Goal: Task Accomplishment & Management: Manage account settings

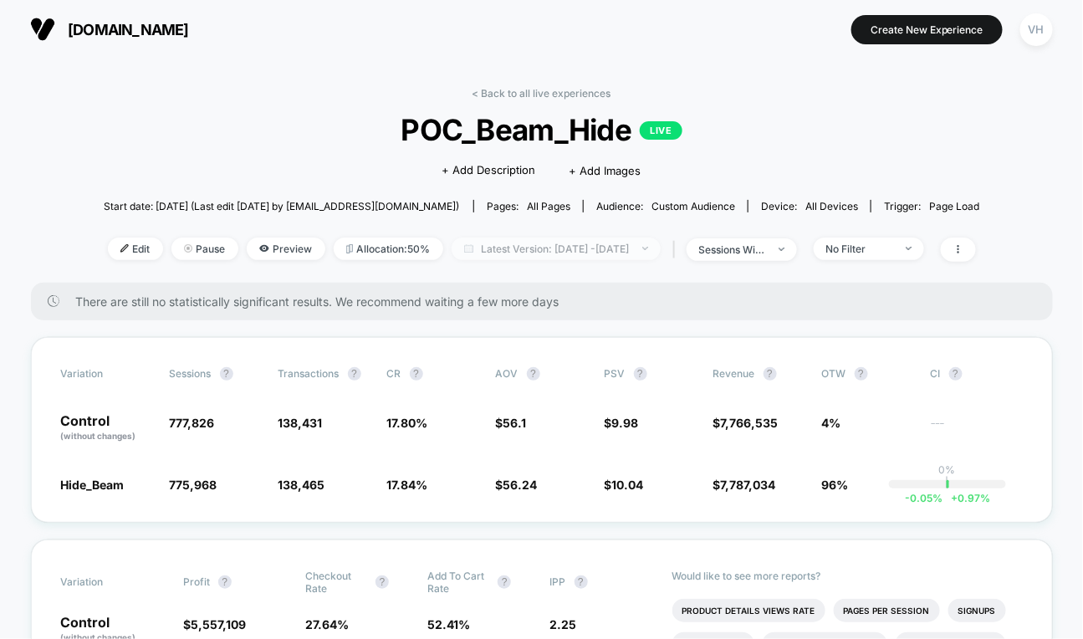
click at [594, 253] on span "Latest Version: [DATE] - [DATE]" at bounding box center [556, 249] width 209 height 23
select select "*"
select select "****"
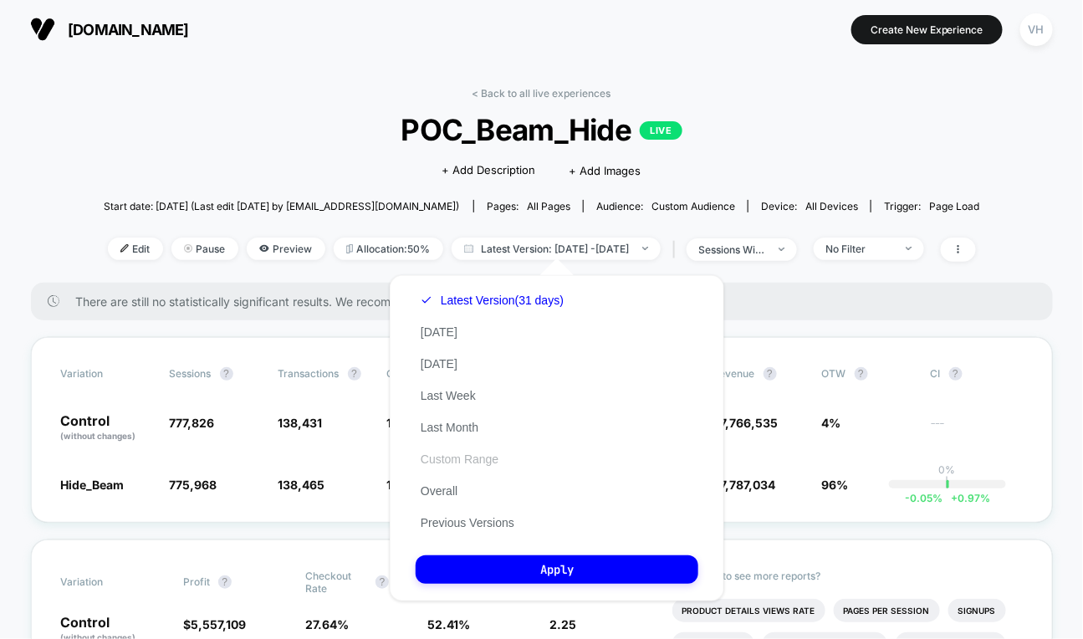
click at [454, 459] on button "Custom Range" at bounding box center [460, 459] width 88 height 15
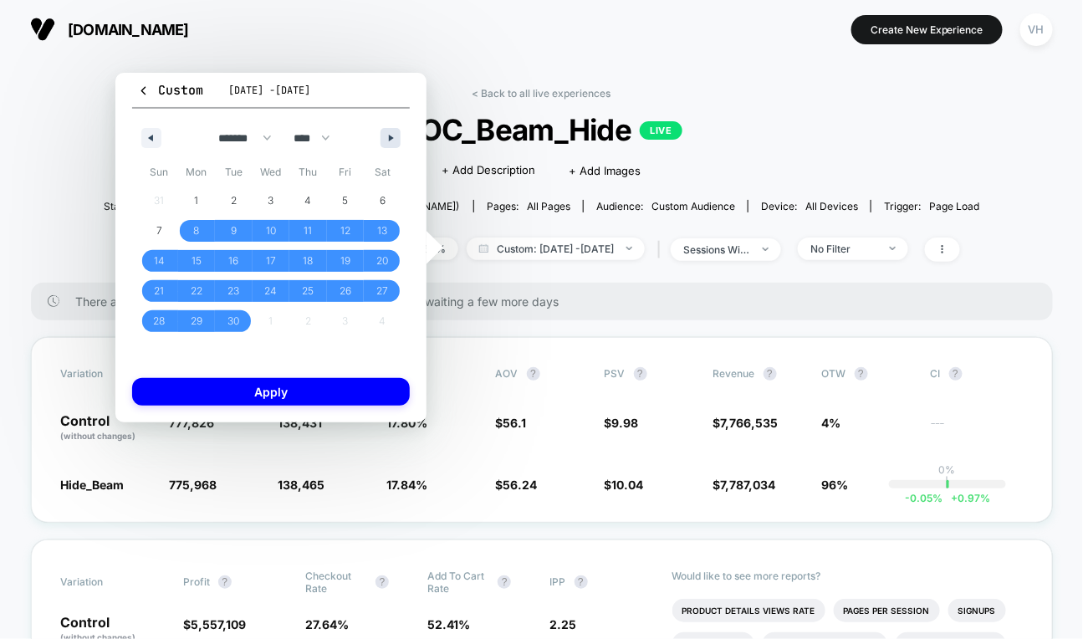
click at [397, 138] on button "button" at bounding box center [391, 138] width 20 height 20
select select "*"
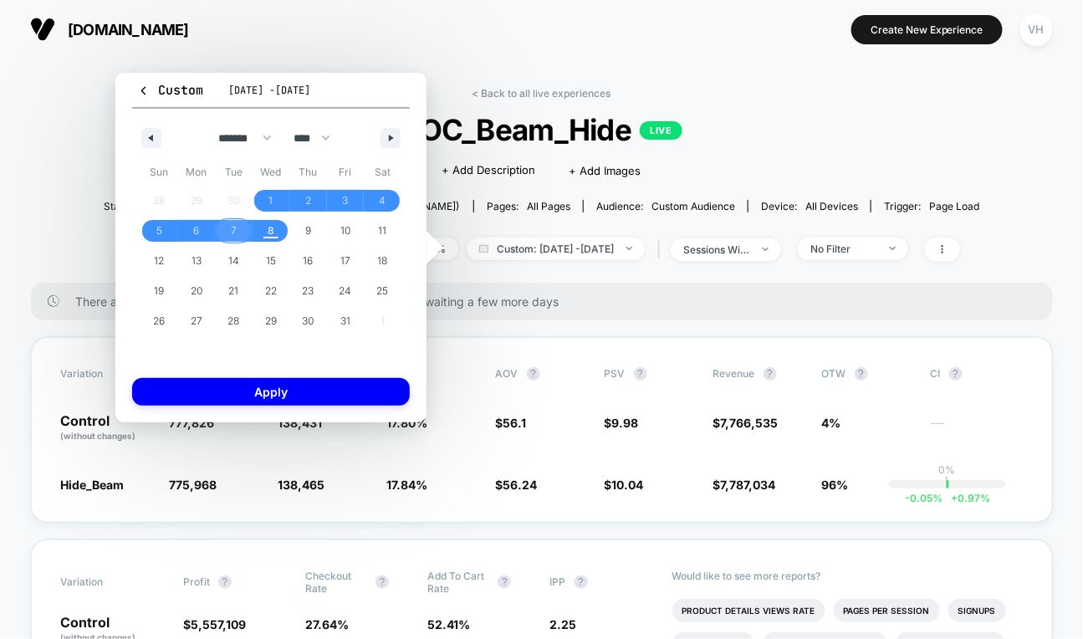
click at [241, 227] on span "7" at bounding box center [234, 231] width 38 height 22
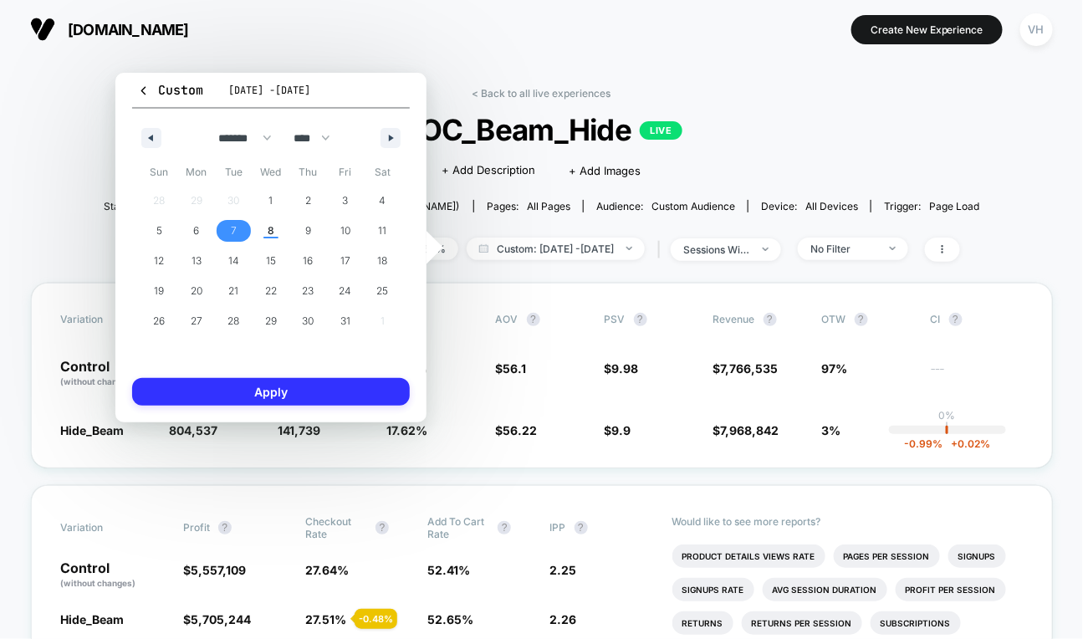
click at [283, 394] on button "Apply" at bounding box center [271, 392] width 278 height 28
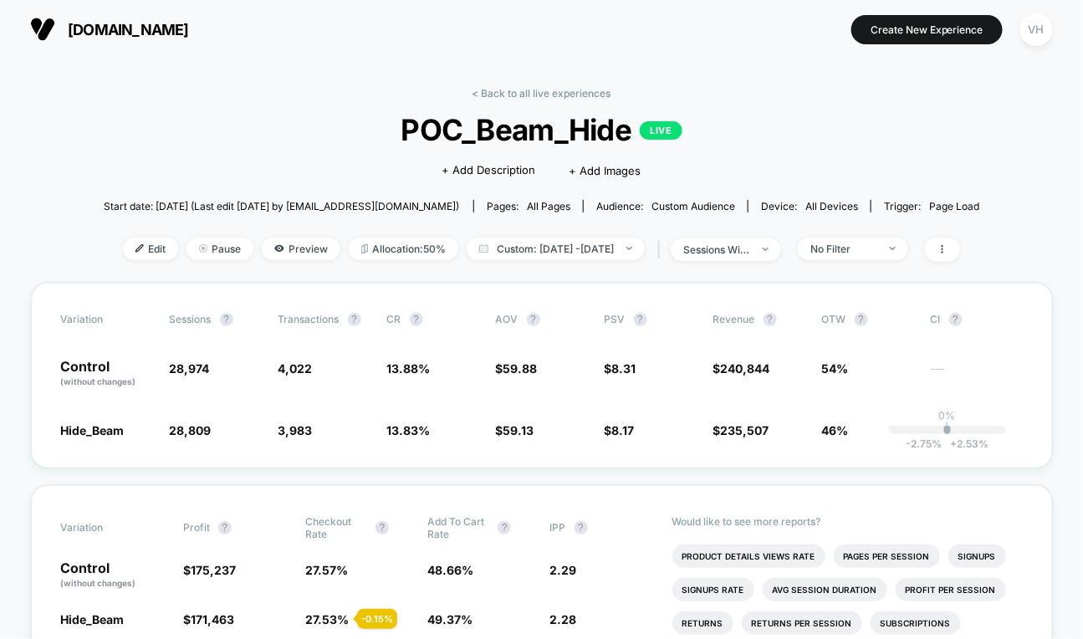
scroll to position [11, 0]
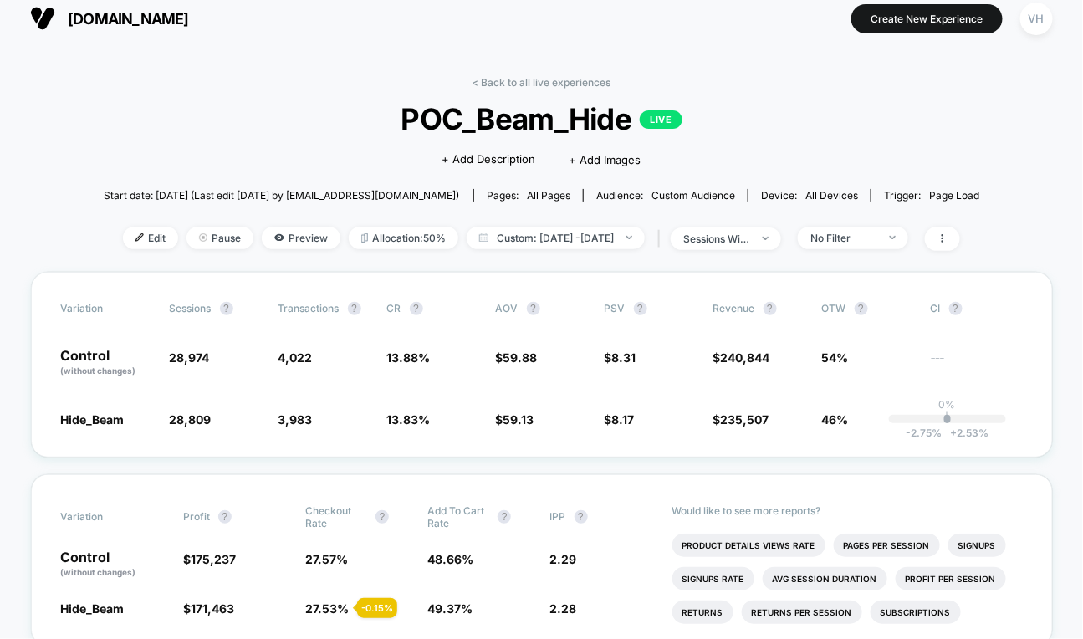
click at [603, 253] on div "< Back to all live experiences POC_Beam_Hide LIVE Click to edit experience deta…" at bounding box center [542, 174] width 877 height 196
click at [609, 233] on span "Custom: [DATE] - [DATE]" at bounding box center [556, 238] width 178 height 23
select select "*"
select select "****"
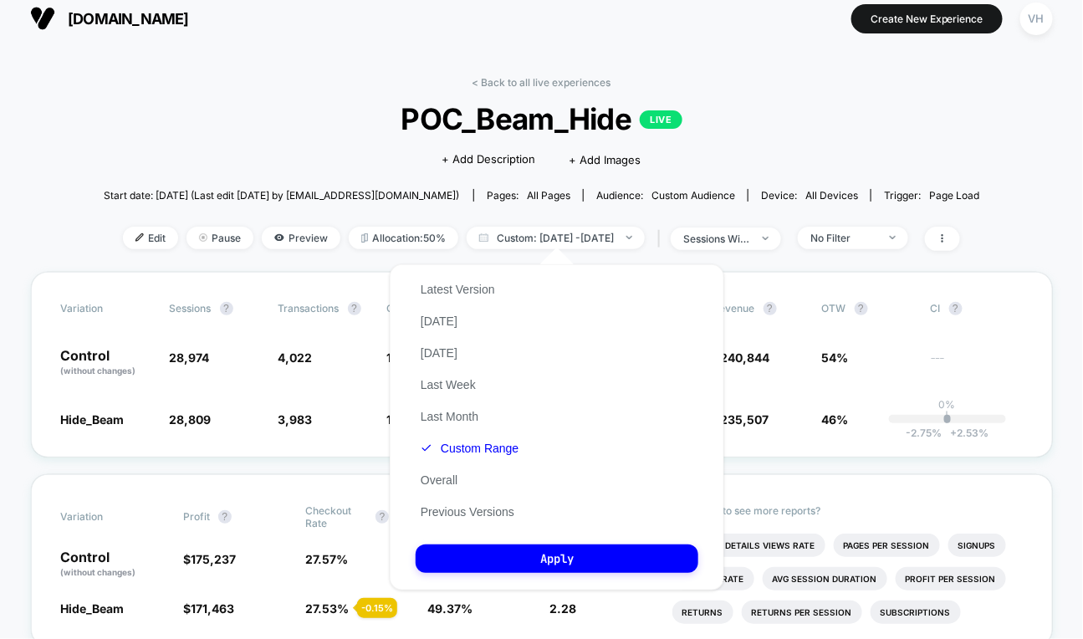
click at [510, 456] on div "Latest Version [DATE] [DATE] Last Week Last Month Custom Range Overall Previous…" at bounding box center [470, 401] width 108 height 254
click at [503, 443] on button "Custom Range" at bounding box center [470, 448] width 108 height 15
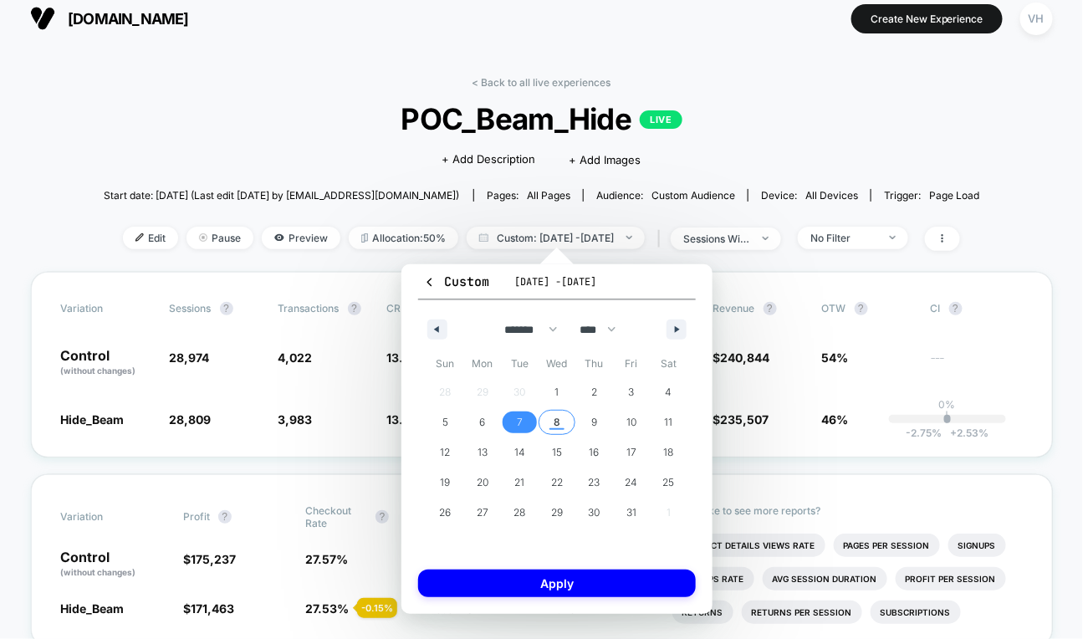
click at [551, 426] on span "8" at bounding box center [558, 423] width 38 height 22
click at [552, 426] on span "8" at bounding box center [558, 423] width 38 height 22
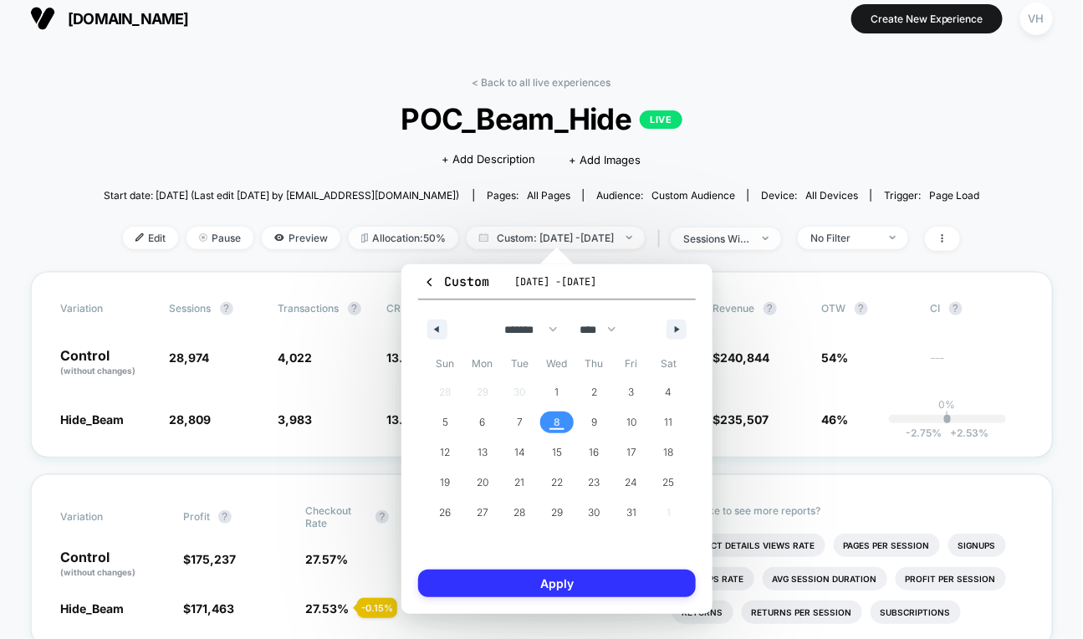
click at [573, 586] on button "Apply" at bounding box center [557, 584] width 278 height 28
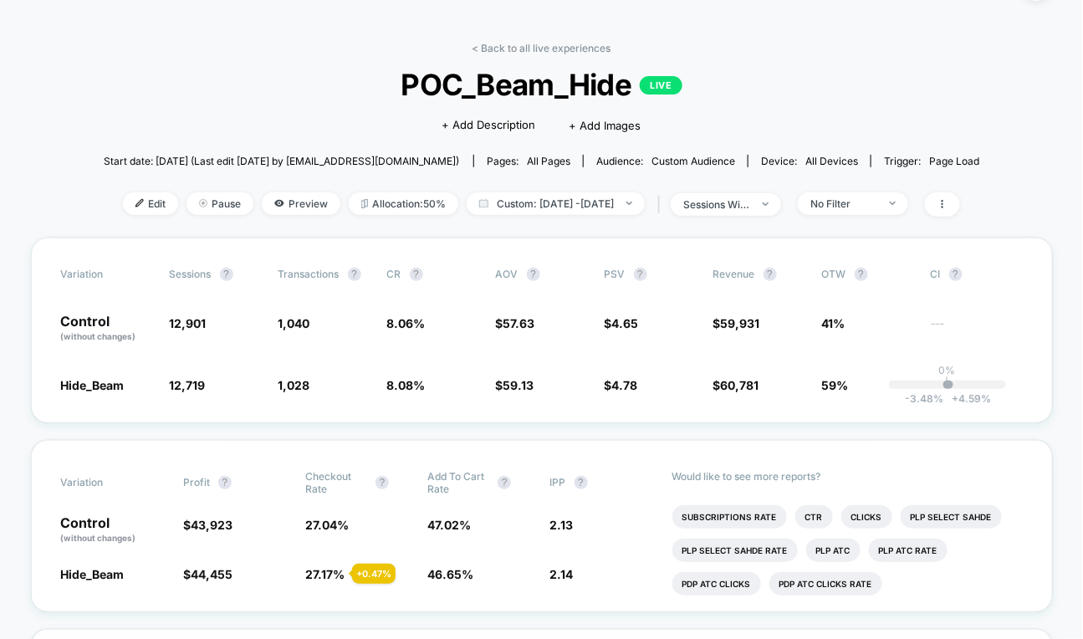
scroll to position [106, 0]
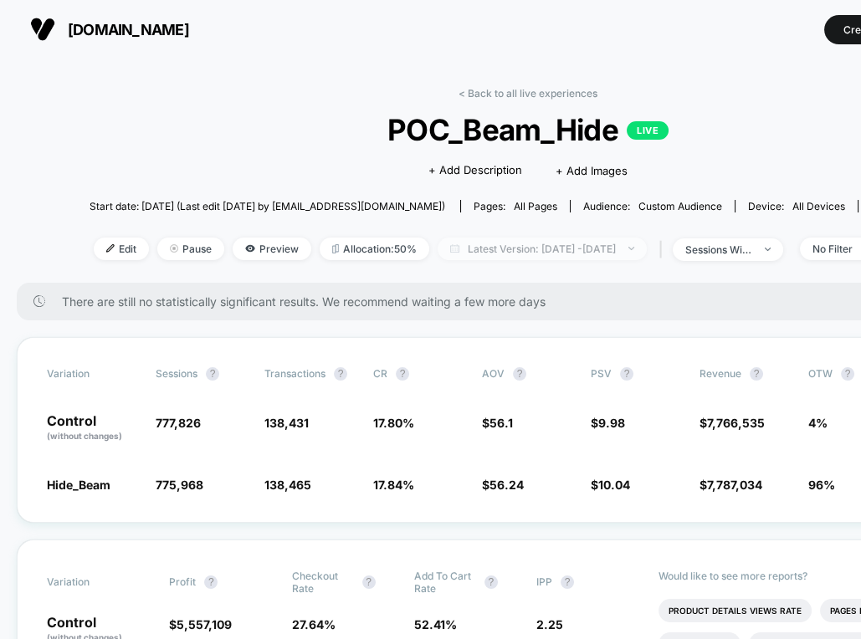
click at [558, 252] on span "Latest Version: Sep 8, 2025 - Sep 9, 2025" at bounding box center [542, 249] width 209 height 23
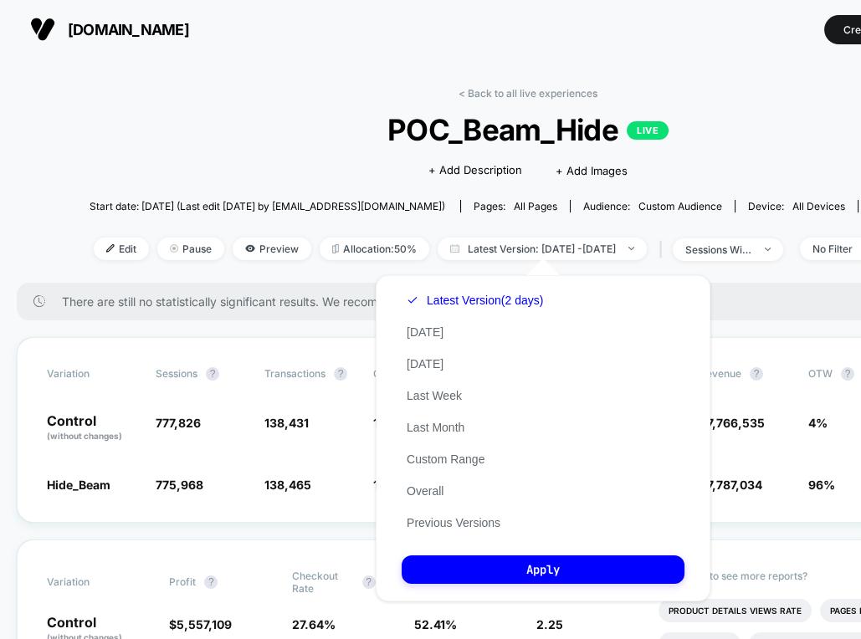
click at [448, 448] on div "Latest Version (2 days) Today Yesterday Last Week Last Month Custom Range Overa…" at bounding box center [475, 411] width 146 height 254
click at [446, 461] on button "Custom Range" at bounding box center [446, 459] width 88 height 15
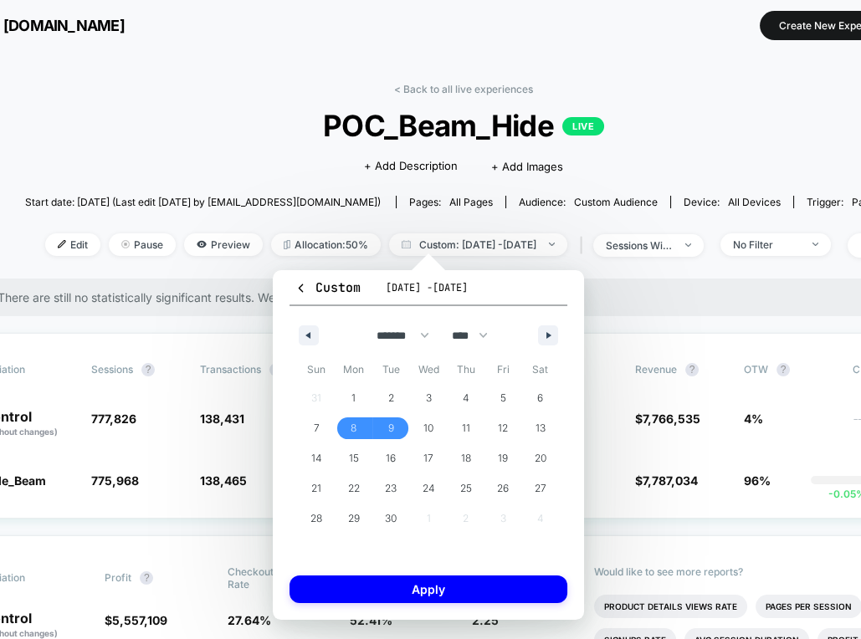
scroll to position [4, 159]
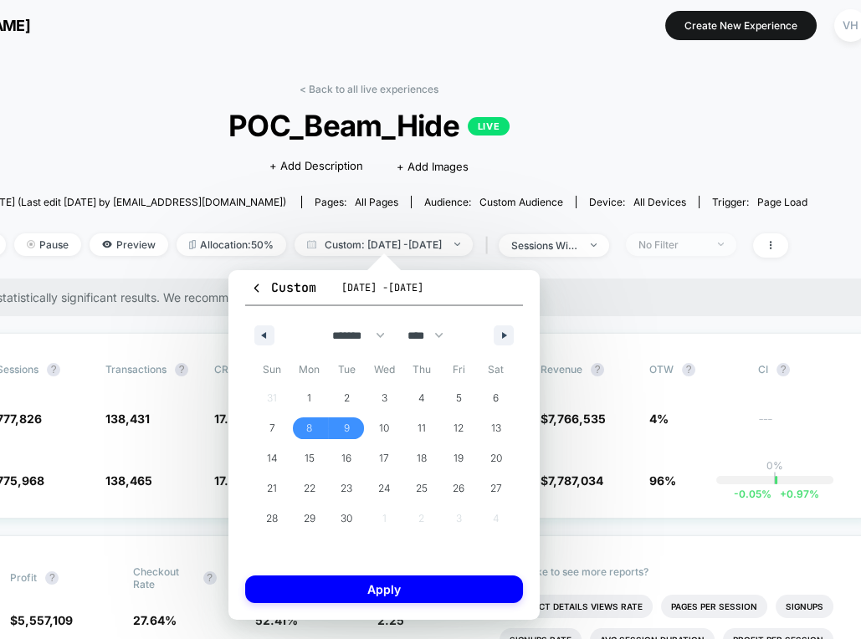
click at [732, 237] on span "No Filter" at bounding box center [681, 244] width 110 height 23
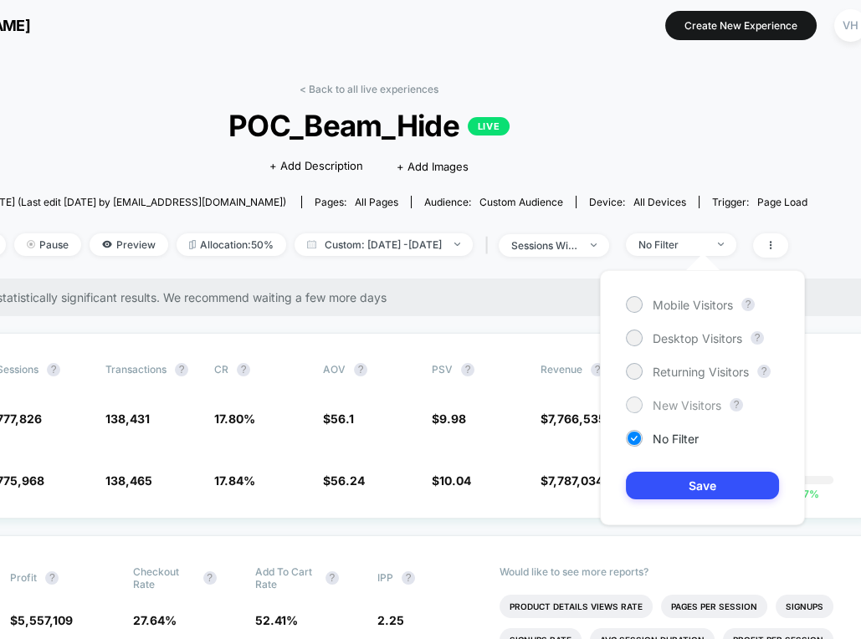
click at [692, 404] on span "New Visitors" at bounding box center [686, 405] width 69 height 14
click at [684, 482] on button "Save" at bounding box center [702, 486] width 153 height 28
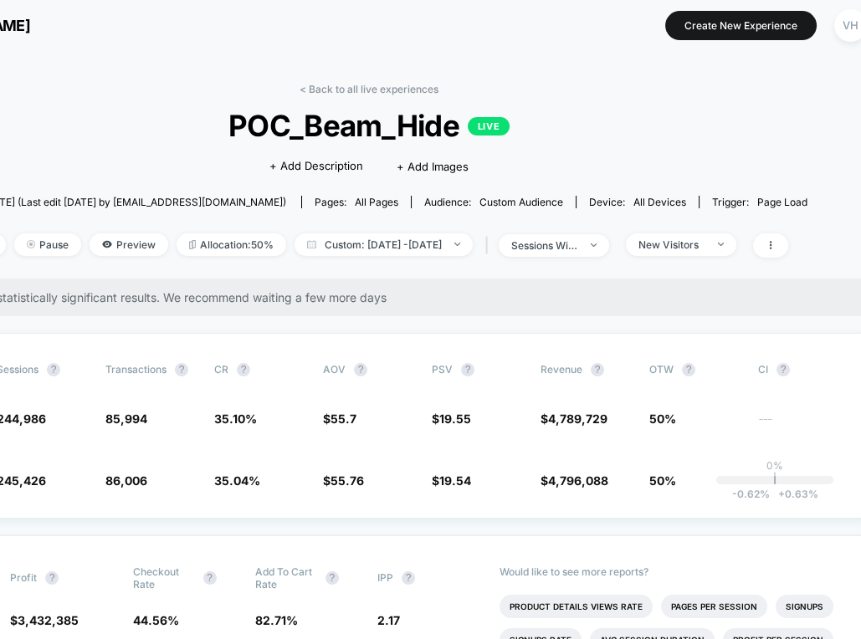
click at [445, 258] on div "< Back to all live experiences POC_Beam_Hide LIVE Click to edit experience deta…" at bounding box center [369, 181] width 877 height 196
click at [438, 243] on span "Custom: Sep 8, 2025 - Sep 9, 2025" at bounding box center [383, 244] width 178 height 23
select select "*"
select select "****"
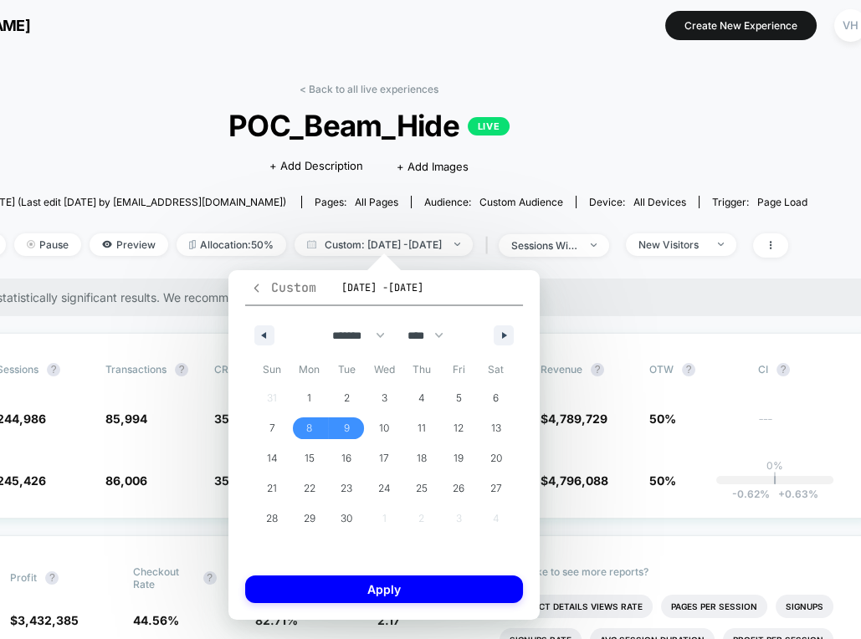
click at [258, 284] on icon "button" at bounding box center [256, 288] width 5 height 8
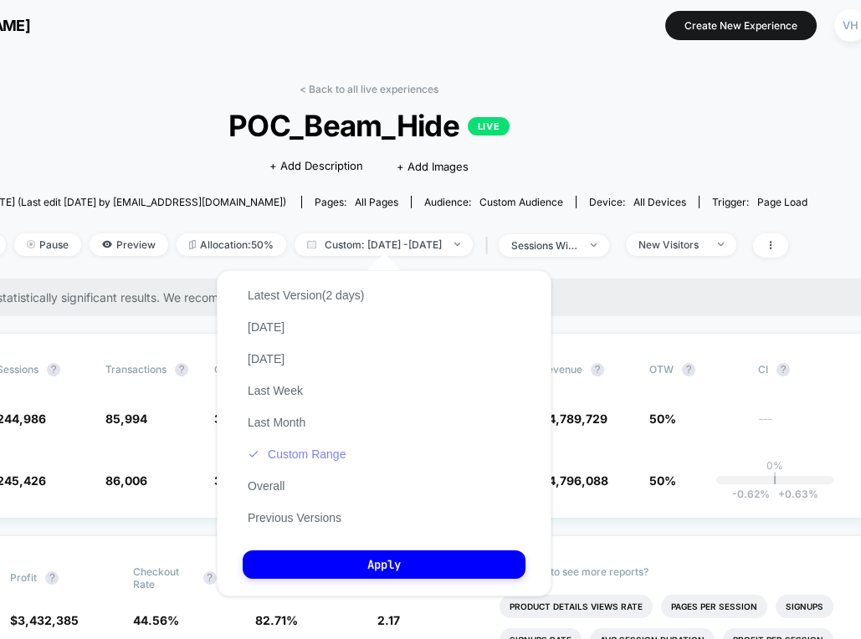
click at [294, 458] on button "Custom Range" at bounding box center [297, 454] width 108 height 15
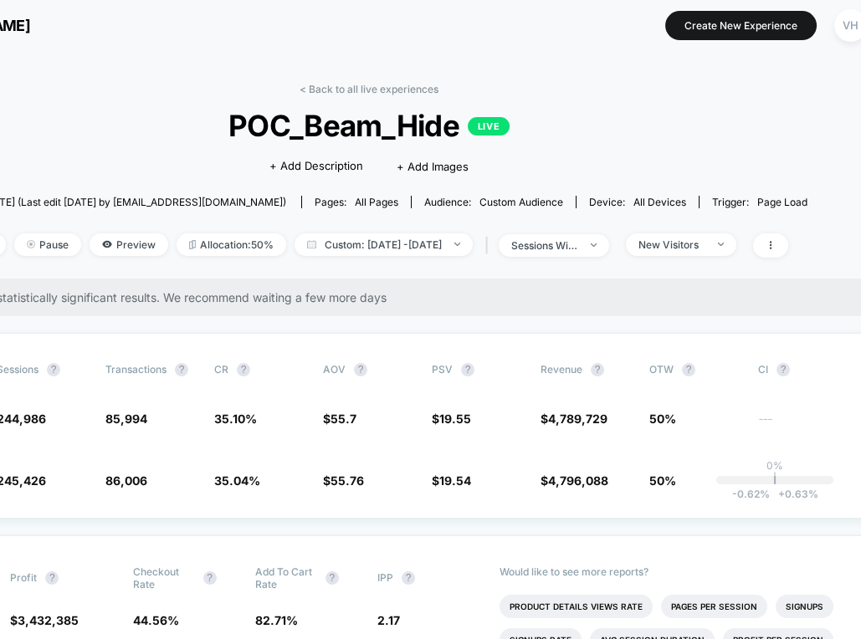
click at [332, 228] on div "< Back to all live experiences POC_Beam_Hide LIVE Click to edit experience deta…" at bounding box center [369, 181] width 877 height 196
click at [332, 236] on span "Custom: Sep 8, 2025 - Sep 9, 2025" at bounding box center [383, 244] width 178 height 23
select select "*"
select select "****"
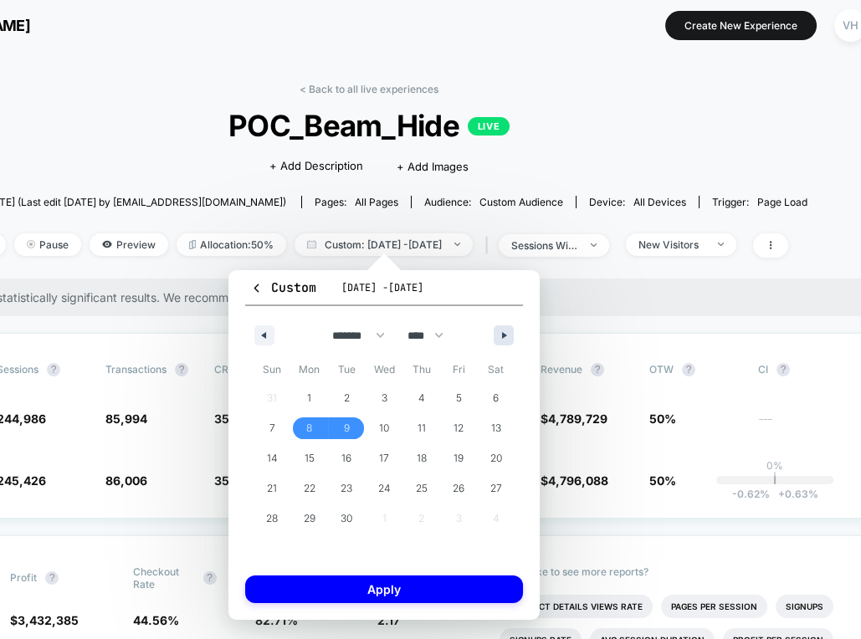
click at [502, 335] on icon "button" at bounding box center [506, 335] width 8 height 7
select select "*"
drag, startPoint x: 497, startPoint y: 393, endPoint x: 403, endPoint y: 402, distance: 94.1
click at [496, 393] on span "4" at bounding box center [496, 398] width 7 height 30
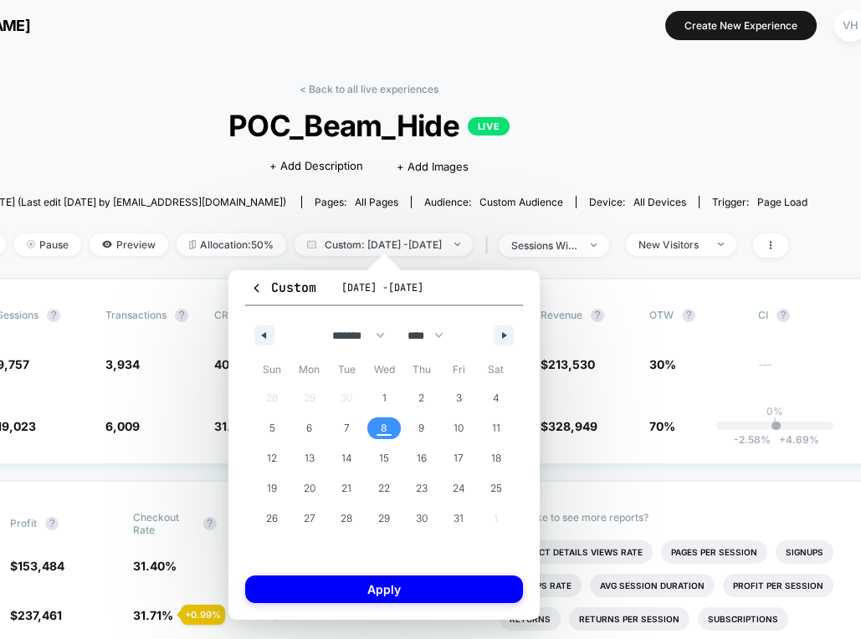
click at [382, 425] on span "8" at bounding box center [384, 428] width 7 height 30
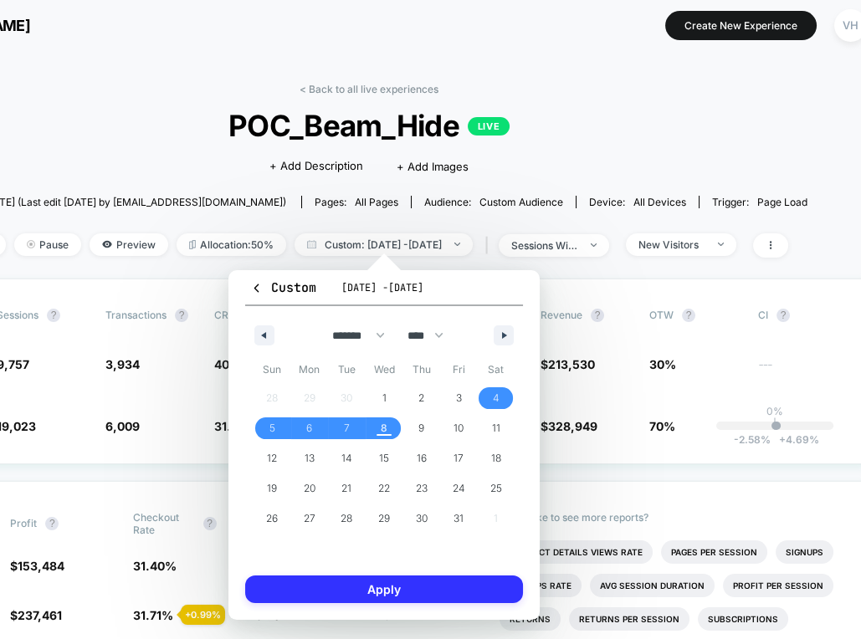
click at [399, 591] on button "Apply" at bounding box center [384, 590] width 278 height 28
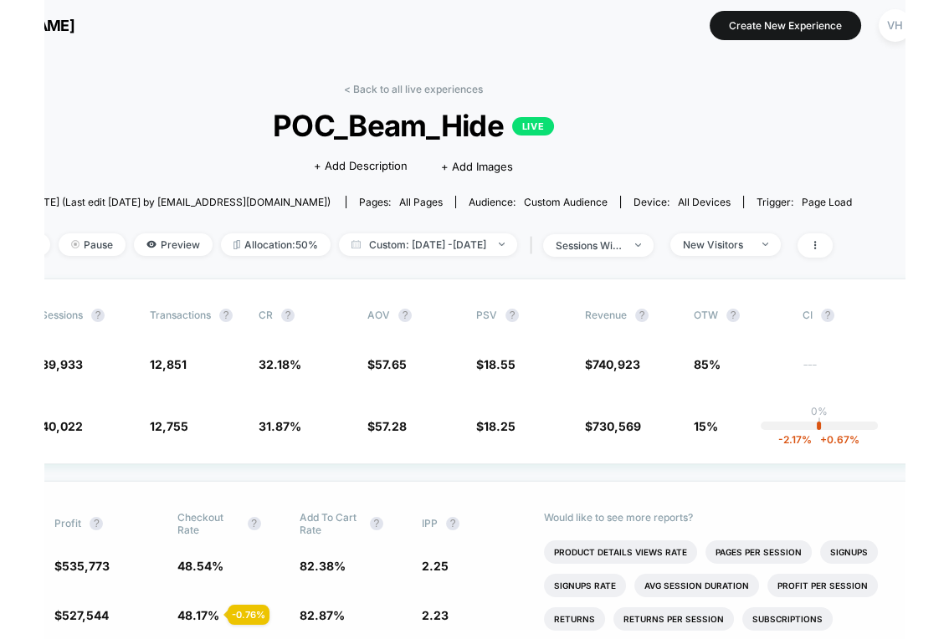
scroll to position [18, 159]
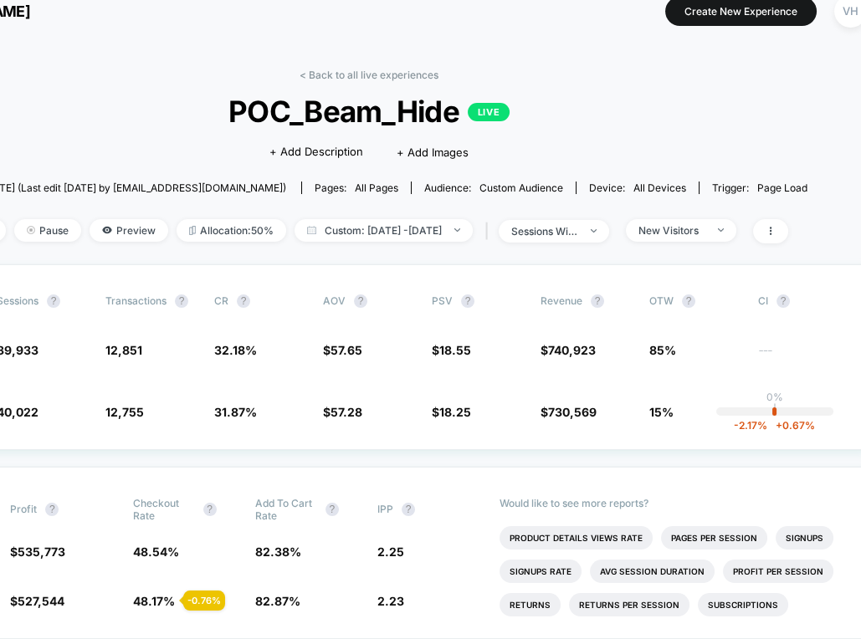
click at [714, 217] on div "< Back to all live experiences POC_Beam_Hide LIVE Click to edit experience deta…" at bounding box center [369, 167] width 877 height 196
click at [705, 232] on div "New Visitors" at bounding box center [671, 230] width 67 height 13
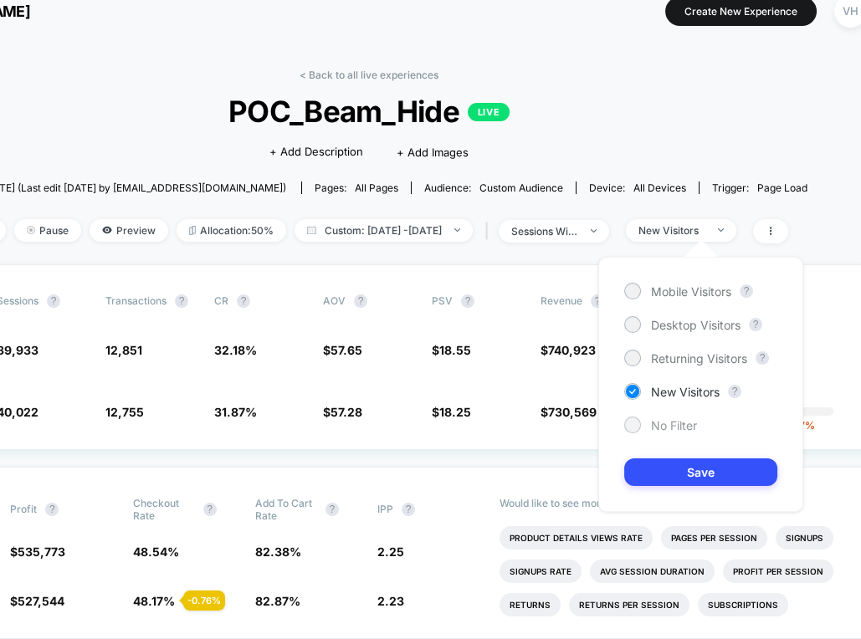
click at [661, 432] on div "No Filter" at bounding box center [660, 425] width 73 height 17
click at [637, 429] on div at bounding box center [632, 425] width 17 height 17
click at [685, 504] on div "Mobile Visitors ? Desktop Visitors ? Returning Visitors ? New Visitors ? No Fil…" at bounding box center [700, 384] width 205 height 255
click at [637, 429] on div at bounding box center [632, 425] width 17 height 17
click at [677, 473] on button "Save" at bounding box center [700, 472] width 153 height 28
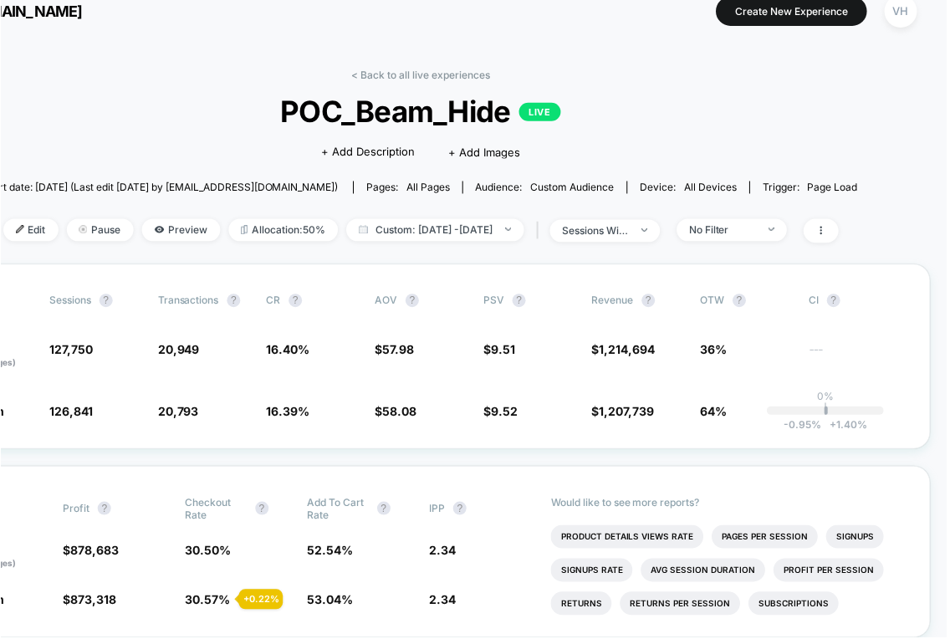
scroll to position [18, 104]
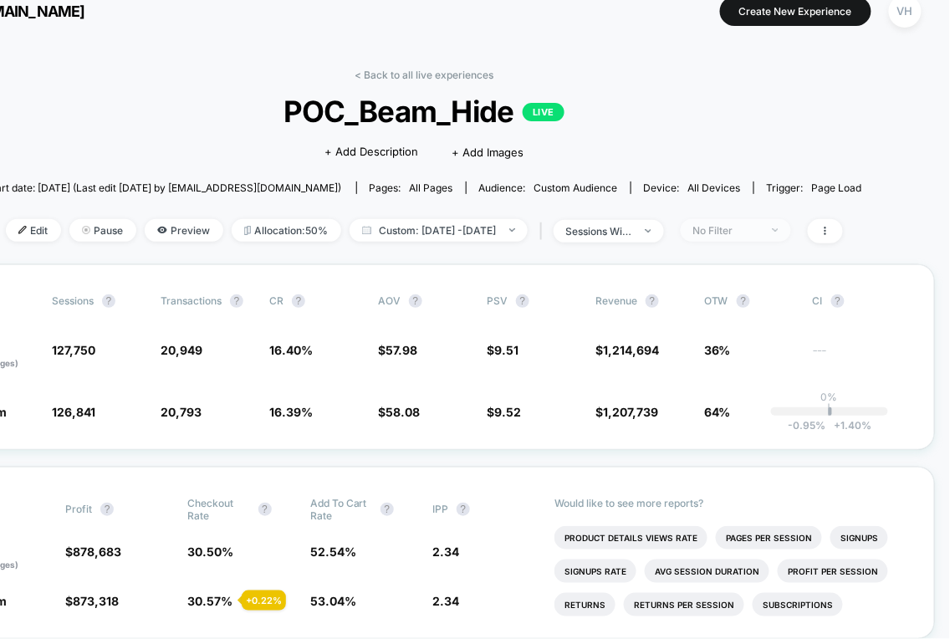
click at [744, 232] on div "No Filter" at bounding box center [726, 230] width 67 height 13
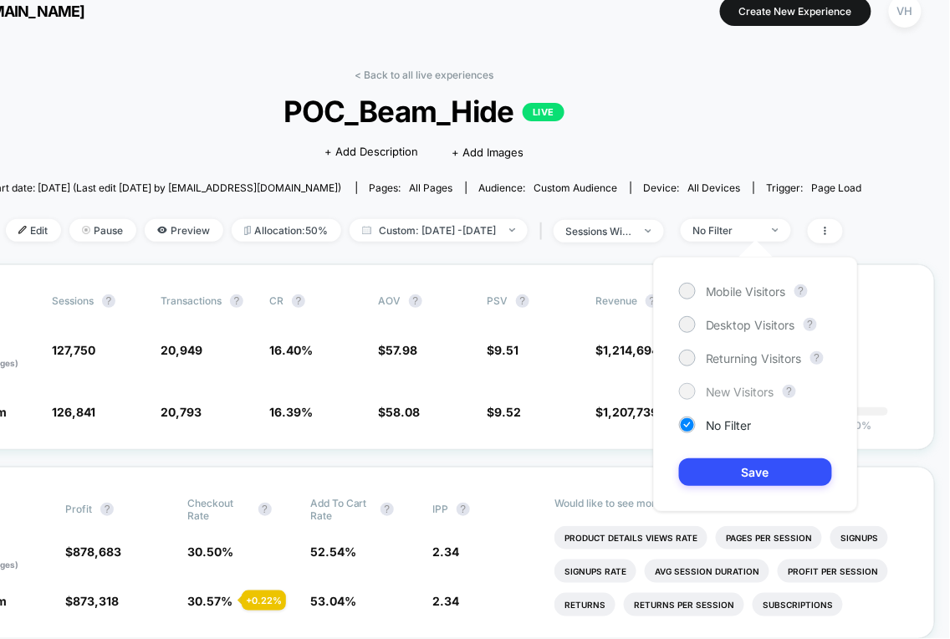
click at [727, 397] on span "New Visitors" at bounding box center [740, 392] width 69 height 14
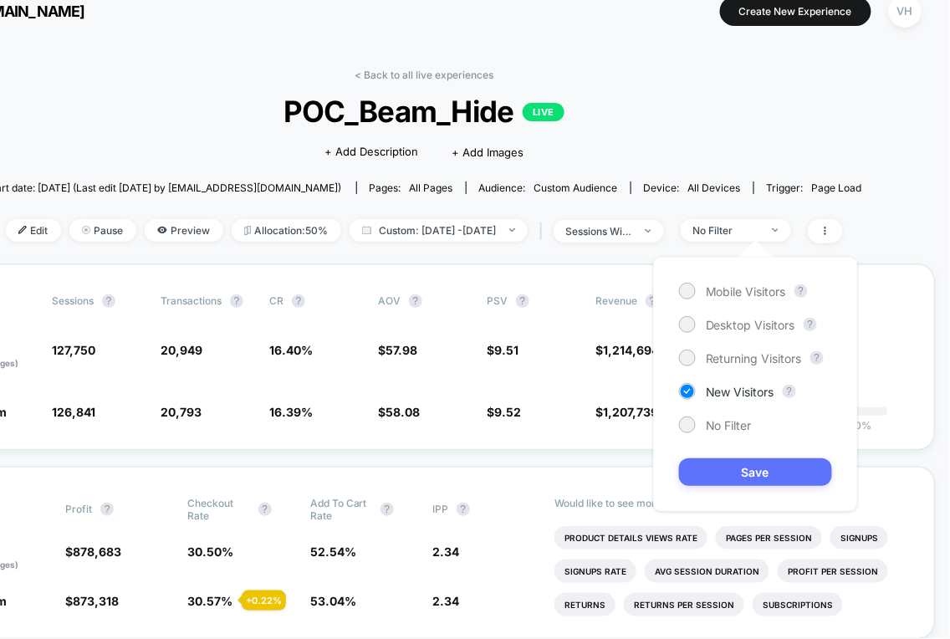
click at [716, 464] on button "Save" at bounding box center [755, 472] width 153 height 28
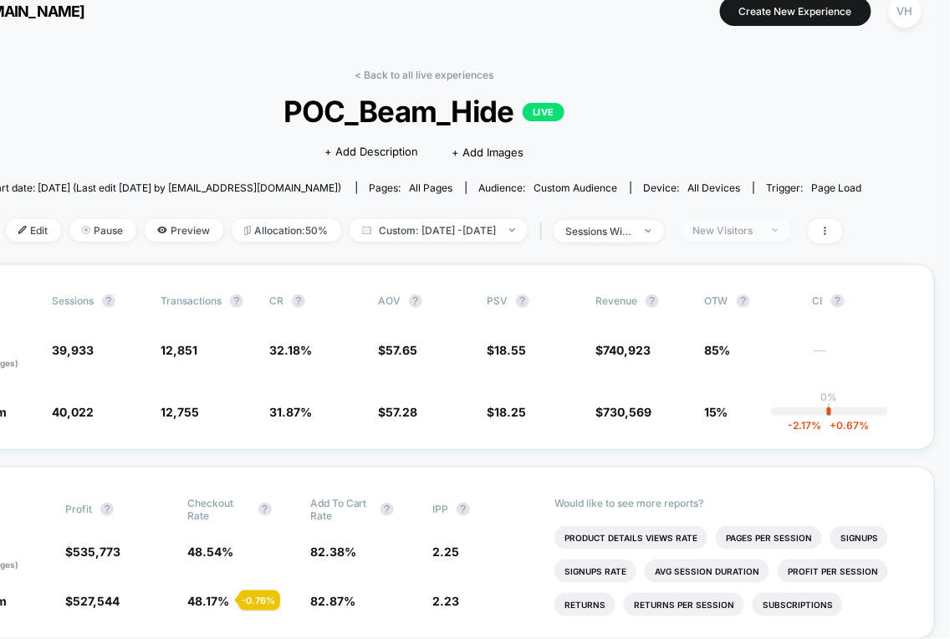
click at [760, 233] on div "New Visitors" at bounding box center [726, 230] width 67 height 13
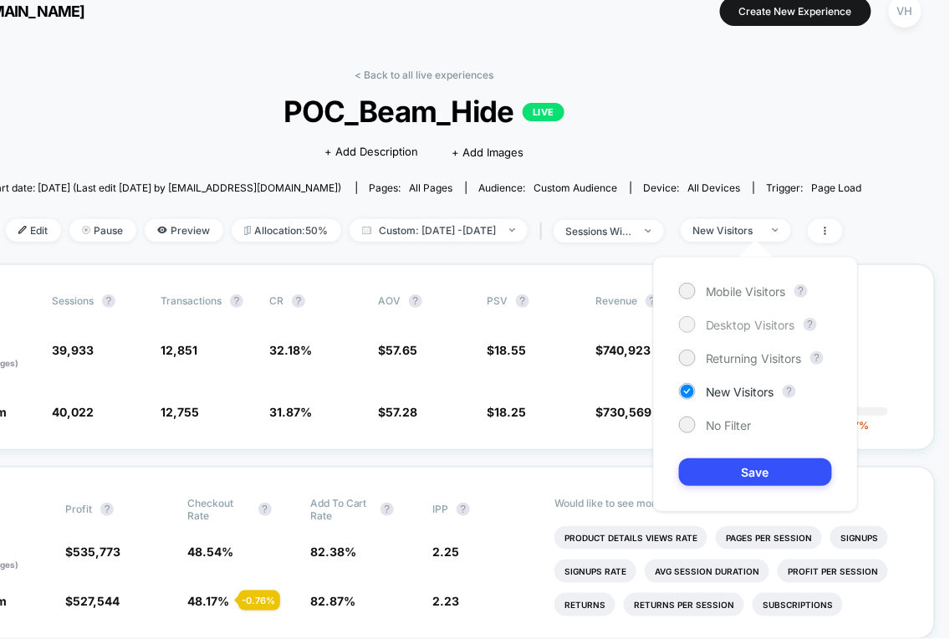
click at [732, 323] on span "Desktop Visitors" at bounding box center [751, 325] width 90 height 14
click at [719, 356] on span "Returning Visitors" at bounding box center [754, 358] width 96 height 14
click at [728, 453] on div "Mobile Visitors ? Desktop Visitors ? Returning Visitors ? New Visitors ? No Fil…" at bounding box center [755, 384] width 205 height 255
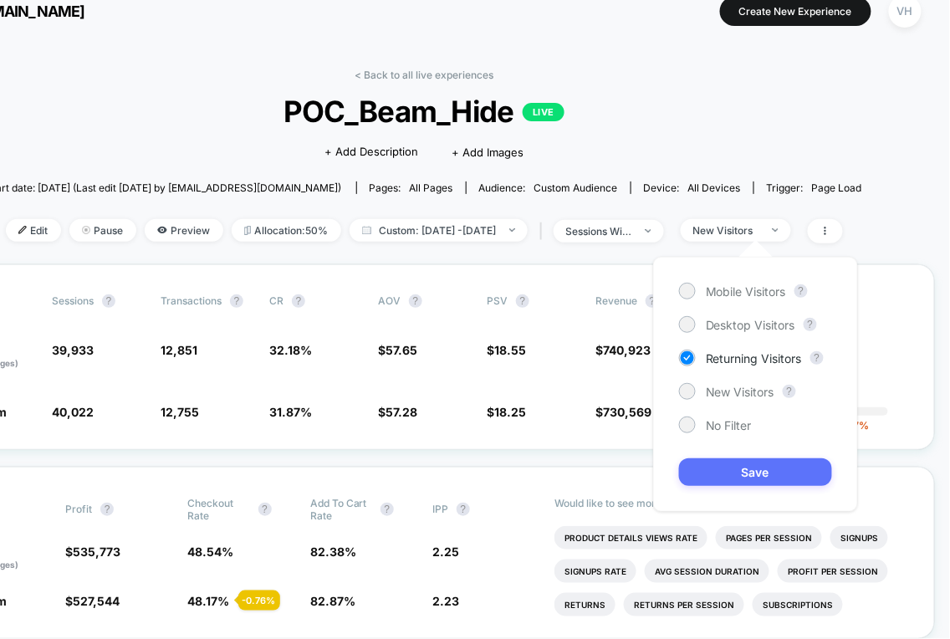
click at [730, 474] on button "Save" at bounding box center [755, 472] width 153 height 28
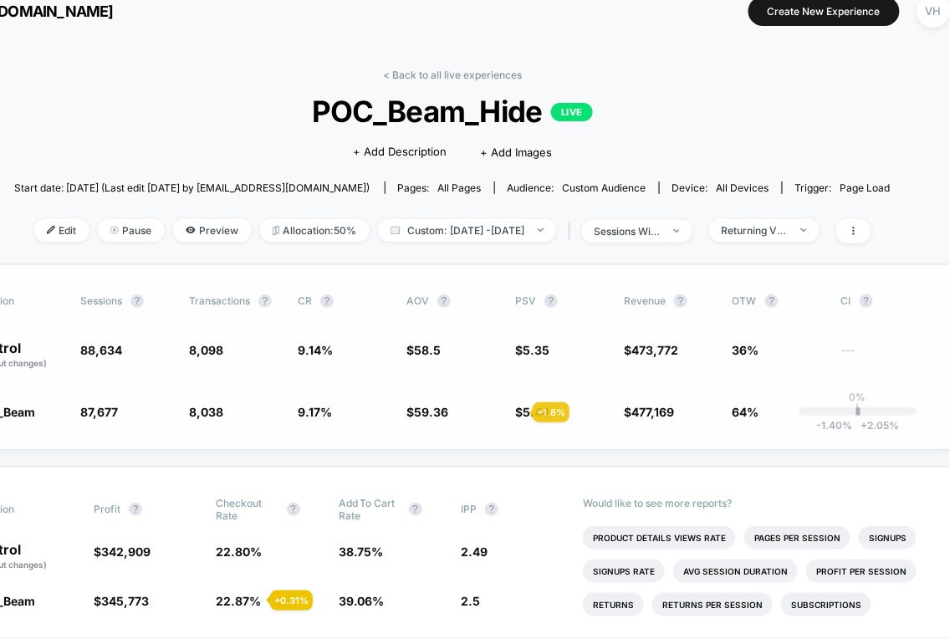
scroll to position [18, 62]
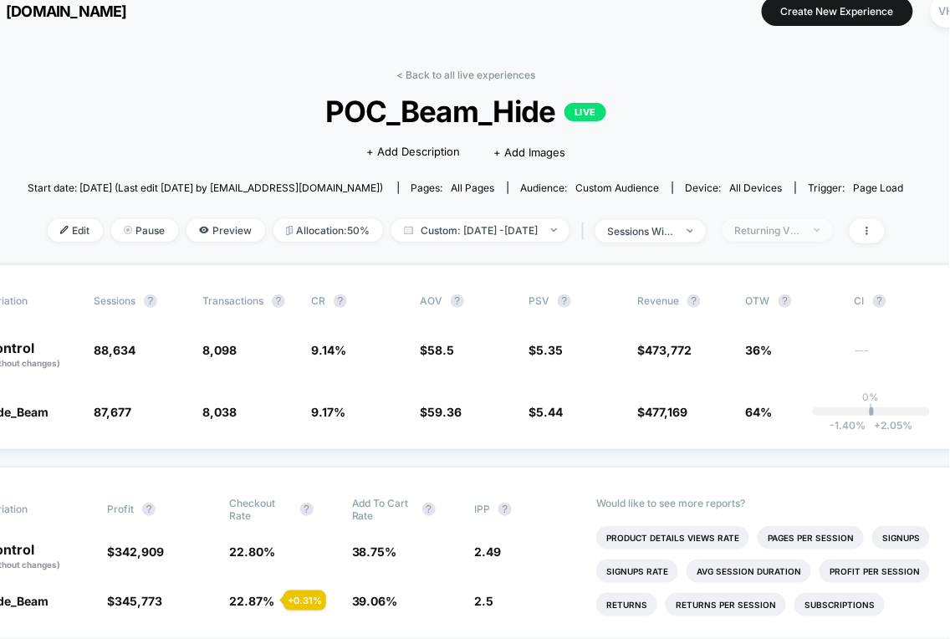
click at [802, 224] on div "Returning Visitors" at bounding box center [768, 230] width 67 height 13
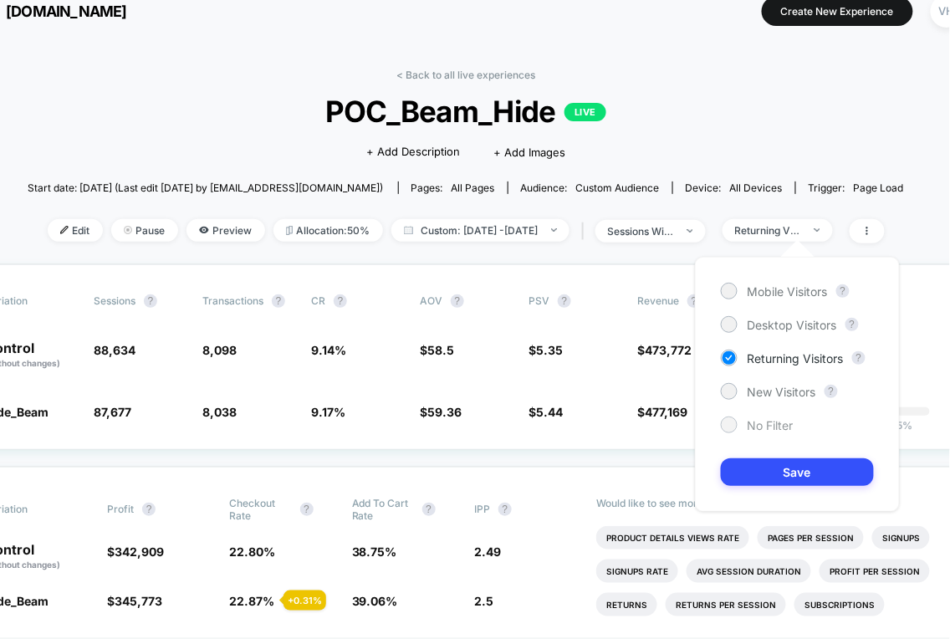
click at [766, 427] on span "No Filter" at bounding box center [771, 425] width 46 height 14
click at [804, 474] on button "Save" at bounding box center [797, 472] width 153 height 28
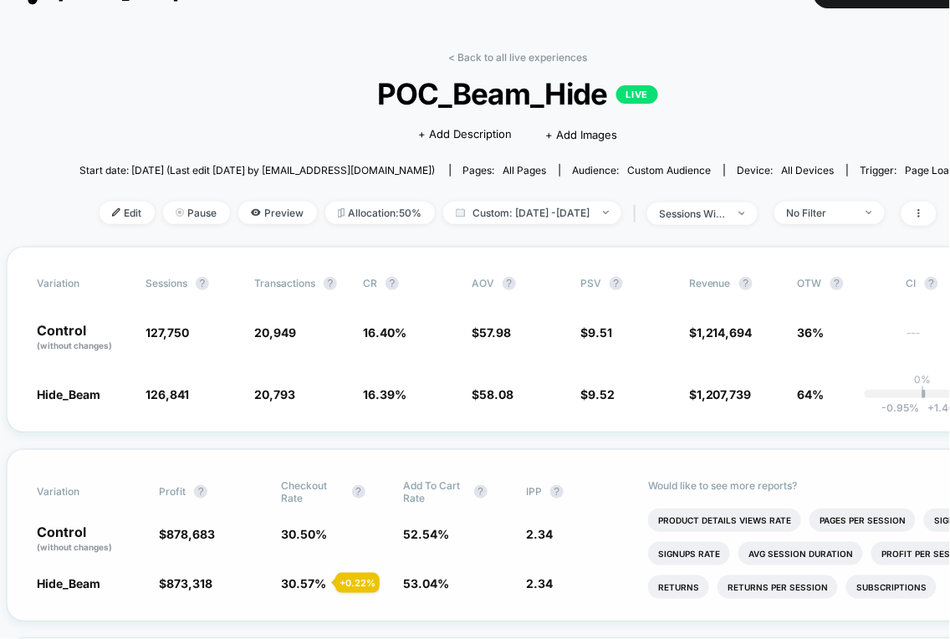
scroll to position [36, 9]
click at [860, 216] on span "No Filter" at bounding box center [830, 213] width 110 height 23
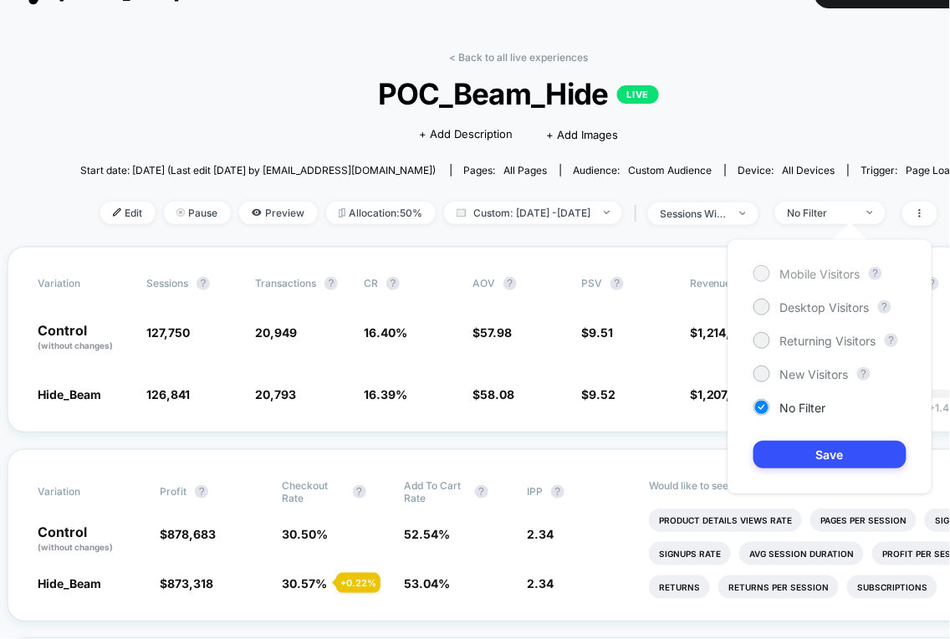
click at [782, 277] on span "Mobile Visitors" at bounding box center [820, 274] width 80 height 14
click at [791, 484] on div "Mobile Visitors ? Desktop Visitors ? Returning Visitors ? New Visitors ? No Fil…" at bounding box center [830, 366] width 205 height 255
click at [793, 451] on button "Save" at bounding box center [830, 455] width 153 height 28
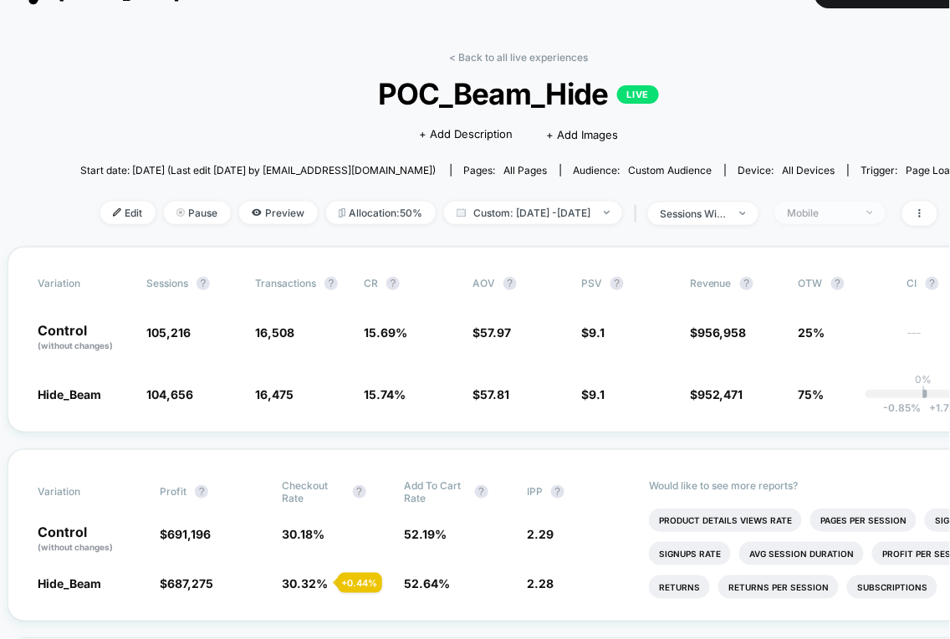
click at [855, 212] on div "Mobile" at bounding box center [821, 213] width 67 height 13
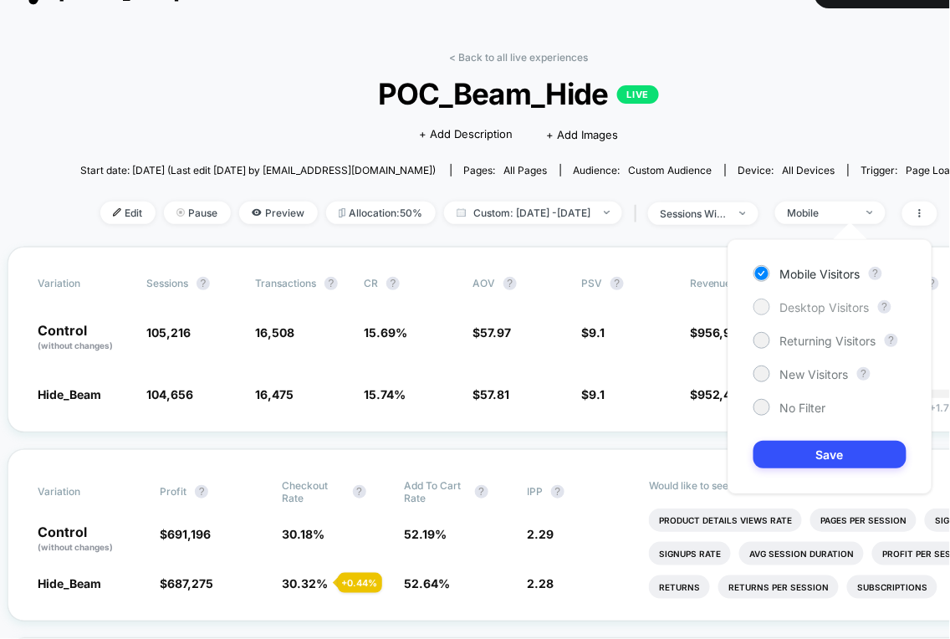
click at [826, 300] on span "Desktop Visitors" at bounding box center [825, 307] width 90 height 14
click at [788, 455] on button "Save" at bounding box center [830, 455] width 153 height 28
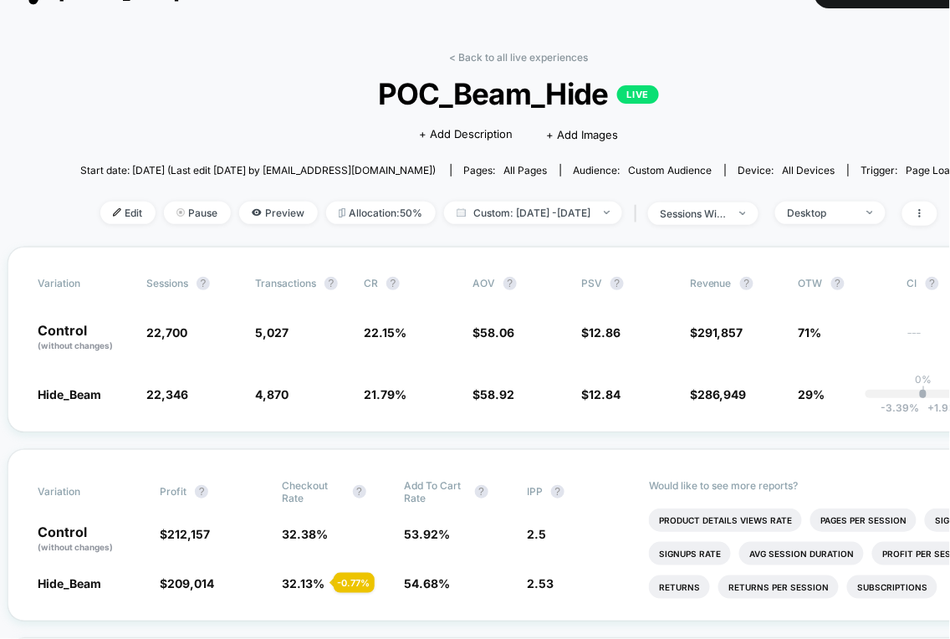
click at [859, 227] on div "< Back to all live experiences POC_Beam_Hide LIVE Click to edit experience deta…" at bounding box center [518, 149] width 877 height 196
click at [851, 221] on span "Desktop" at bounding box center [830, 213] width 110 height 23
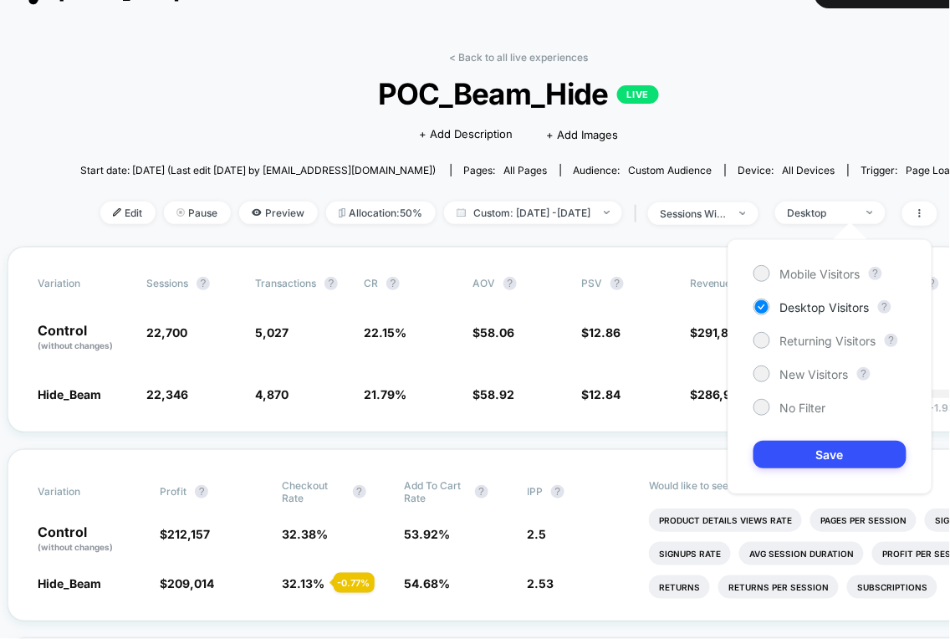
click at [826, 284] on div "Mobile Visitors ? Desktop Visitors ? Returning Visitors ? New Visitors ? No Fil…" at bounding box center [830, 366] width 205 height 255
click at [813, 272] on span "Mobile Visitors" at bounding box center [820, 274] width 80 height 14
click at [807, 457] on button "Save" at bounding box center [830, 455] width 153 height 28
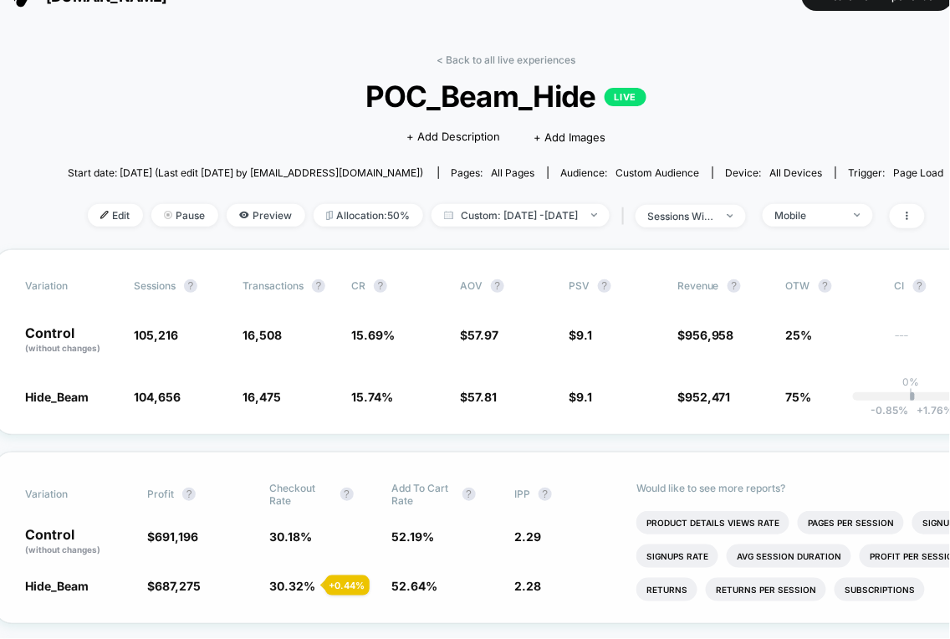
scroll to position [28, 22]
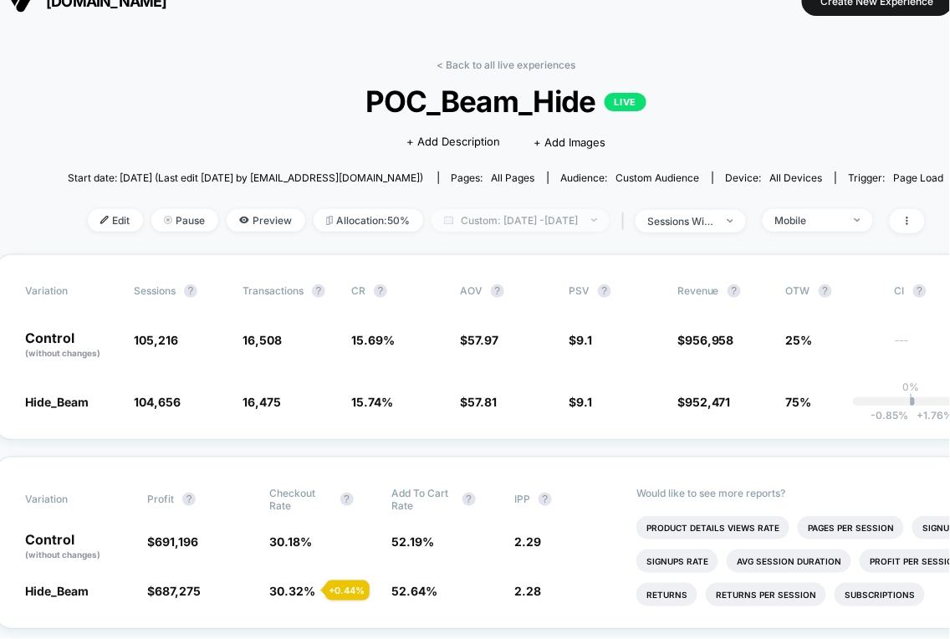
click at [504, 224] on span "Custom: Oct 4, 2025 - Oct 8, 2025" at bounding box center [521, 220] width 178 height 23
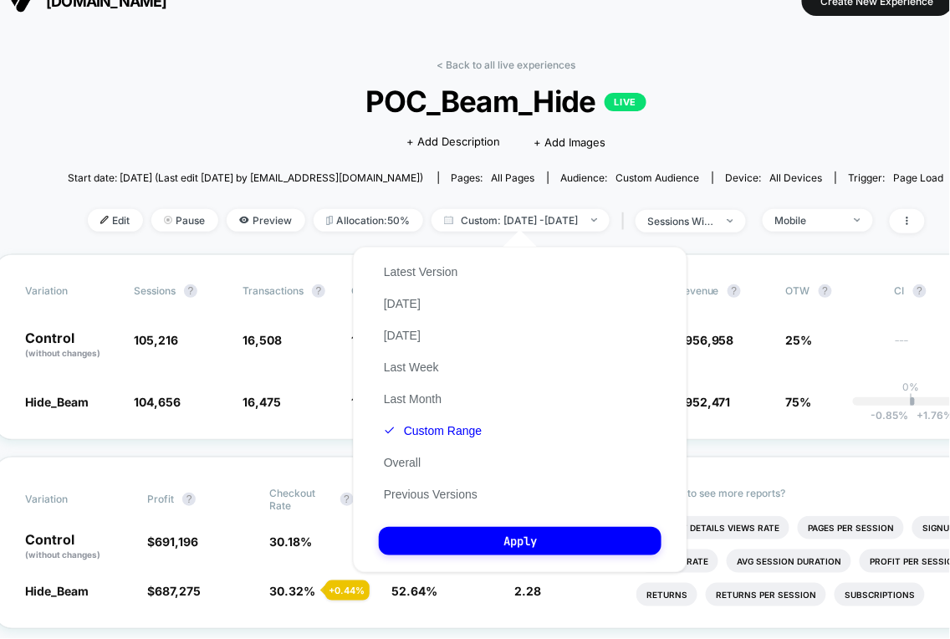
click at [453, 152] on div "Click to edit experience details + Add Description + Add Images" at bounding box center [506, 141] width 526 height 44
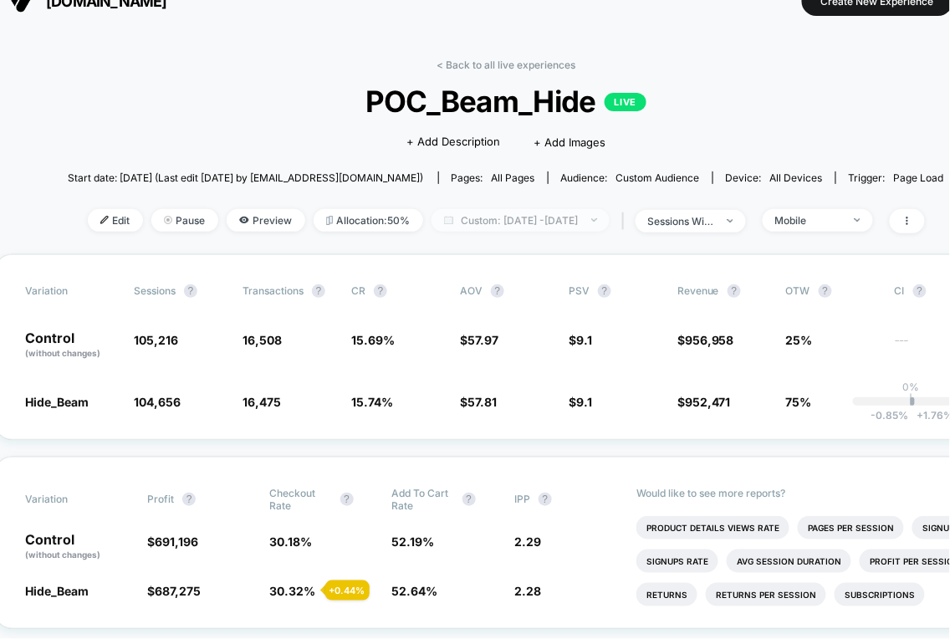
click at [479, 228] on span "Custom: Oct 4, 2025 - Oct 8, 2025" at bounding box center [521, 220] width 178 height 23
select select "*"
select select "****"
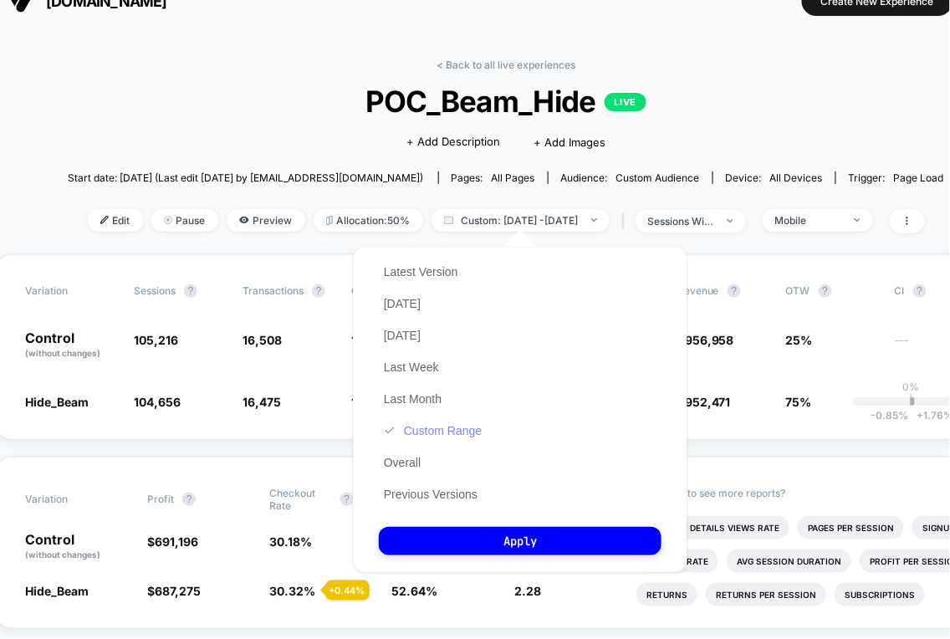
click at [453, 434] on button "Custom Range" at bounding box center [433, 430] width 108 height 15
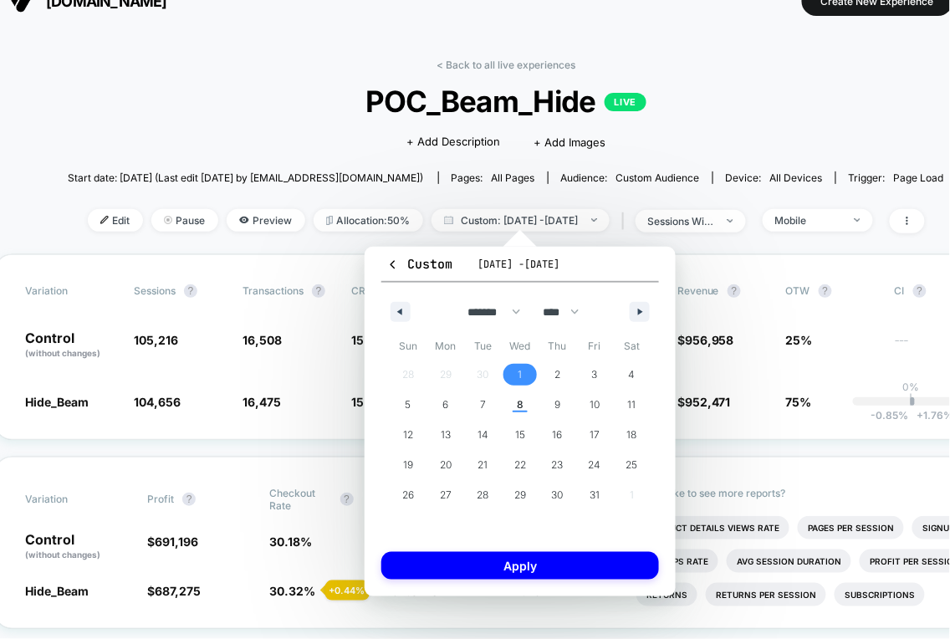
click at [525, 373] on span "1" at bounding box center [521, 375] width 38 height 22
click at [551, 373] on span "2" at bounding box center [558, 375] width 38 height 22
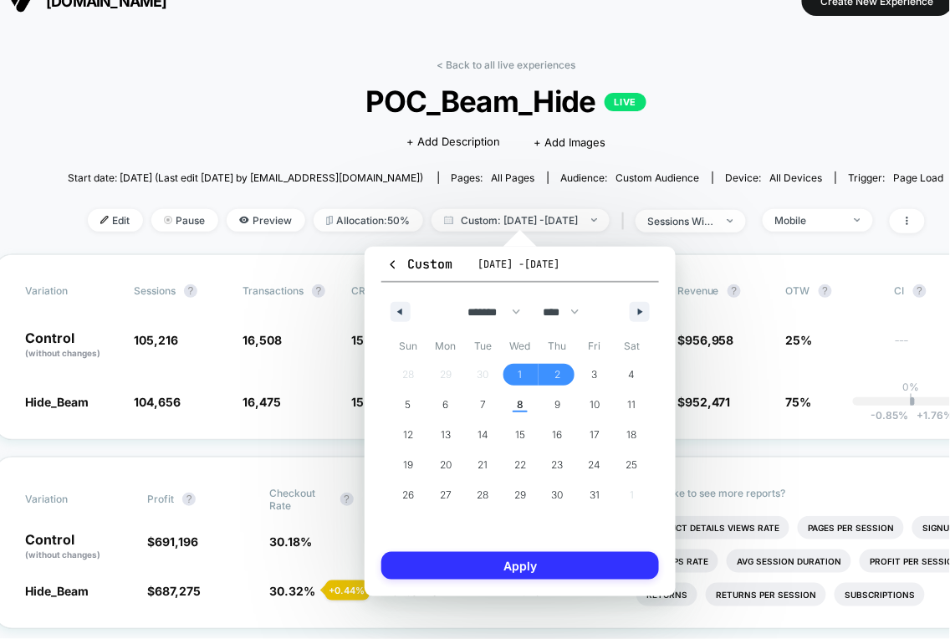
click at [531, 556] on button "Apply" at bounding box center [520, 566] width 278 height 28
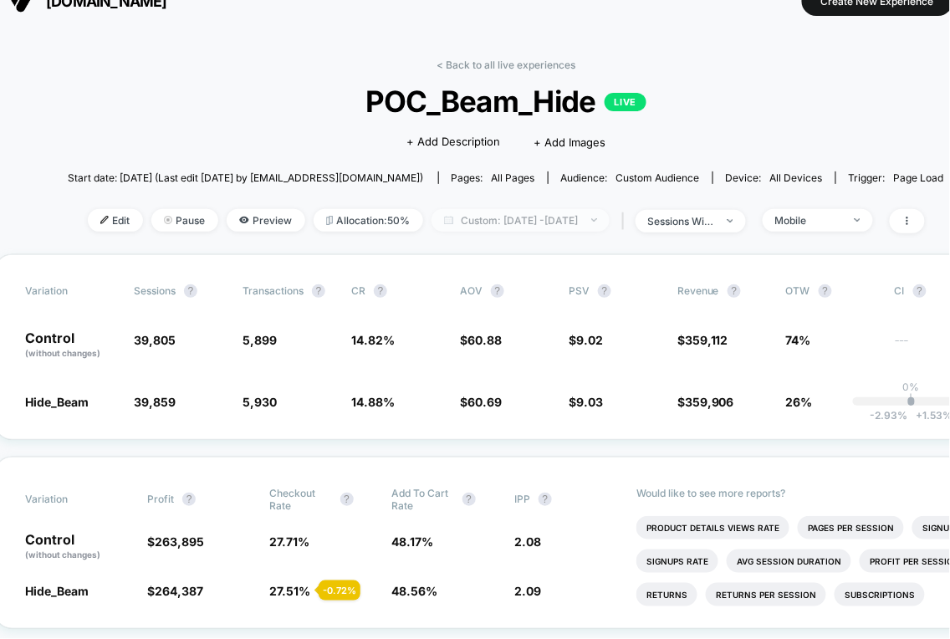
click at [549, 216] on span "Custom: Oct 1, 2025 - Oct 2, 2025" at bounding box center [521, 220] width 178 height 23
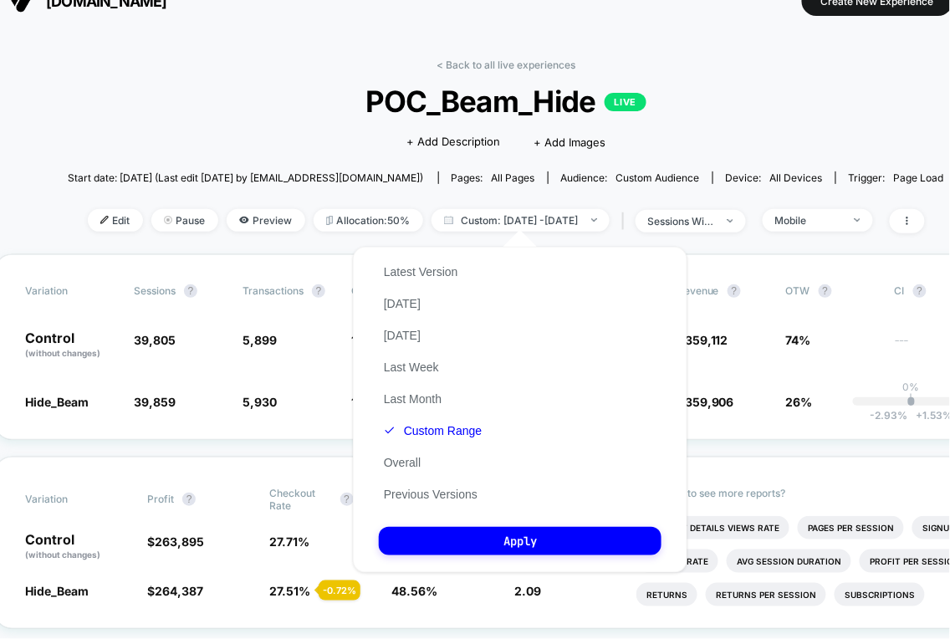
click at [284, 99] on span "POC_Beam_Hide LIVE" at bounding box center [506, 101] width 789 height 35
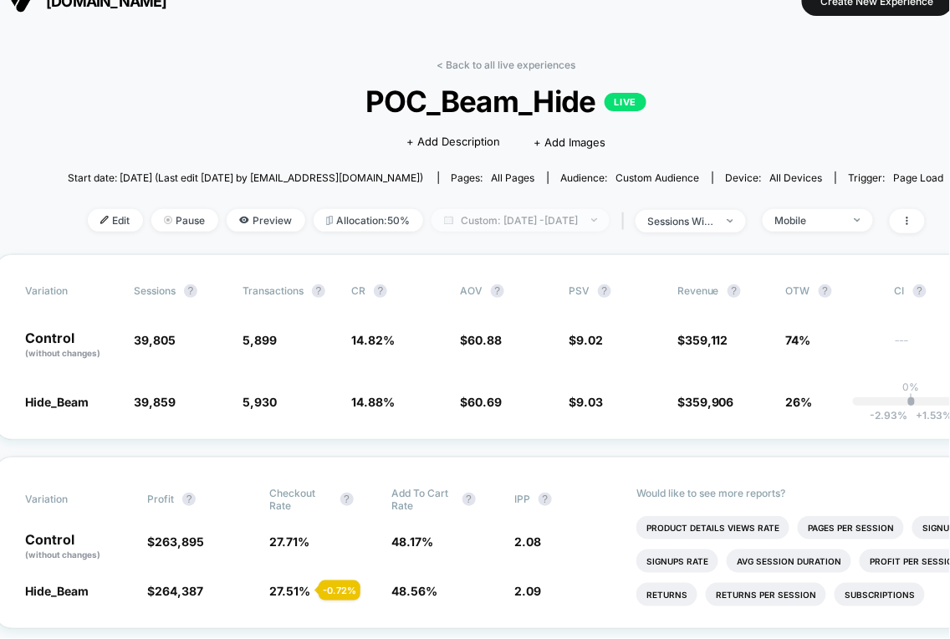
click at [448, 223] on span "Custom: Oct 1, 2025 - Oct 2, 2025" at bounding box center [521, 220] width 178 height 23
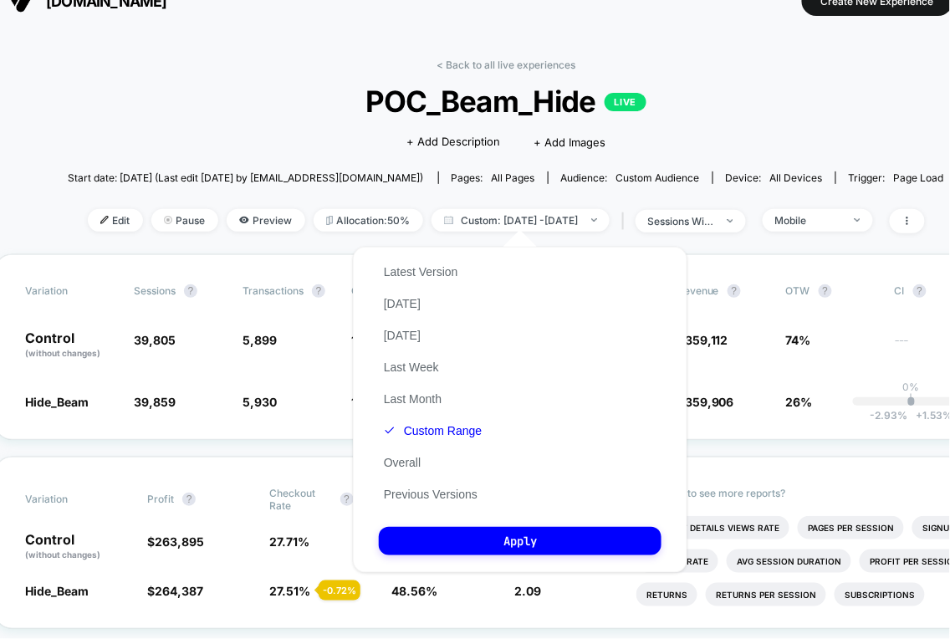
click at [503, 115] on span "POC_Beam_Hide LIVE" at bounding box center [506, 101] width 789 height 35
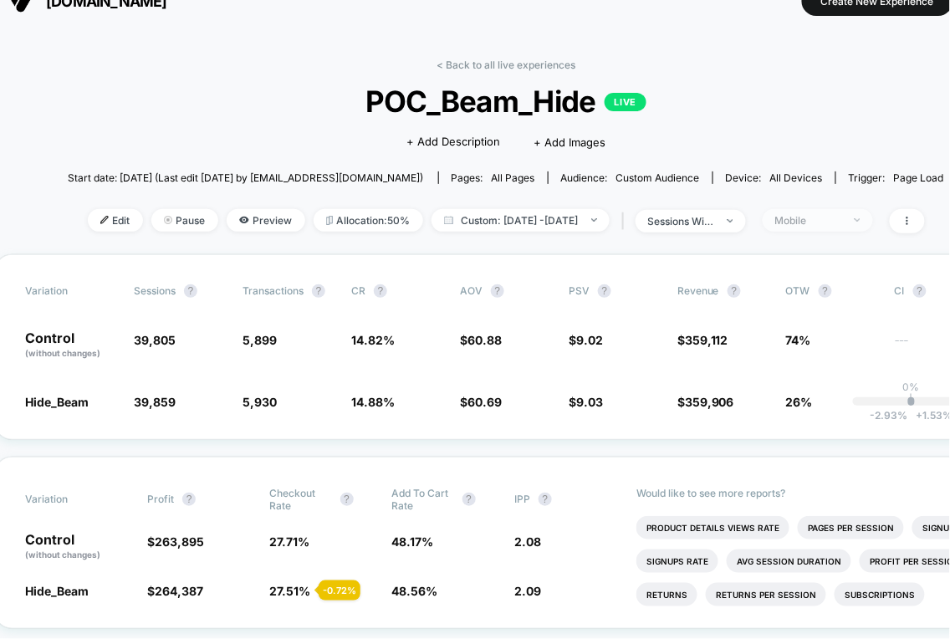
click at [826, 218] on div "Mobile" at bounding box center [808, 220] width 67 height 13
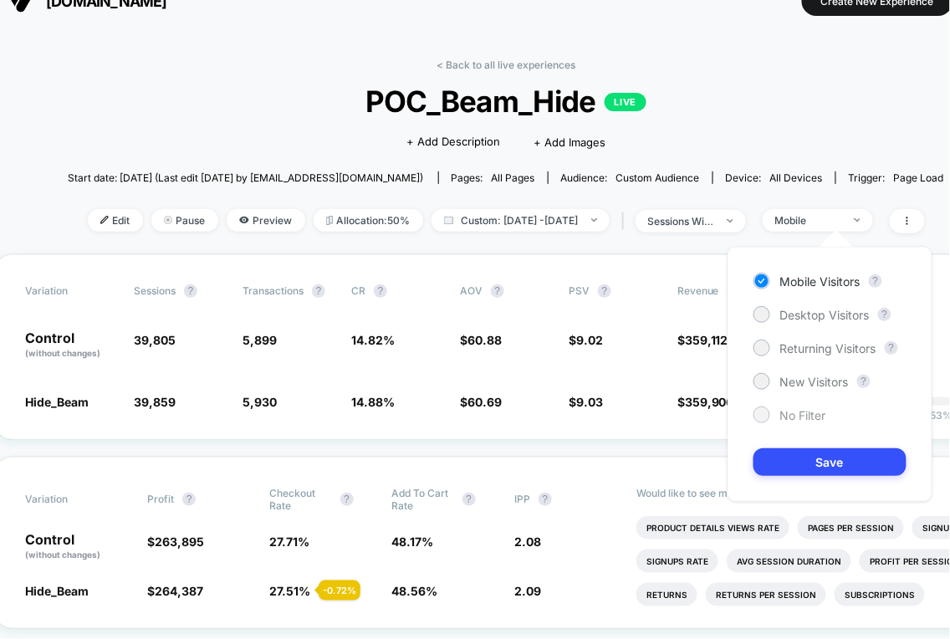
click at [778, 409] on div "No Filter" at bounding box center [790, 415] width 73 height 17
click at [780, 458] on button "Save" at bounding box center [830, 462] width 153 height 28
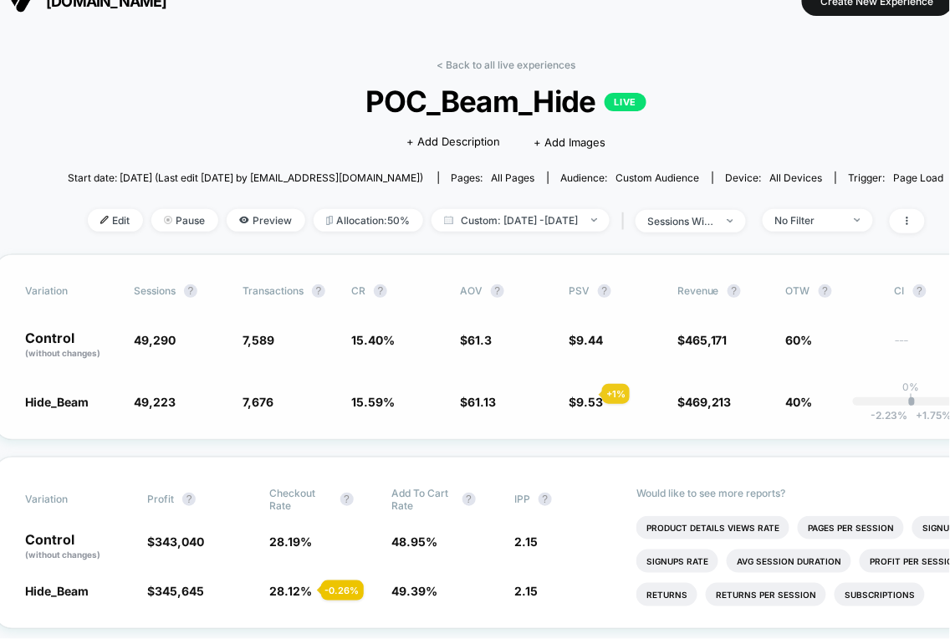
scroll to position [30, 22]
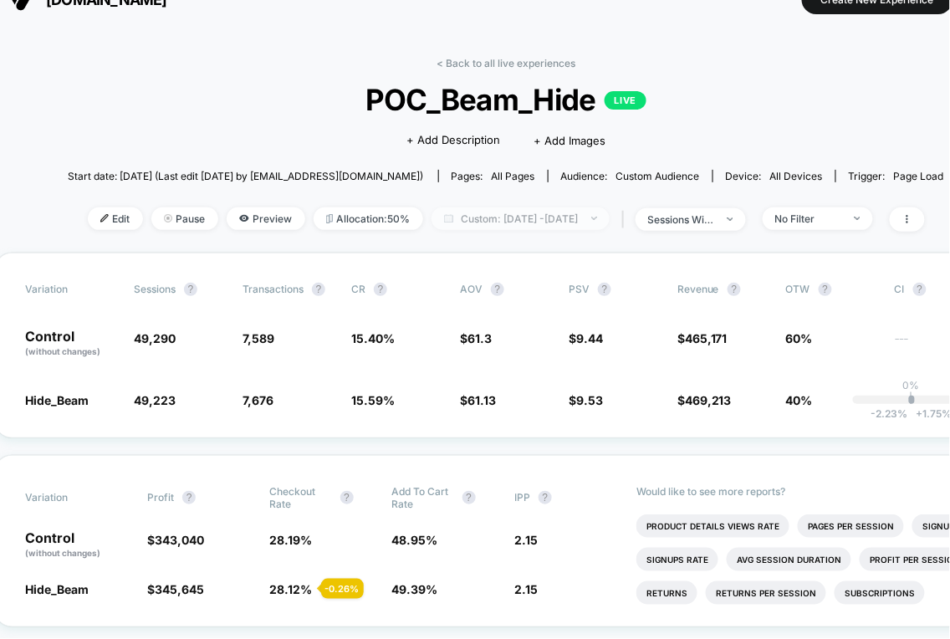
click at [517, 214] on span "Custom: Oct 1, 2025 - Oct 2, 2025" at bounding box center [521, 218] width 178 height 23
select select "*"
select select "****"
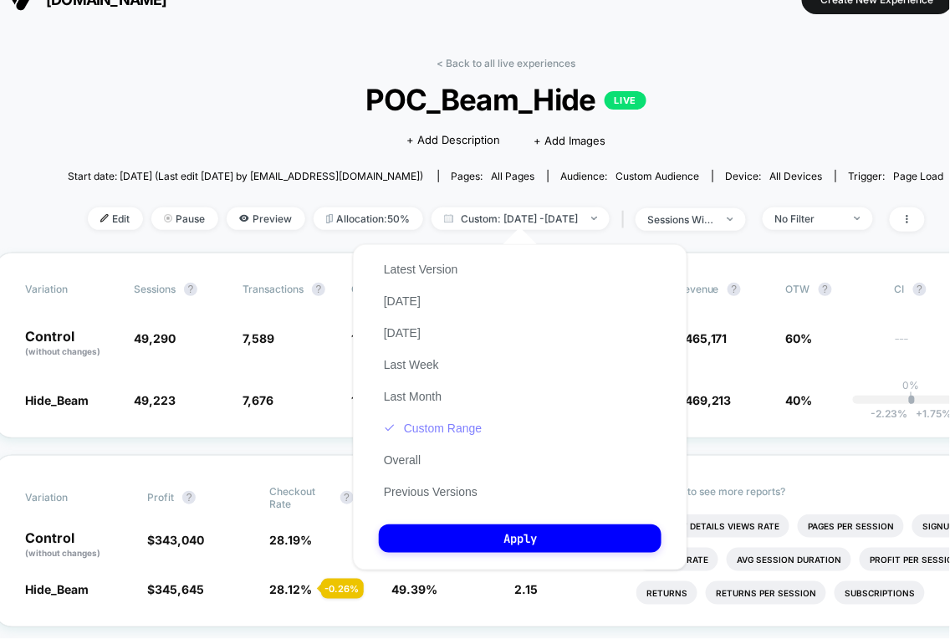
click at [432, 429] on button "Custom Range" at bounding box center [433, 428] width 108 height 15
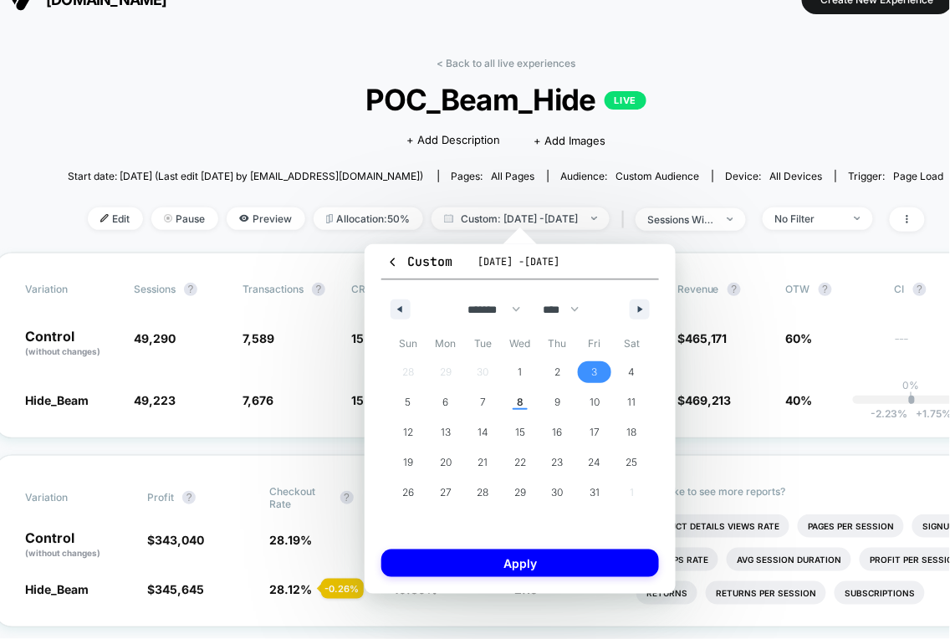
click at [588, 365] on span "3" at bounding box center [595, 372] width 38 height 22
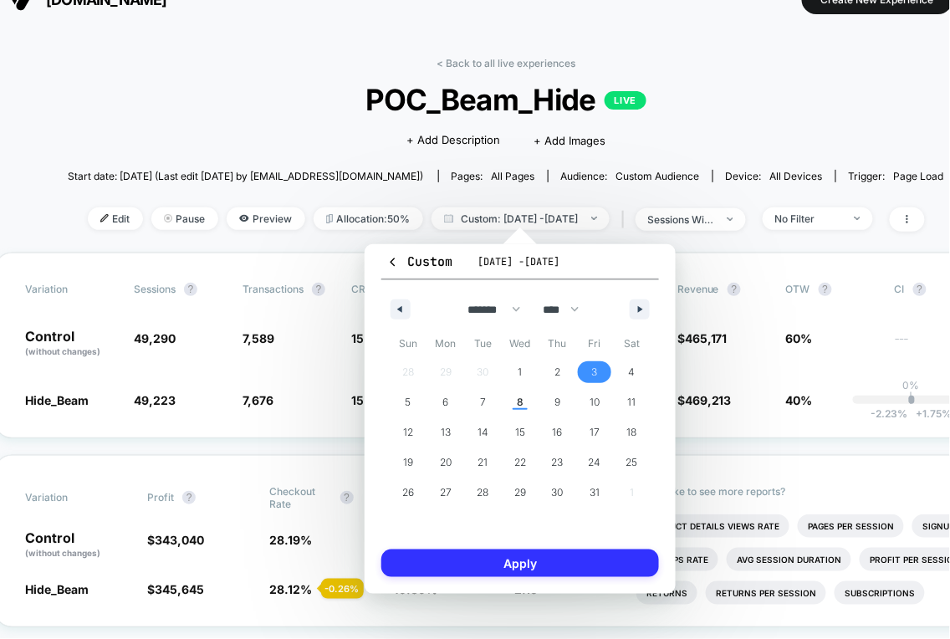
click at [539, 555] on button "Apply" at bounding box center [520, 564] width 278 height 28
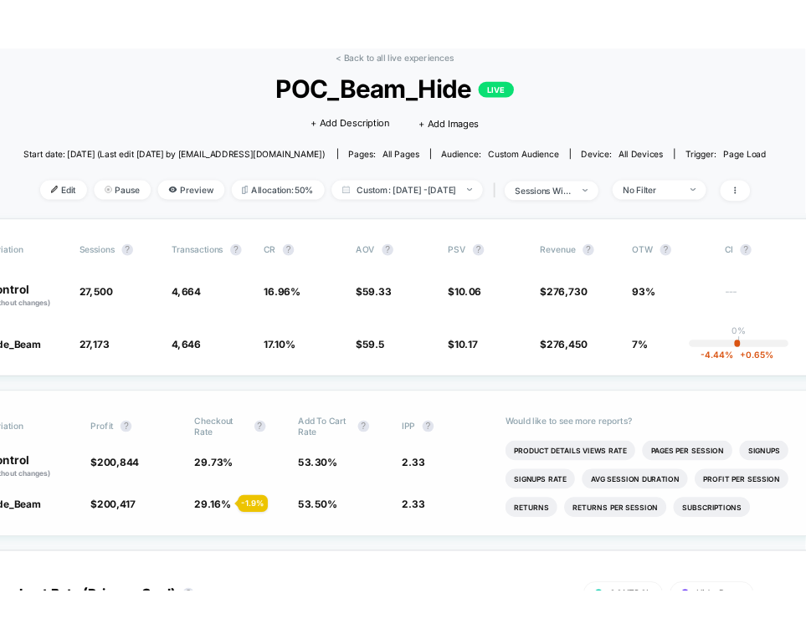
scroll to position [79, 68]
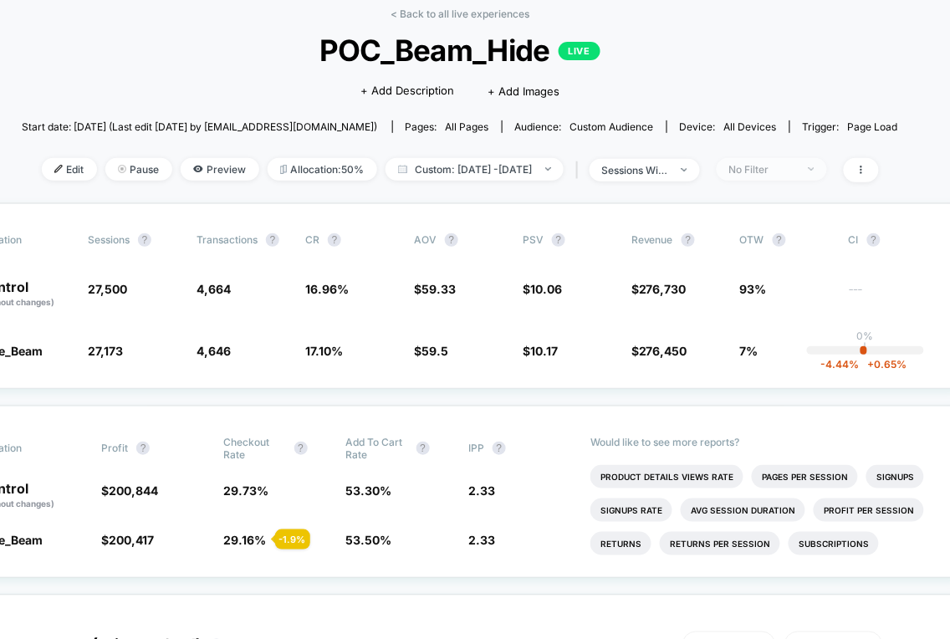
click at [780, 176] on span "No Filter" at bounding box center [772, 169] width 110 height 23
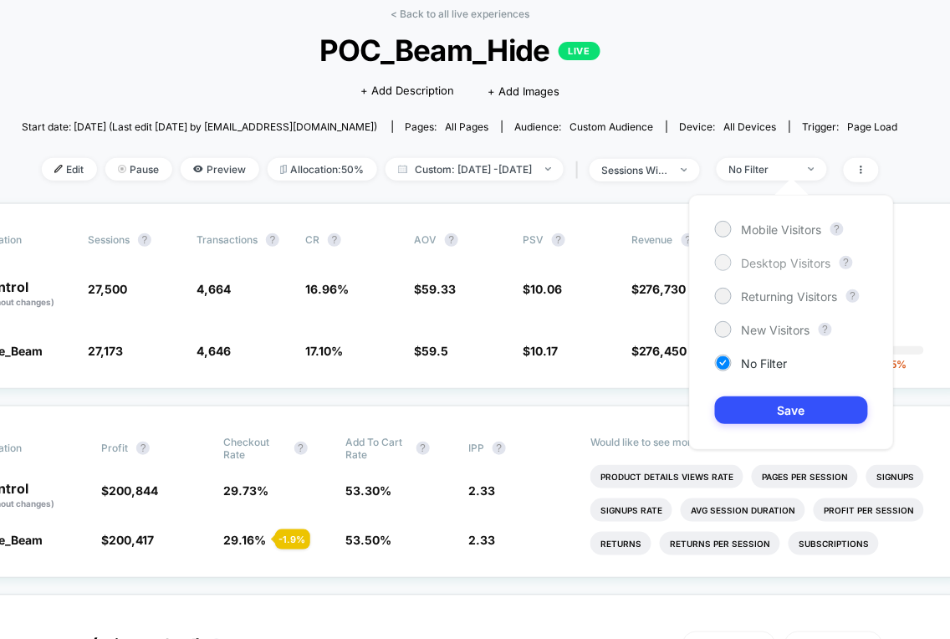
click at [765, 268] on span "Desktop Visitors" at bounding box center [787, 263] width 90 height 14
click at [790, 123] on span "Trigger: Page Load" at bounding box center [844, 126] width 109 height 13
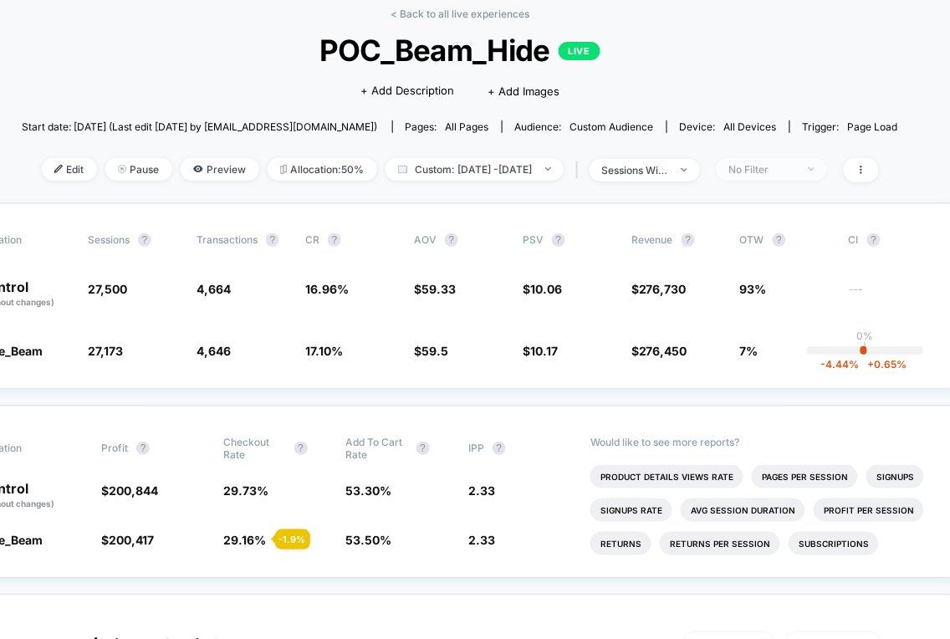
click at [785, 172] on div "No Filter" at bounding box center [762, 169] width 67 height 13
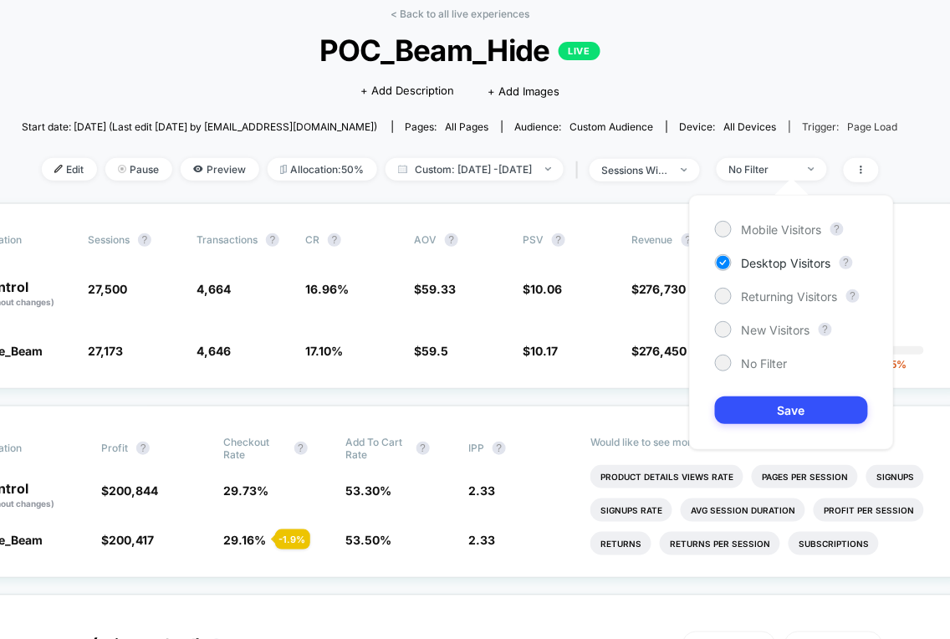
click at [790, 125] on span "Trigger: Page Load" at bounding box center [844, 126] width 109 height 13
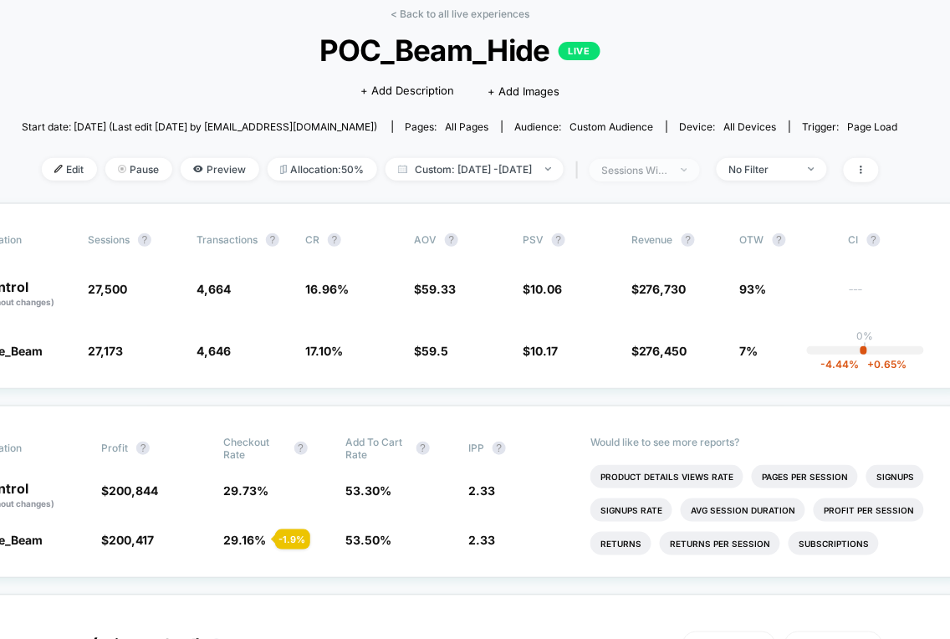
click at [663, 168] on div "sessions with impression" at bounding box center [635, 170] width 67 height 13
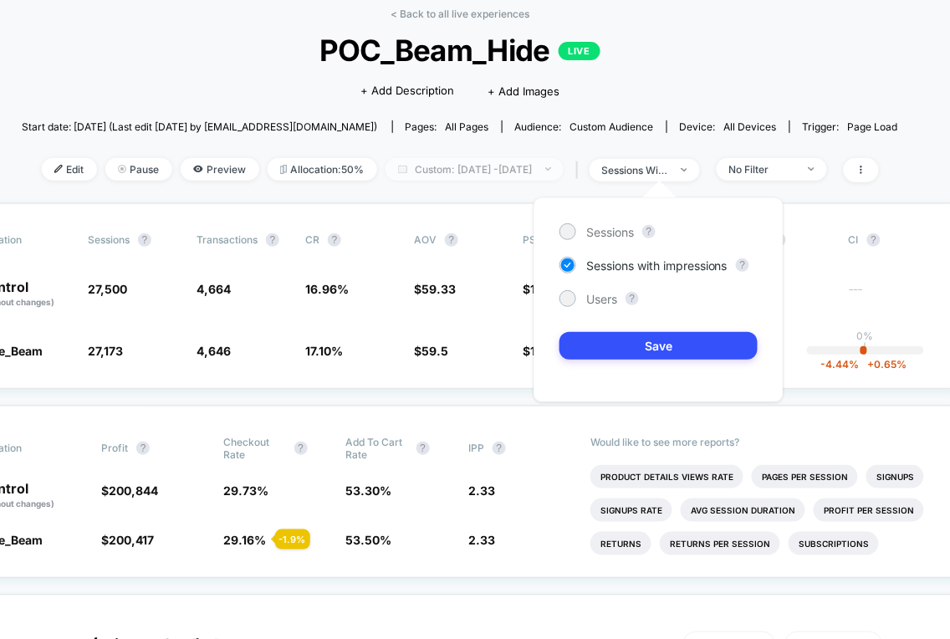
click at [560, 166] on span "Custom: Oct 3, 2025 - Oct 3, 2025" at bounding box center [475, 169] width 178 height 23
select select "*"
select select "****"
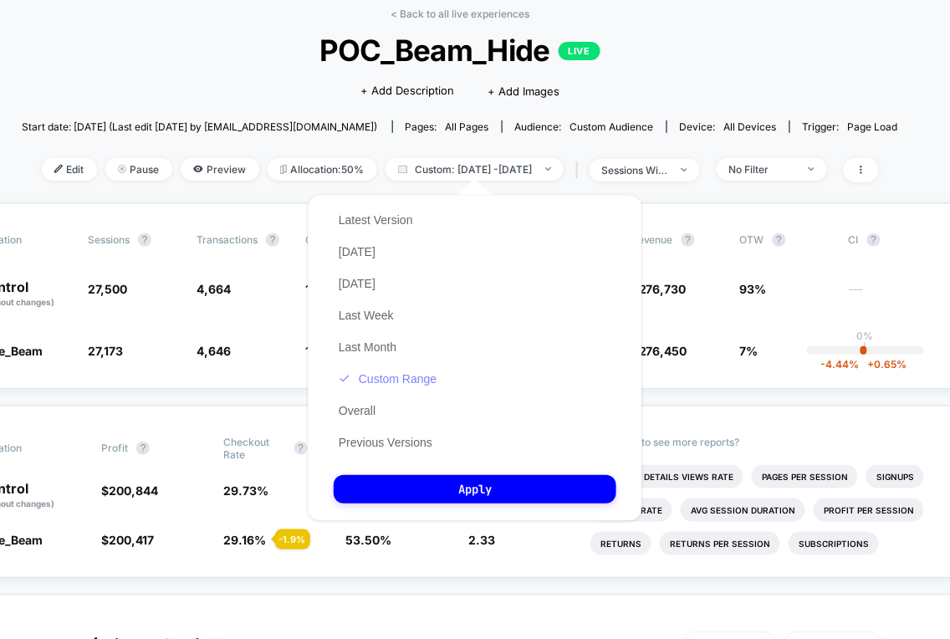
click at [412, 381] on button "Custom Range" at bounding box center [388, 378] width 108 height 15
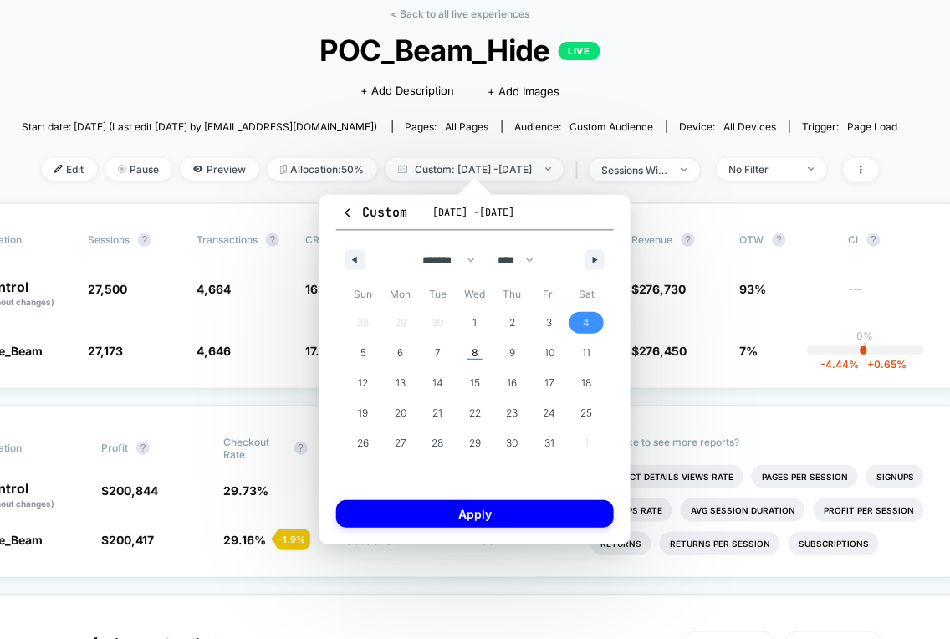
click at [584, 319] on span "4" at bounding box center [587, 323] width 7 height 30
click at [473, 355] on span "8" at bounding box center [475, 353] width 7 height 30
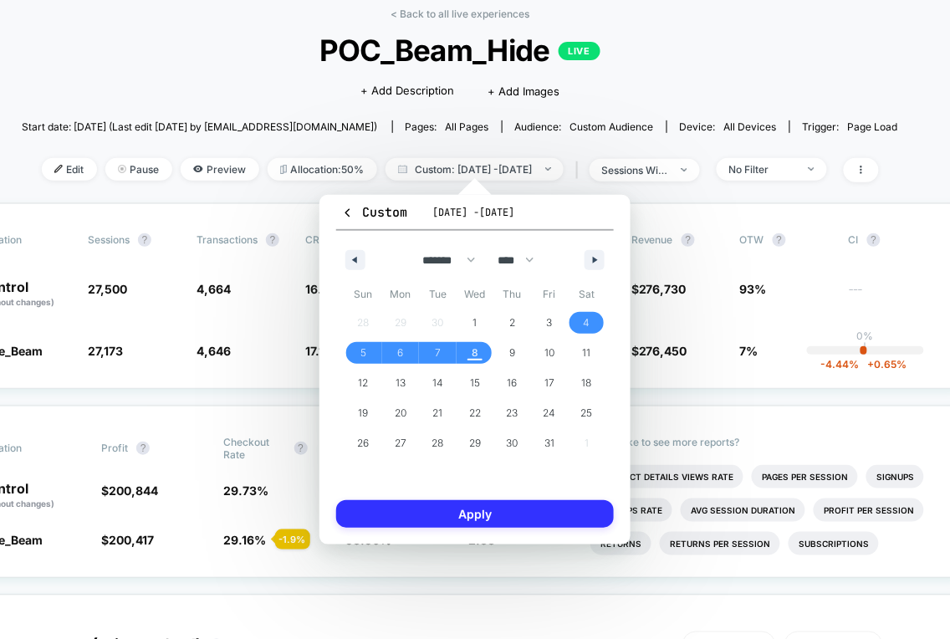
click at [464, 514] on button "Apply" at bounding box center [475, 514] width 278 height 28
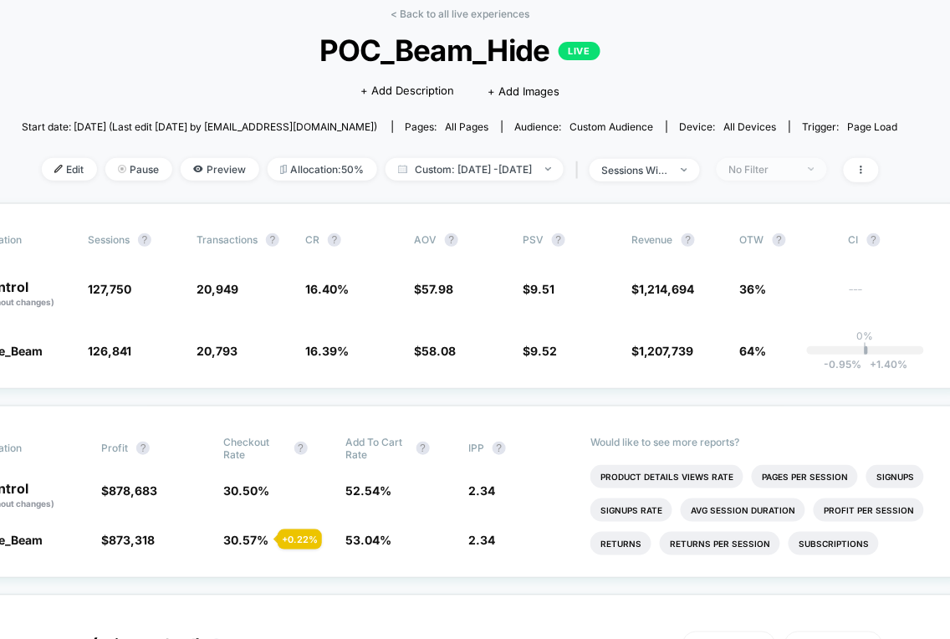
click at [795, 158] on span "No Filter" at bounding box center [772, 169] width 110 height 23
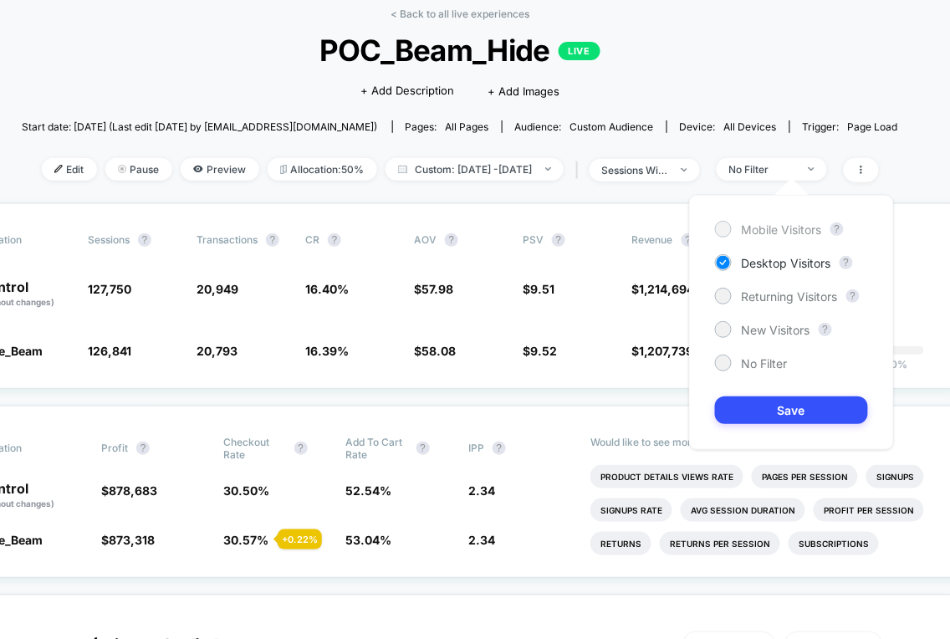
click at [783, 233] on span "Mobile Visitors" at bounding box center [782, 230] width 80 height 14
click at [772, 410] on button "Save" at bounding box center [791, 411] width 153 height 28
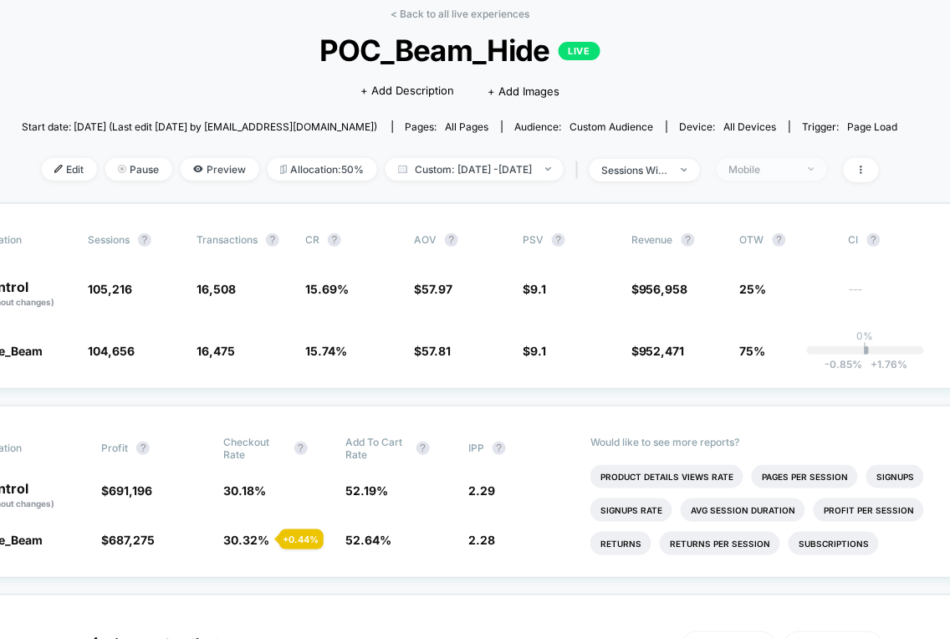
click at [821, 172] on span "Mobile" at bounding box center [772, 169] width 110 height 23
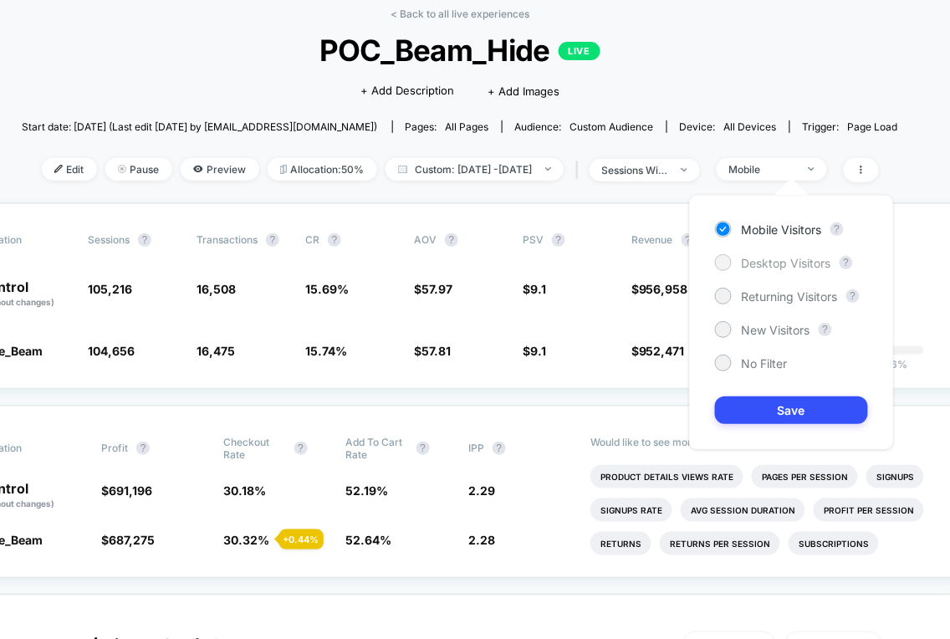
click at [769, 258] on span "Desktop Visitors" at bounding box center [787, 263] width 90 height 14
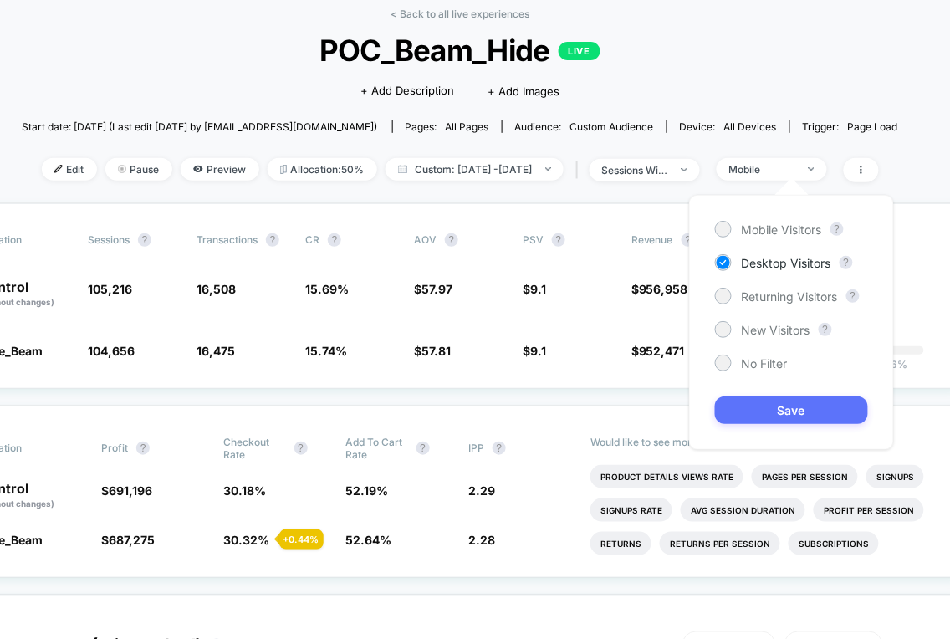
click at [774, 404] on button "Save" at bounding box center [791, 411] width 153 height 28
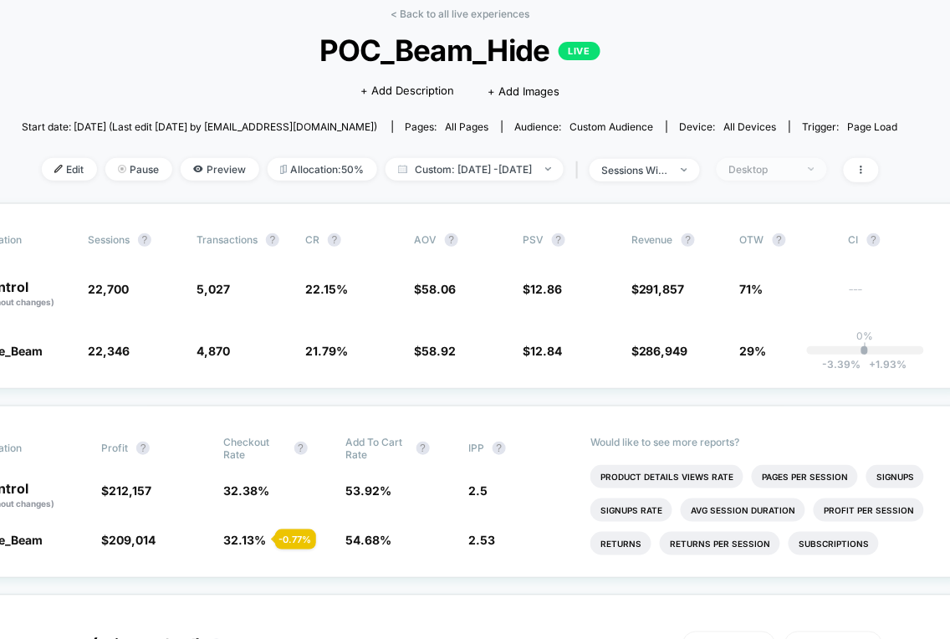
click at [795, 160] on span "Desktop" at bounding box center [772, 169] width 110 height 23
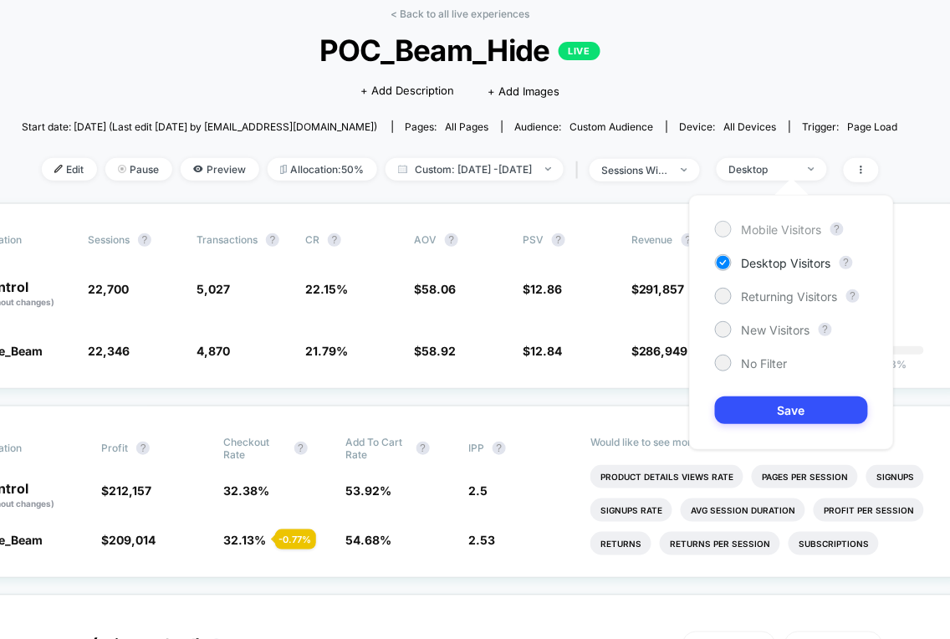
click at [770, 227] on span "Mobile Visitors" at bounding box center [782, 230] width 80 height 14
click at [788, 413] on button "Save" at bounding box center [791, 411] width 153 height 28
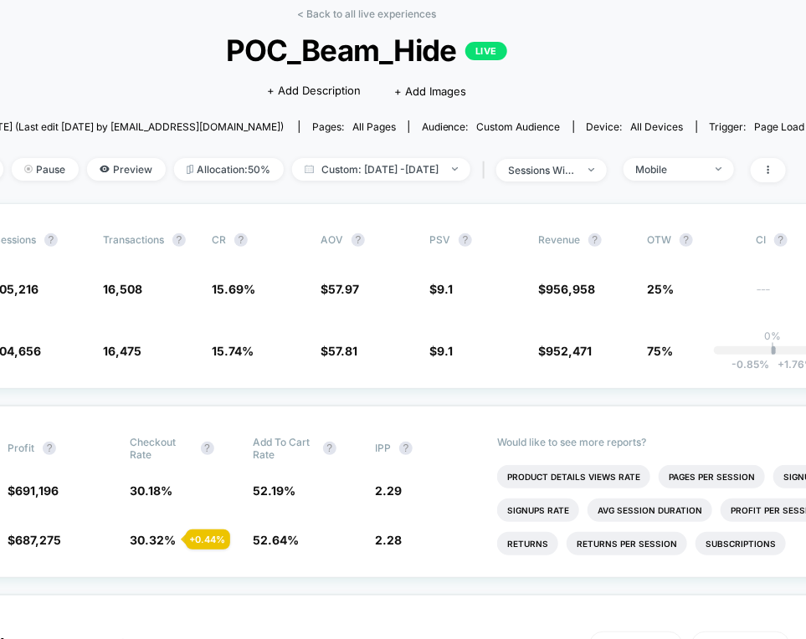
scroll to position [79, 189]
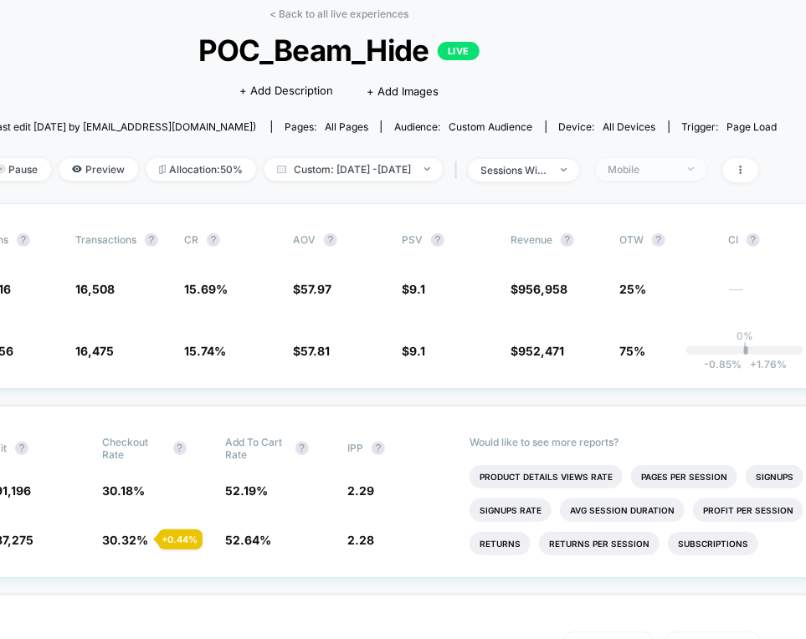
click at [675, 165] on div "Mobile" at bounding box center [641, 169] width 67 height 13
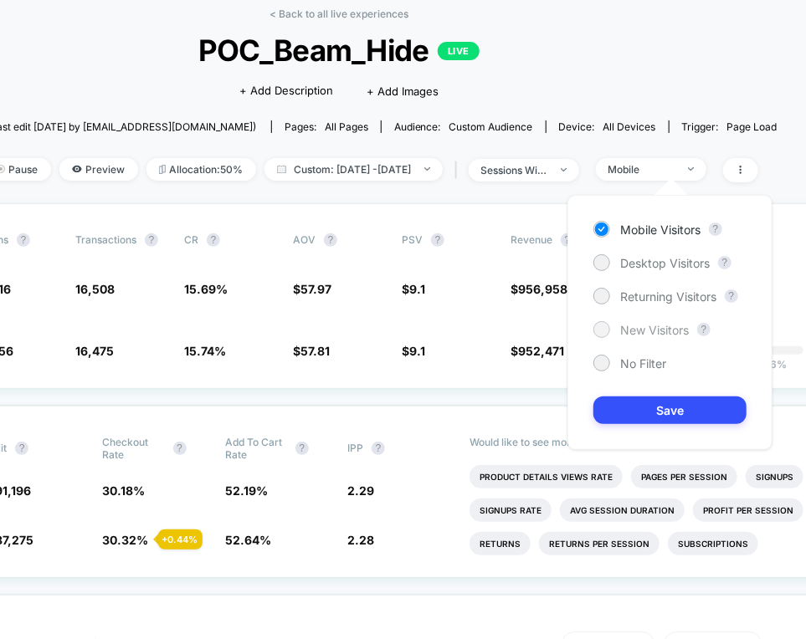
click at [656, 331] on span "New Visitors" at bounding box center [654, 330] width 69 height 14
click at [652, 414] on button "Save" at bounding box center [669, 411] width 153 height 28
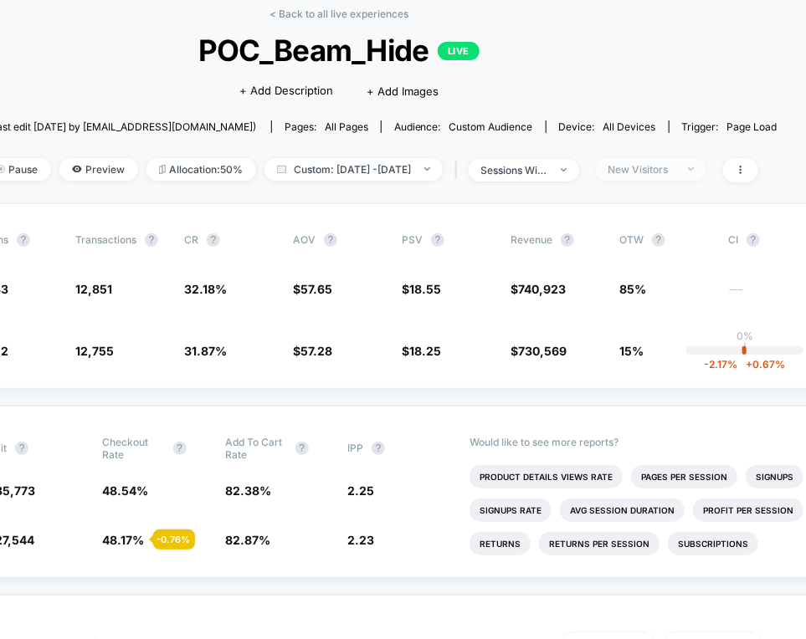
click at [673, 163] on div "New Visitors" at bounding box center [641, 169] width 67 height 13
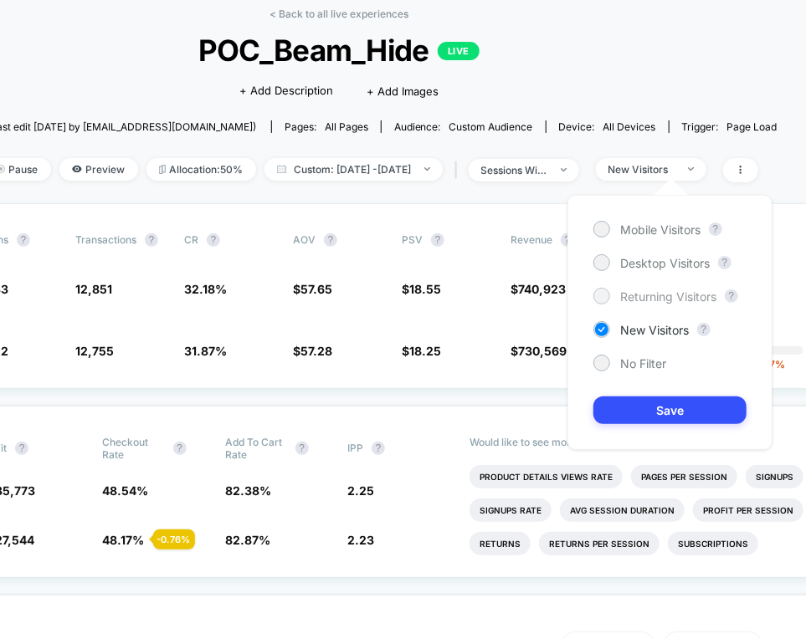
click at [629, 295] on span "Returning Visitors" at bounding box center [668, 296] width 96 height 14
click at [637, 404] on button "Save" at bounding box center [669, 411] width 153 height 28
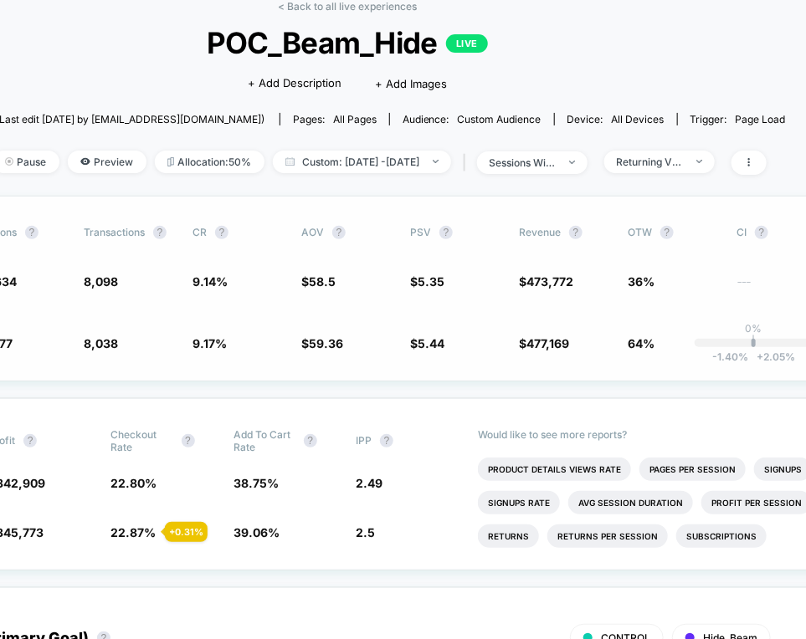
scroll to position [90, 179]
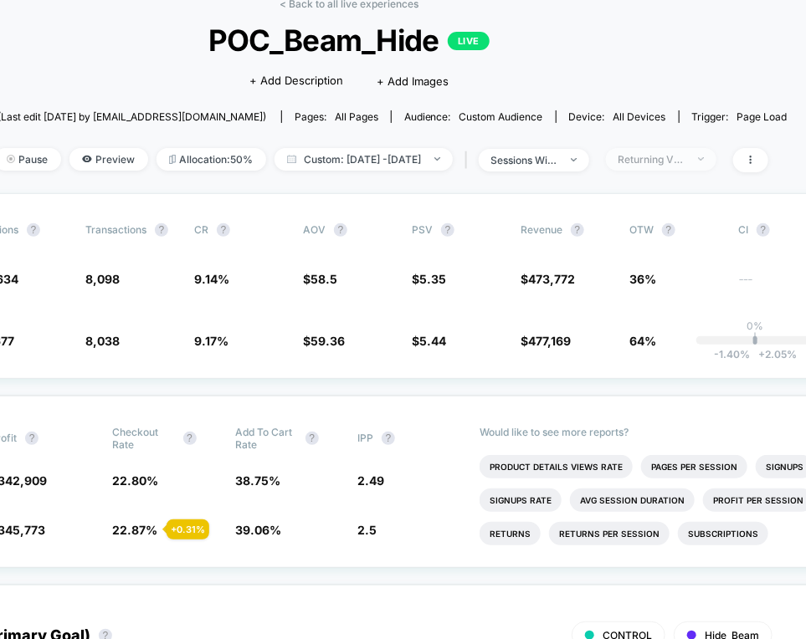
click at [685, 155] on div "Returning Visitors" at bounding box center [651, 159] width 67 height 13
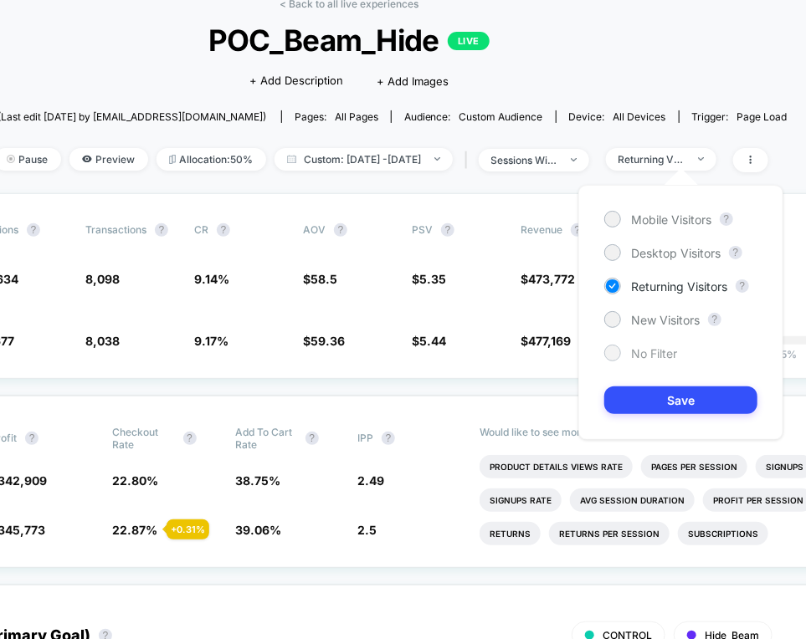
click at [658, 355] on span "No Filter" at bounding box center [654, 353] width 46 height 14
click at [673, 407] on button "Save" at bounding box center [680, 400] width 153 height 28
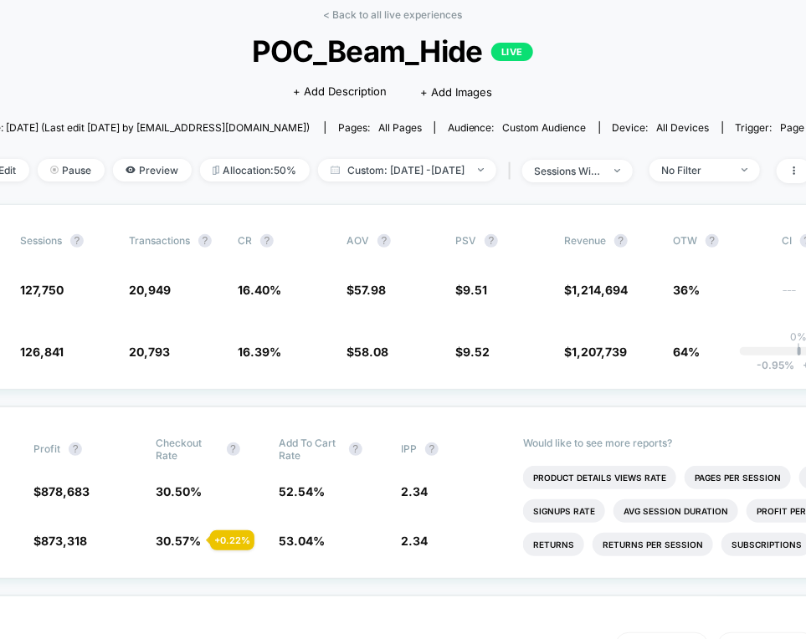
scroll to position [75, 135]
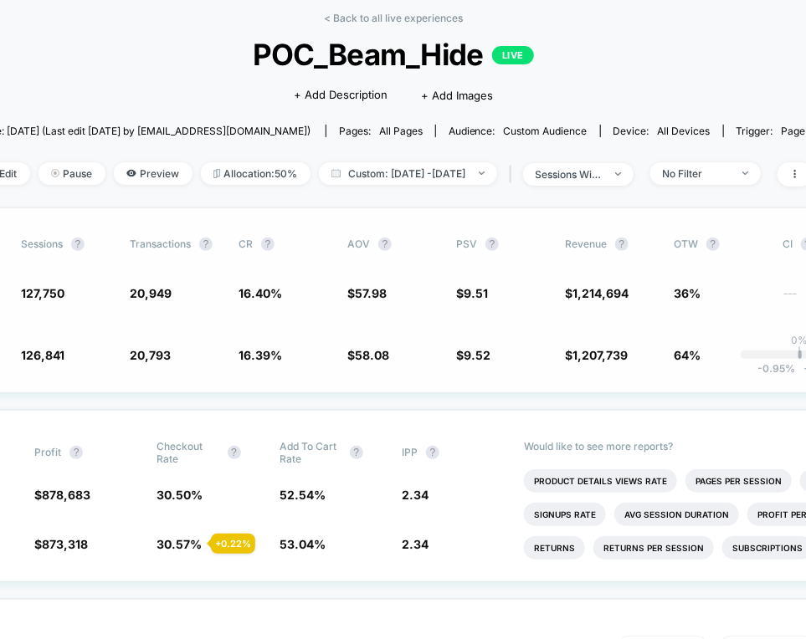
click at [155, 291] on span "20,949" at bounding box center [151, 293] width 42 height 14
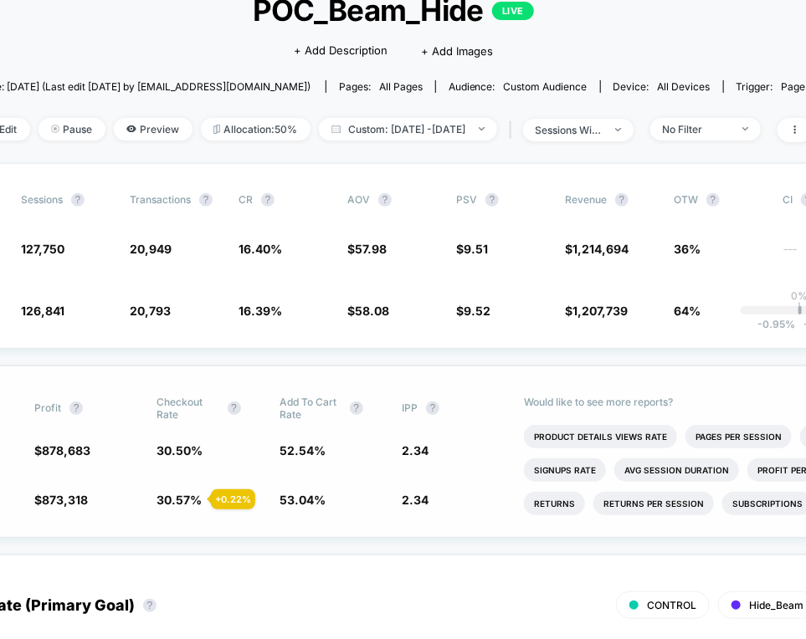
scroll to position [115, 135]
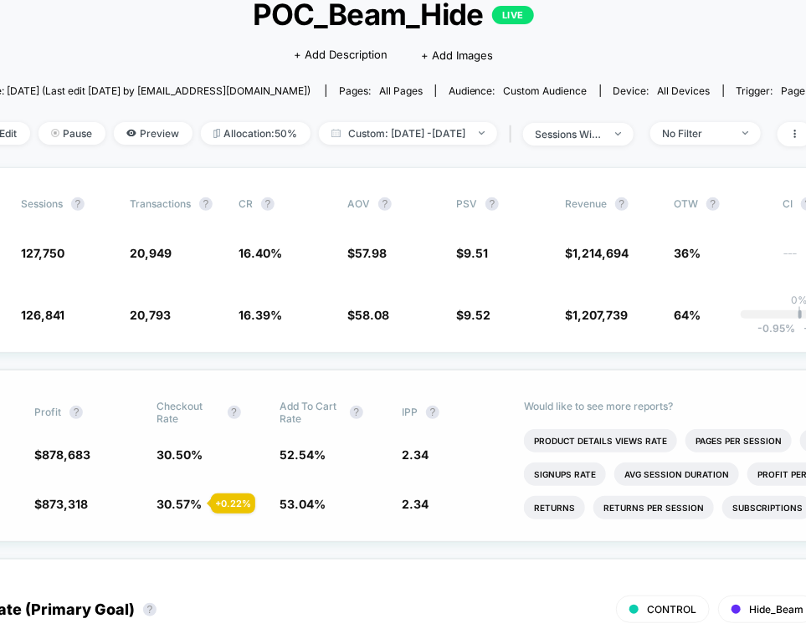
click at [532, 376] on div "Would like to see more reports? Product Details Views Rate Pages Per Session Si…" at bounding box center [699, 456] width 351 height 171
click at [724, 140] on span "No Filter" at bounding box center [705, 133] width 110 height 23
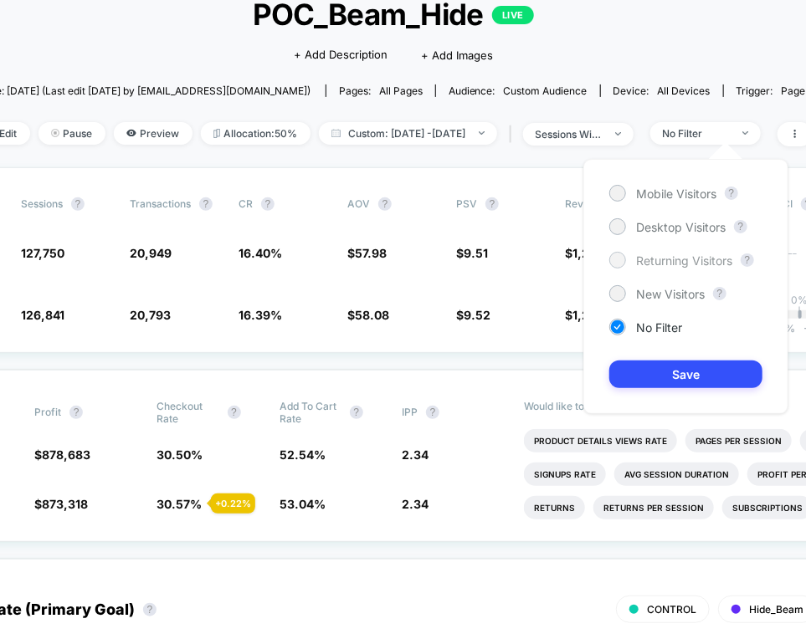
click at [648, 257] on span "Returning Visitors" at bounding box center [684, 260] width 96 height 14
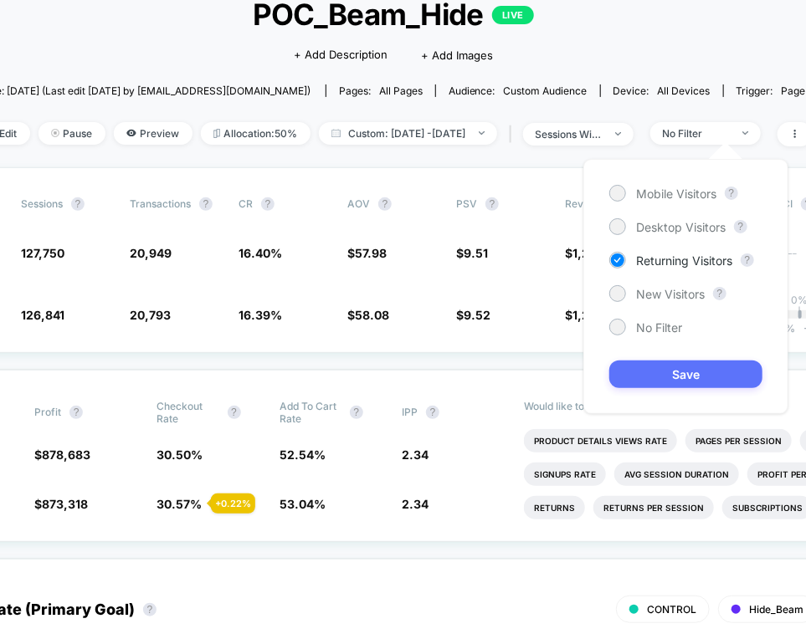
click at [658, 367] on button "Save" at bounding box center [685, 375] width 153 height 28
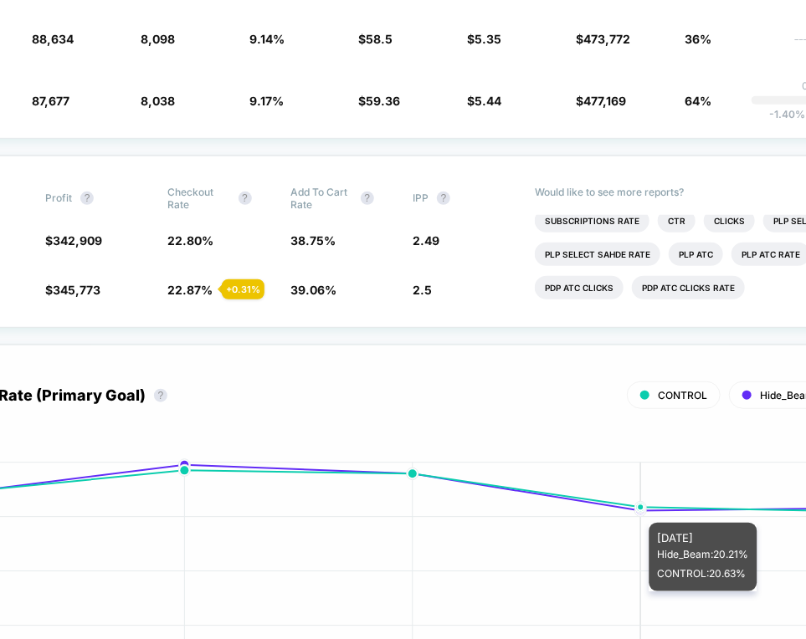
scroll to position [0, 124]
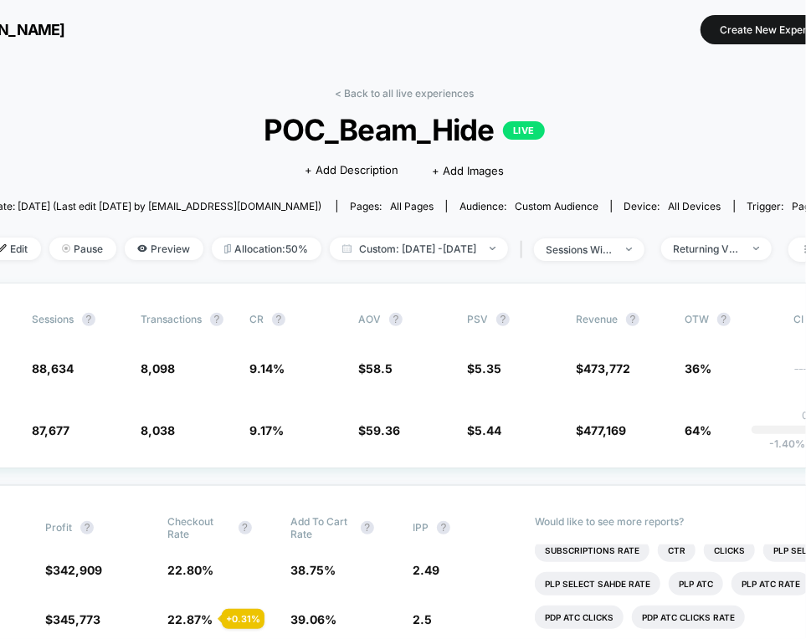
click at [729, 251] on div "Returning Visitors" at bounding box center [706, 249] width 67 height 13
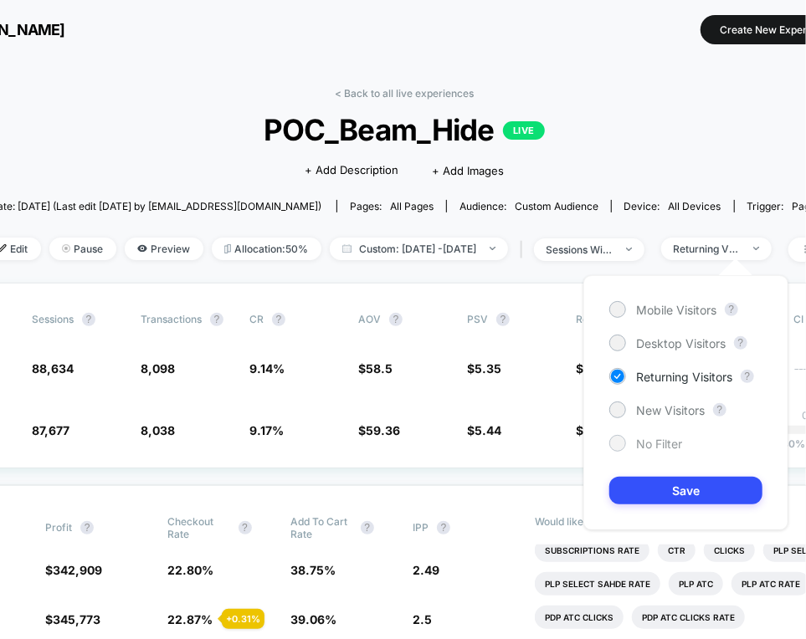
click at [633, 444] on div "No Filter" at bounding box center [645, 443] width 73 height 17
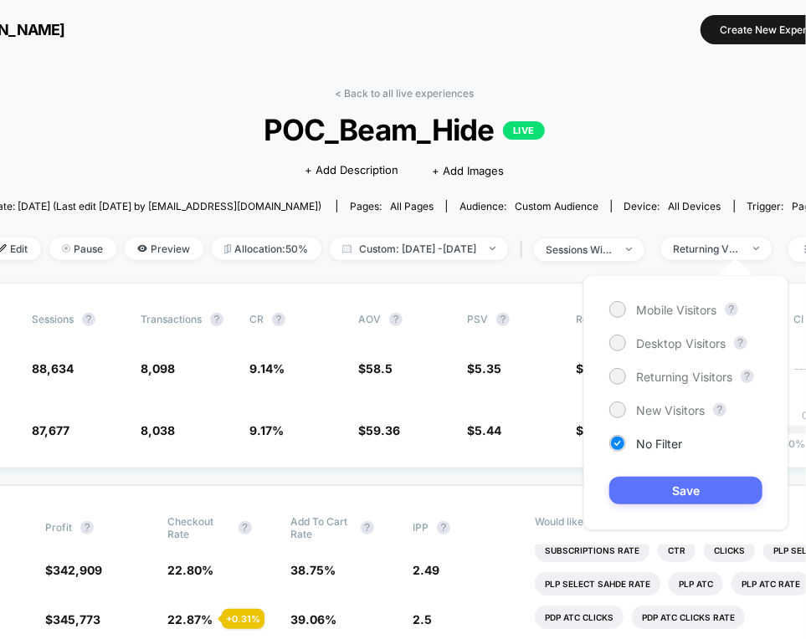
click at [636, 479] on button "Save" at bounding box center [685, 491] width 153 height 28
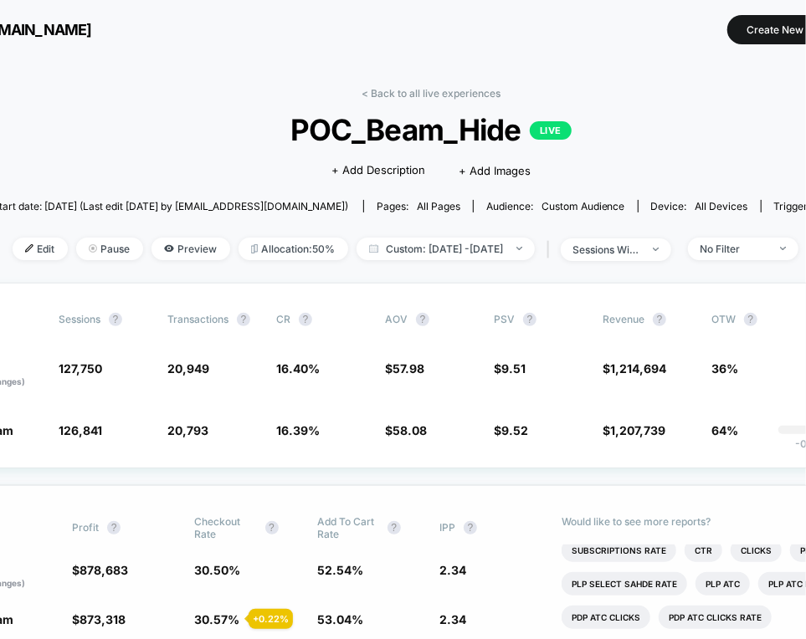
scroll to position [0, 126]
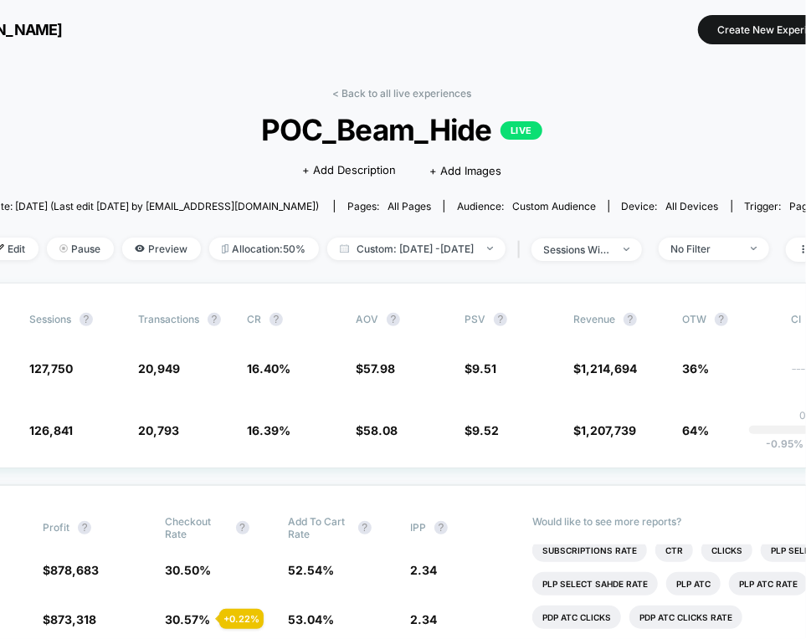
click at [757, 234] on div "< Back to all live experiences POC_Beam_Hide LIVE Click to edit experience deta…" at bounding box center [401, 185] width 877 height 196
click at [757, 253] on span "No Filter" at bounding box center [713, 249] width 110 height 23
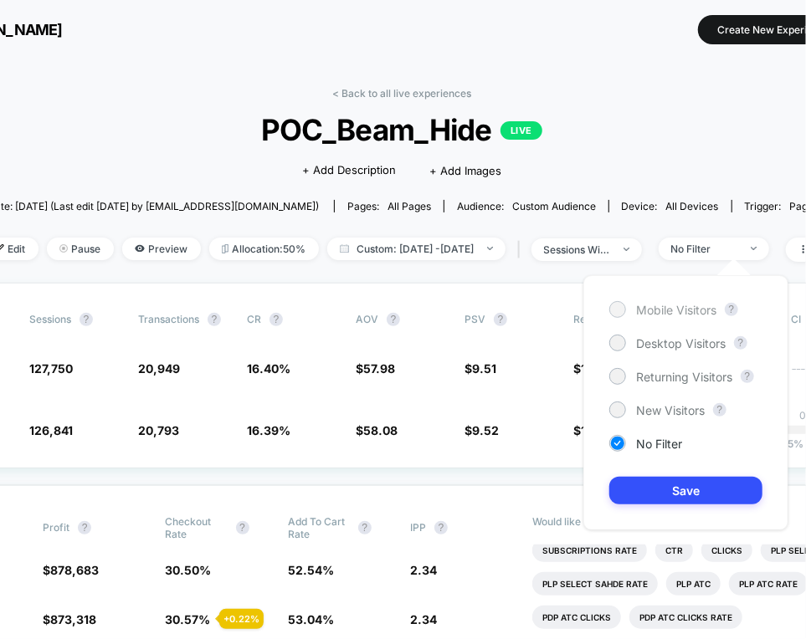
click at [668, 303] on span "Mobile Visitors" at bounding box center [676, 310] width 80 height 14
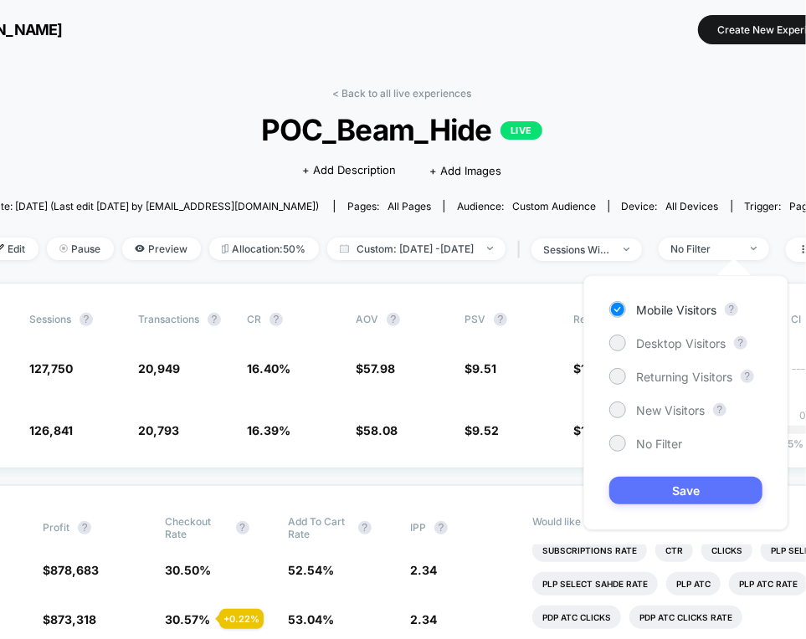
click at [672, 495] on button "Save" at bounding box center [685, 491] width 153 height 28
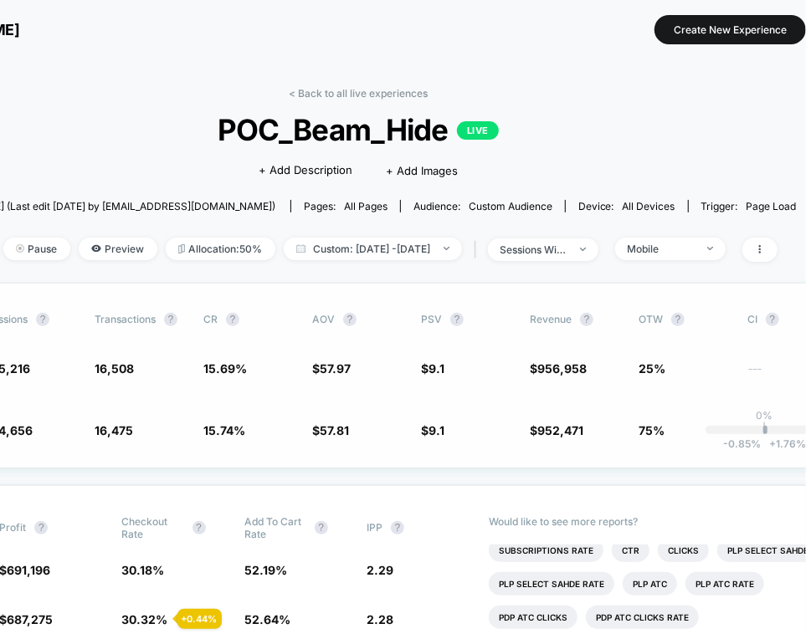
scroll to position [0, 171]
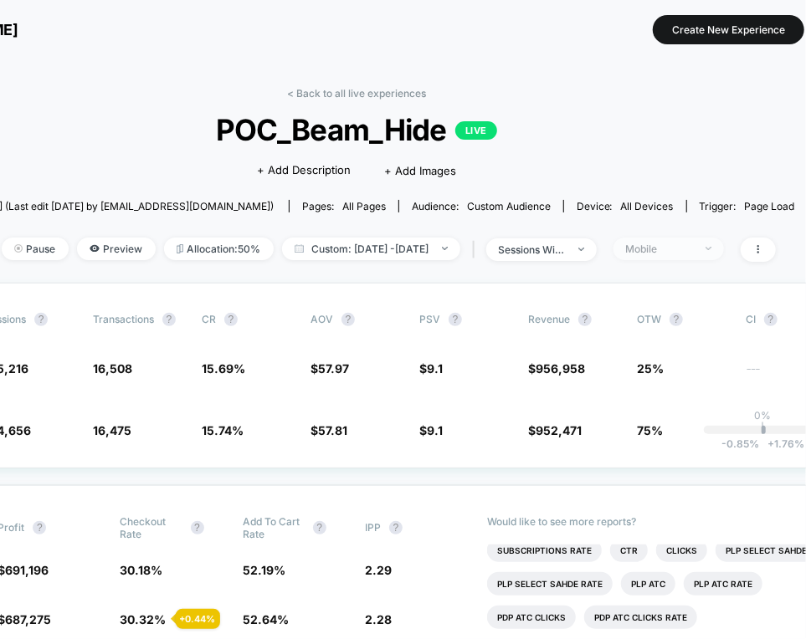
click at [693, 243] on div "Mobile" at bounding box center [659, 249] width 67 height 13
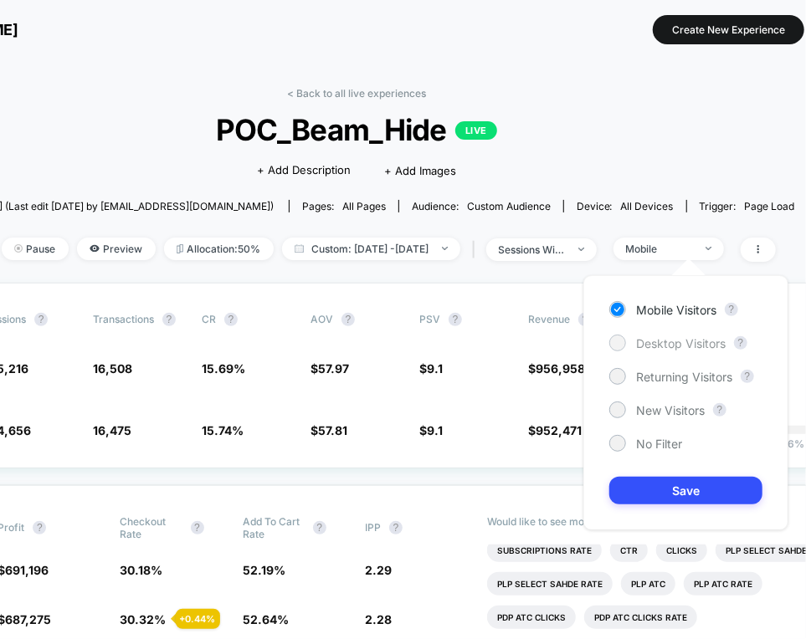
click at [660, 347] on span "Desktop Visitors" at bounding box center [681, 343] width 90 height 14
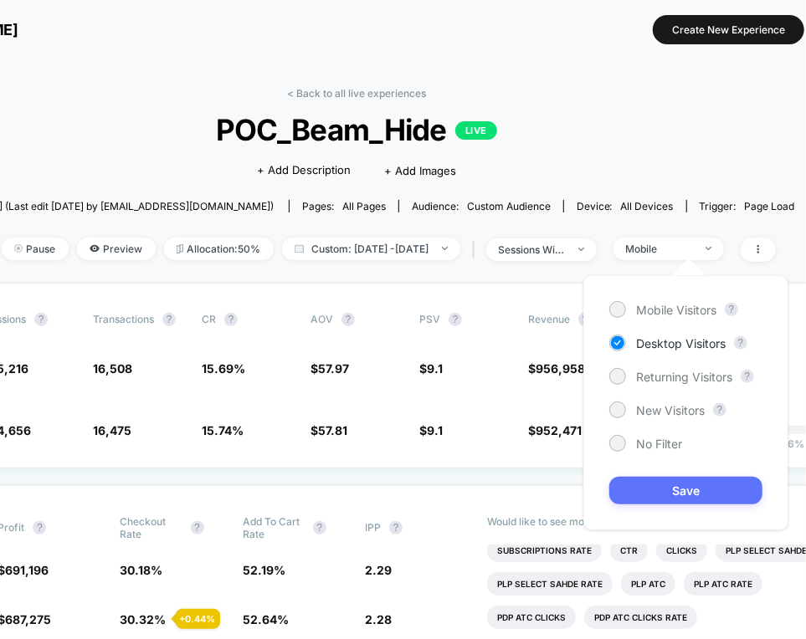
click at [677, 492] on button "Save" at bounding box center [685, 491] width 153 height 28
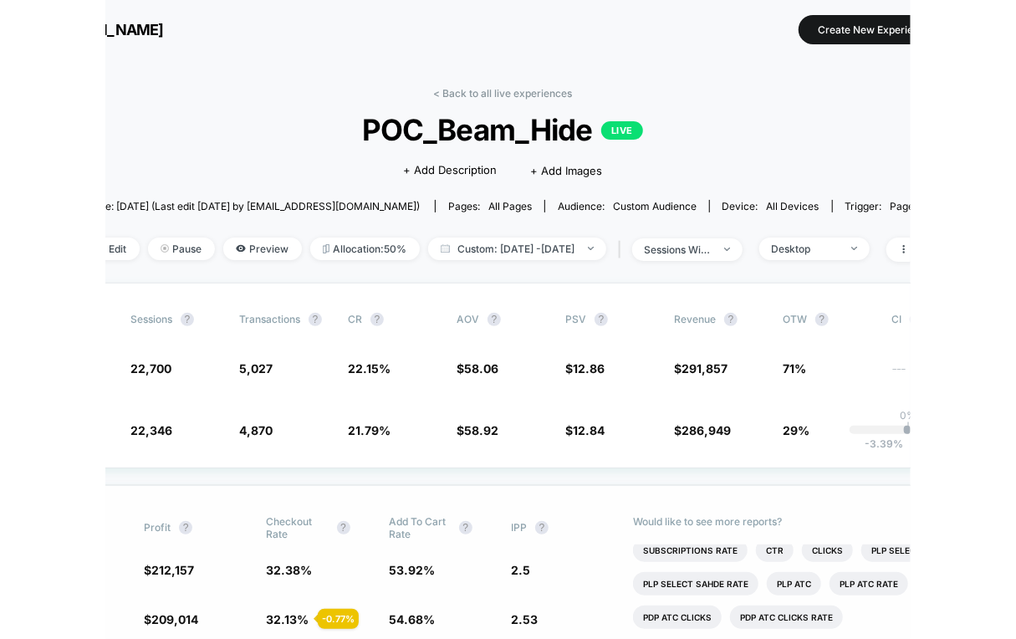
scroll to position [0, 140]
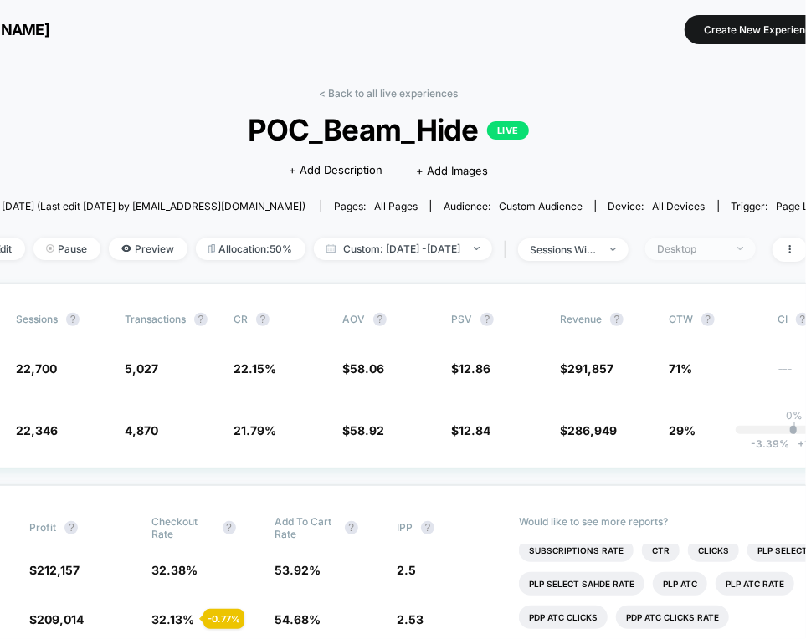
click at [744, 238] on span "Desktop" at bounding box center [700, 249] width 110 height 23
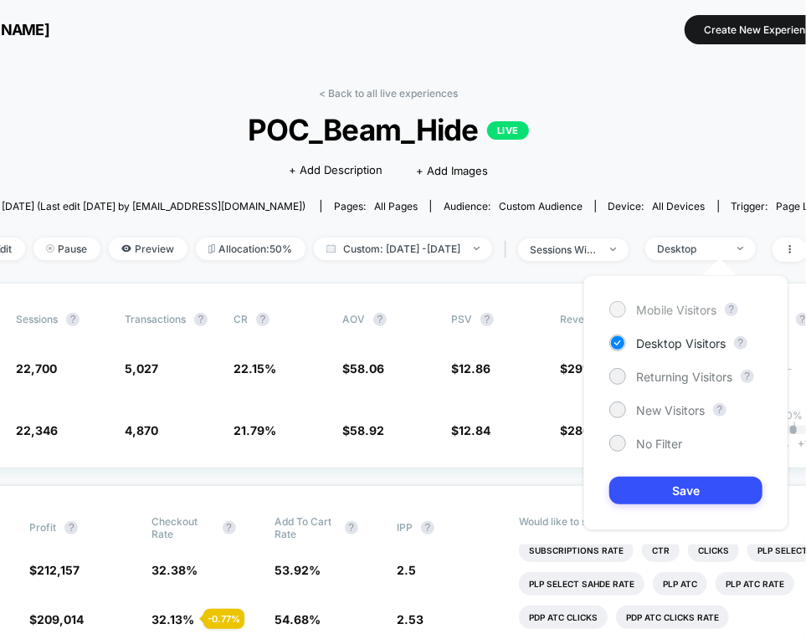
click at [682, 306] on span "Mobile Visitors" at bounding box center [676, 310] width 80 height 14
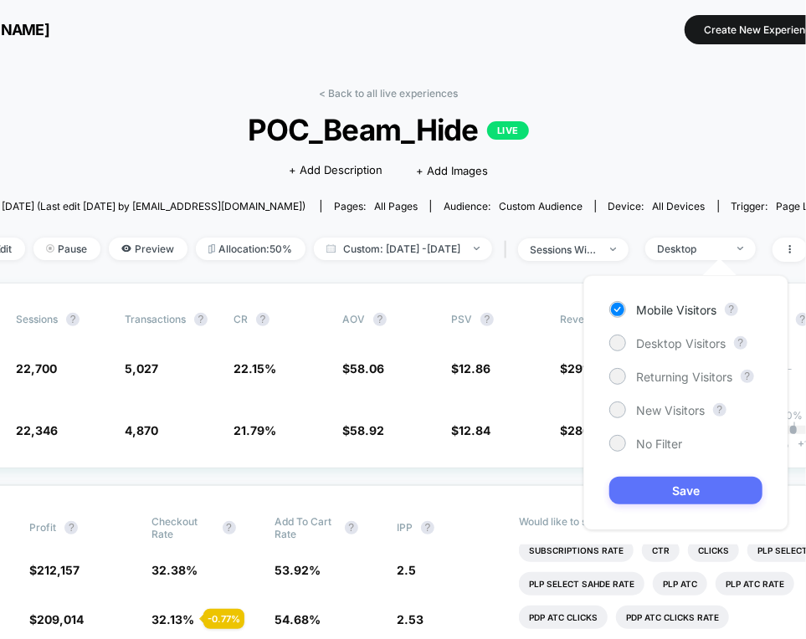
click at [684, 499] on button "Save" at bounding box center [685, 491] width 153 height 28
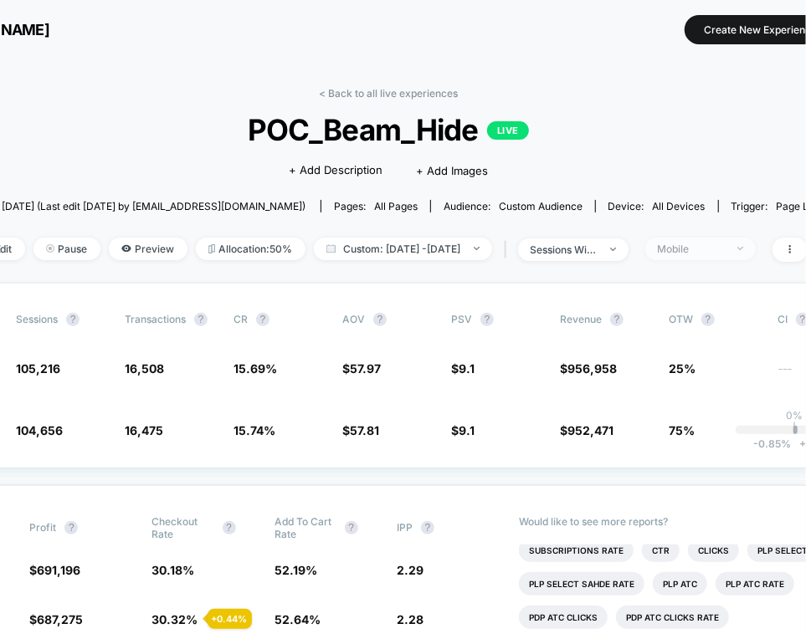
click at [724, 243] on div "Mobile" at bounding box center [691, 249] width 67 height 13
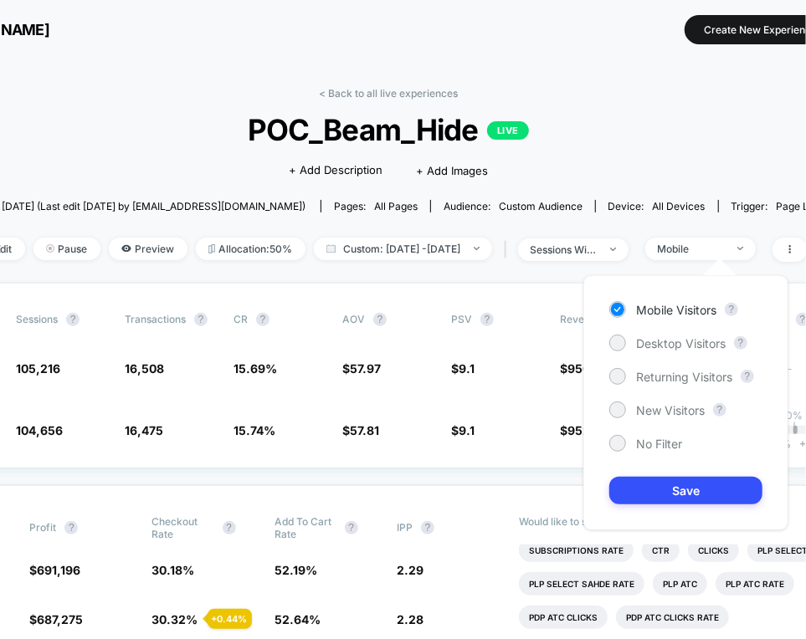
click at [468, 268] on div "< Back to all live experiences POC_Beam_Hide LIVE Click to edit experience deta…" at bounding box center [388, 185] width 877 height 196
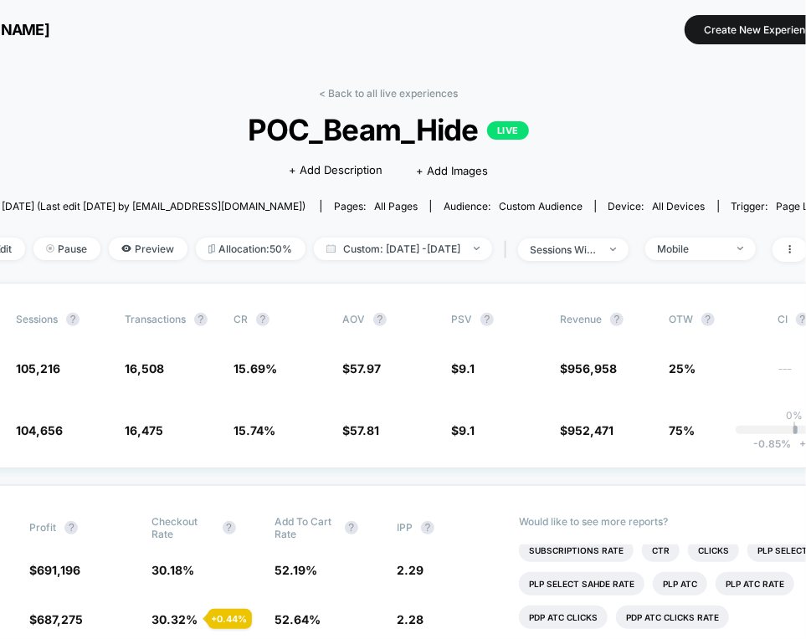
click at [730, 228] on div "< Back to all live experiences POC_Beam_Hide LIVE Click to edit experience deta…" at bounding box center [388, 185] width 877 height 196
click at [709, 243] on div "Mobile" at bounding box center [691, 249] width 67 height 13
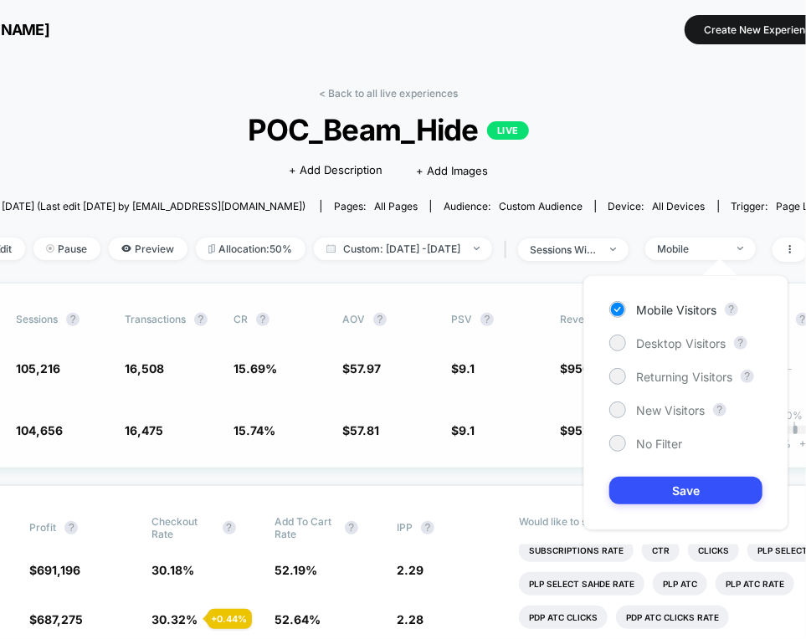
click at [482, 307] on div "Variation Sessions ? Transactions ? CR ? AOV ? PSV ? Revenue ? OTW ? CI ? Contr…" at bounding box center [388, 376] width 1022 height 186
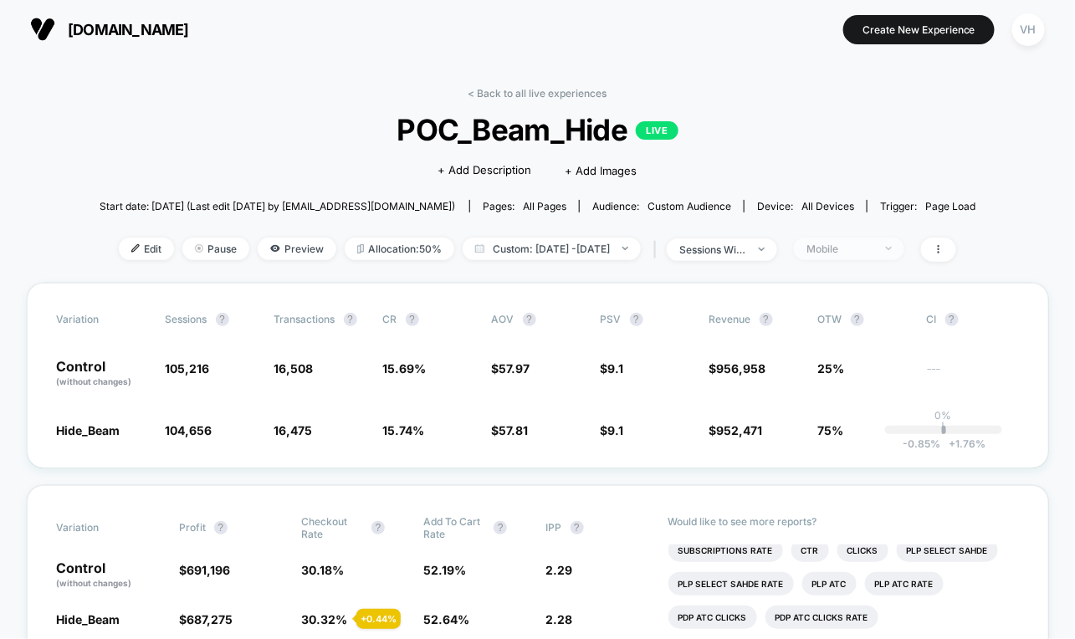
click at [860, 244] on div "Mobile" at bounding box center [839, 249] width 67 height 13
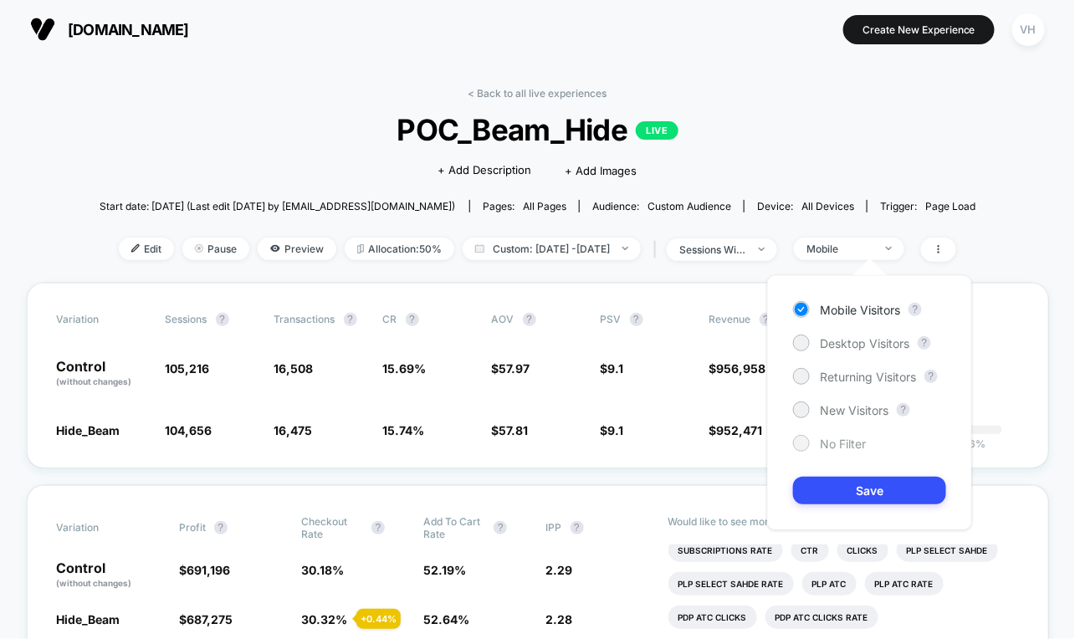
click at [818, 438] on div "No Filter" at bounding box center [829, 443] width 73 height 17
click at [826, 485] on button "Save" at bounding box center [869, 491] width 153 height 28
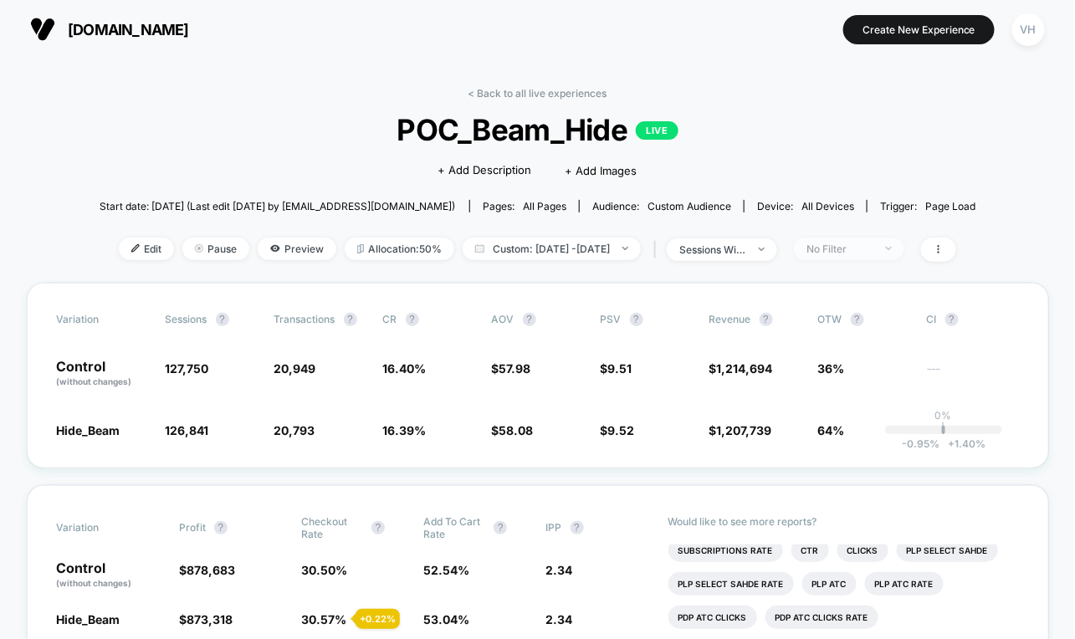
click at [860, 247] on div "No Filter" at bounding box center [839, 249] width 67 height 13
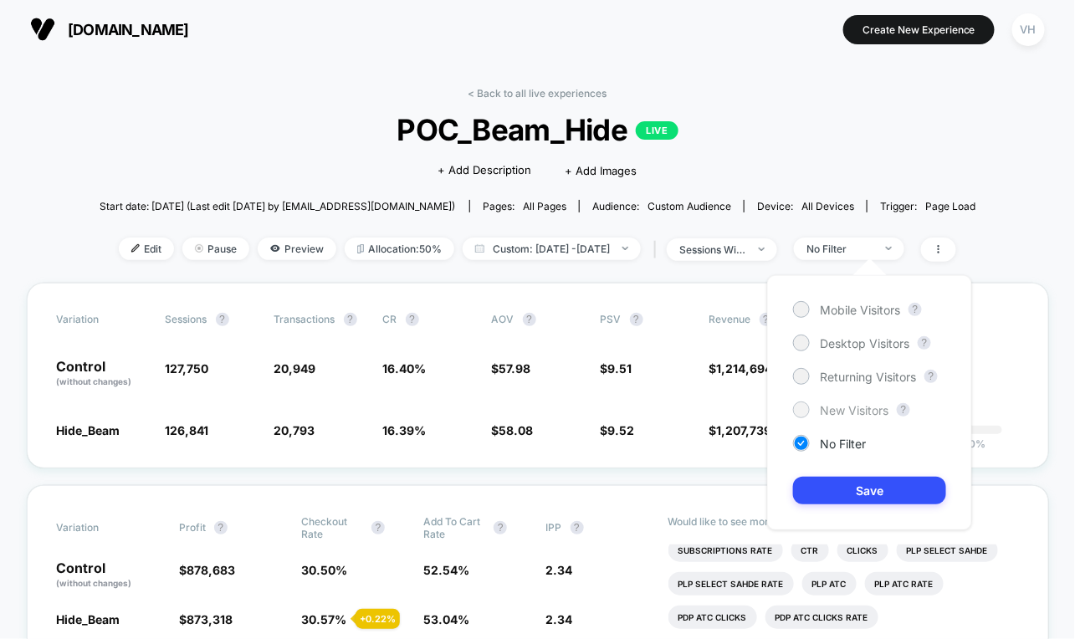
click at [820, 404] on span "New Visitors" at bounding box center [854, 410] width 69 height 14
click at [833, 487] on button "Save" at bounding box center [869, 491] width 153 height 28
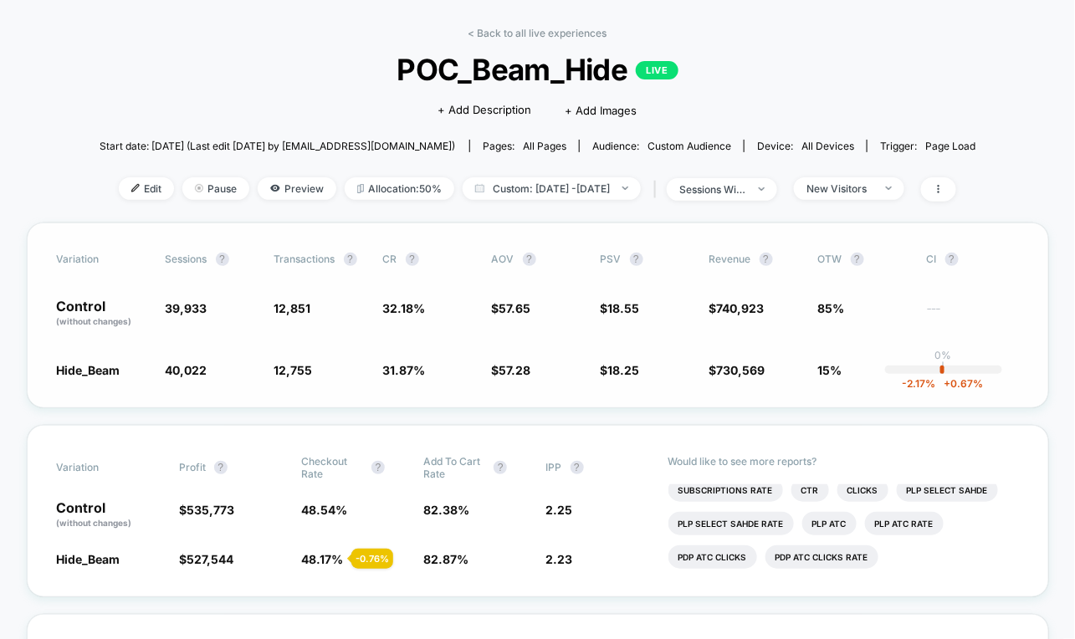
scroll to position [64, 0]
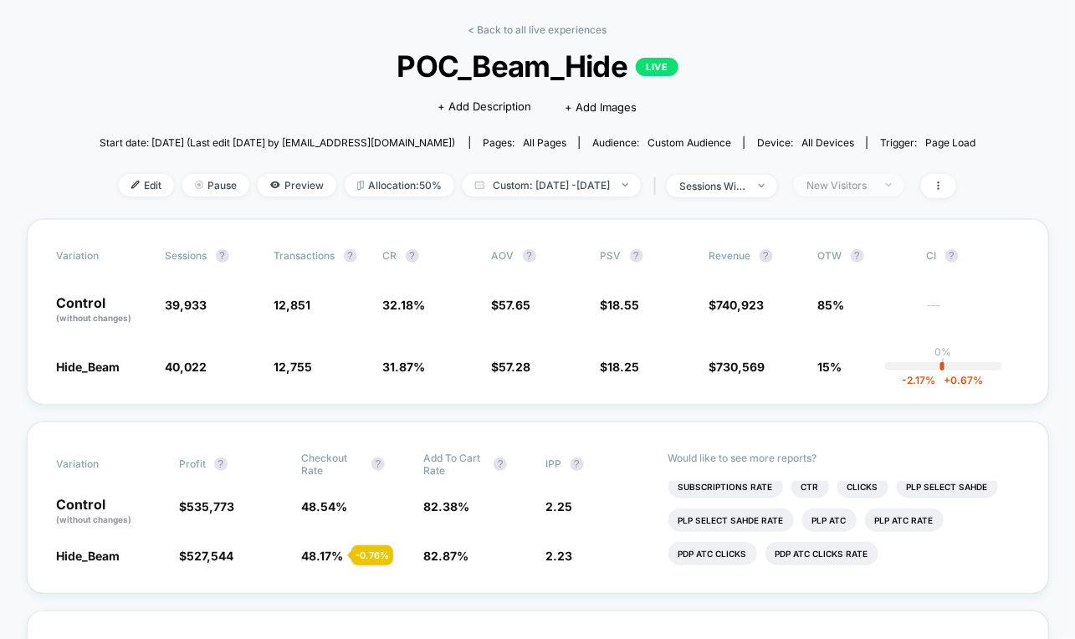
click at [860, 187] on div "New Visitors" at bounding box center [839, 185] width 67 height 13
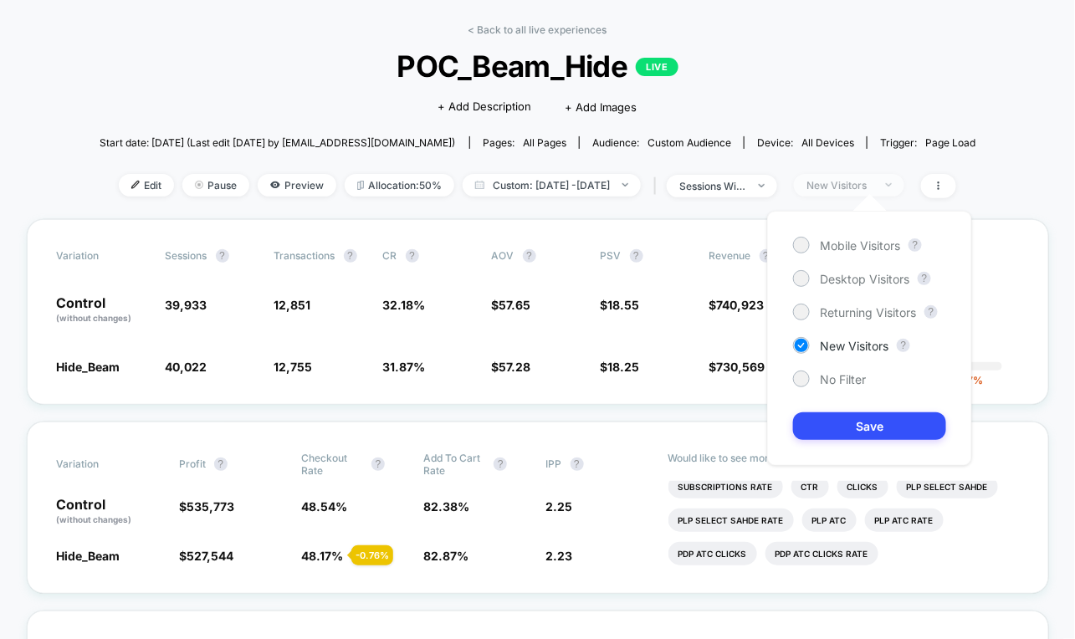
click at [860, 187] on div "New Visitors" at bounding box center [839, 185] width 67 height 13
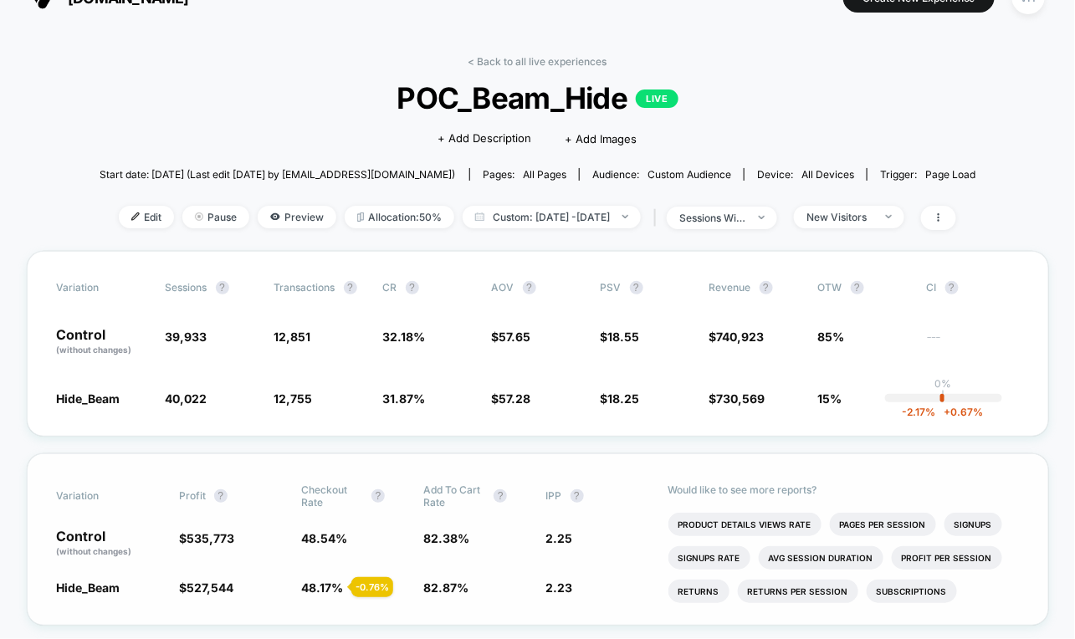
scroll to position [38, 0]
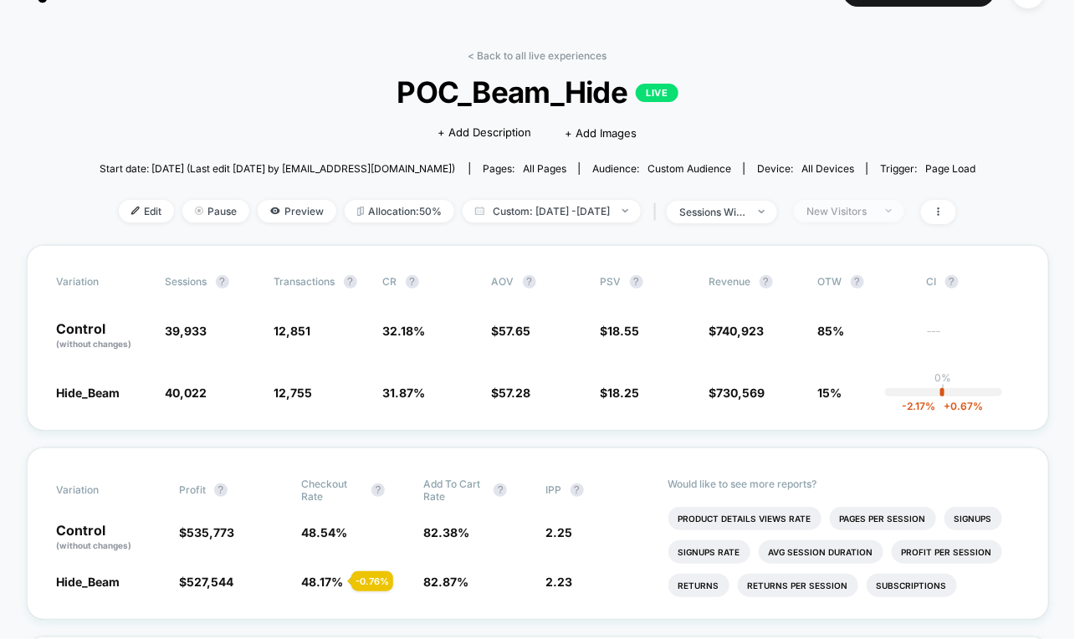
click at [860, 217] on span "New Visitors" at bounding box center [849, 211] width 110 height 23
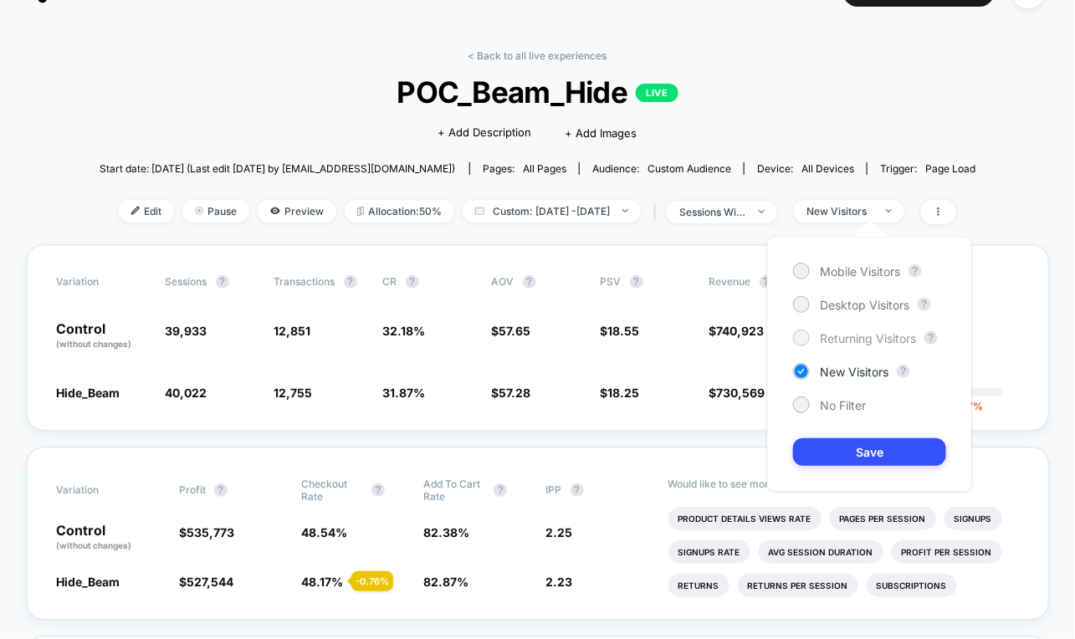
click at [852, 343] on span "Returning Visitors" at bounding box center [868, 338] width 96 height 14
click at [852, 454] on button "Save" at bounding box center [869, 452] width 153 height 28
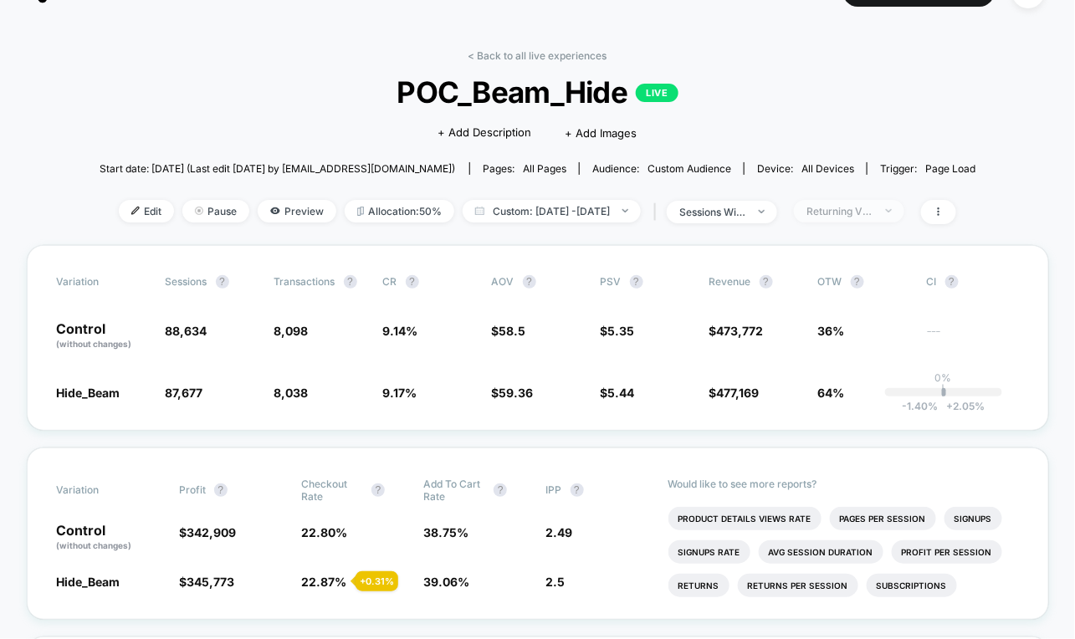
click at [860, 212] on div "Returning Visitors" at bounding box center [839, 211] width 67 height 13
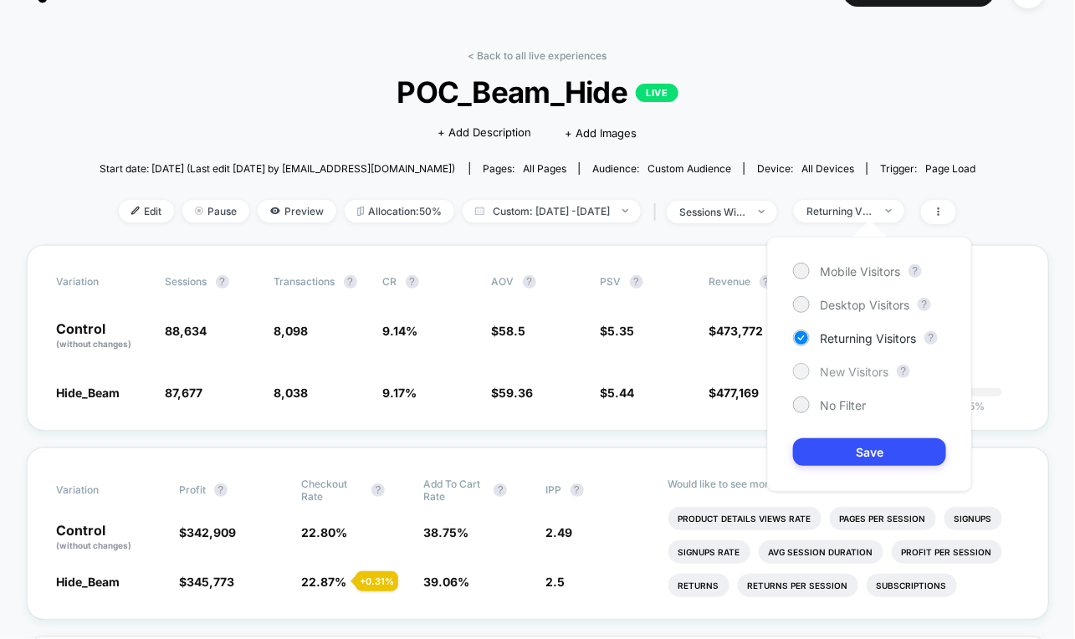
click at [850, 365] on span "New Visitors" at bounding box center [854, 372] width 69 height 14
click at [835, 456] on button "Save" at bounding box center [869, 452] width 153 height 28
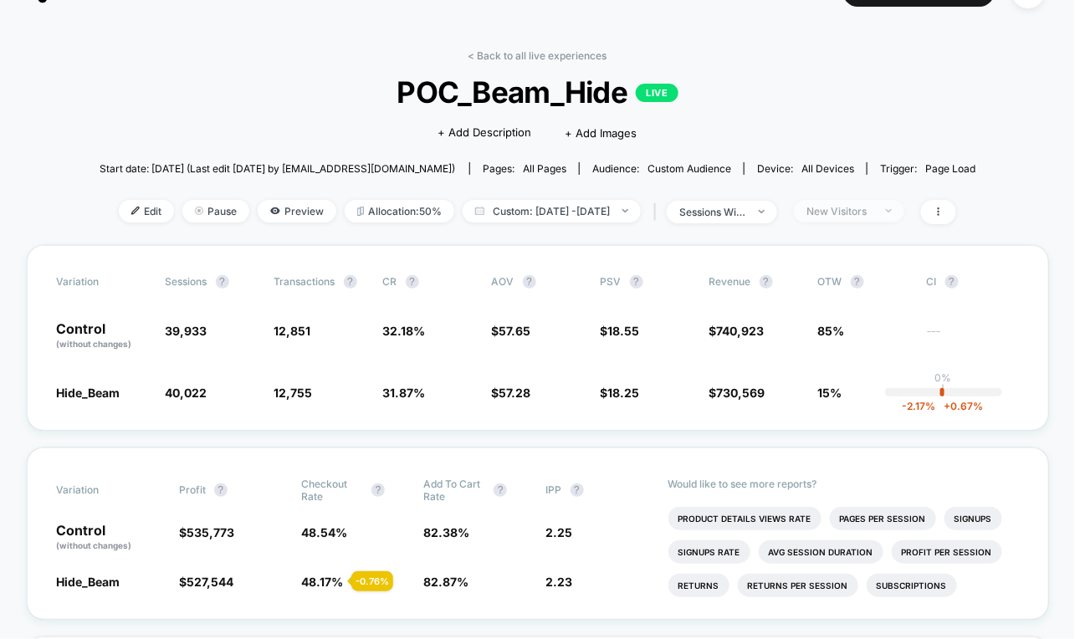
click at [860, 216] on span "New Visitors" at bounding box center [849, 211] width 110 height 23
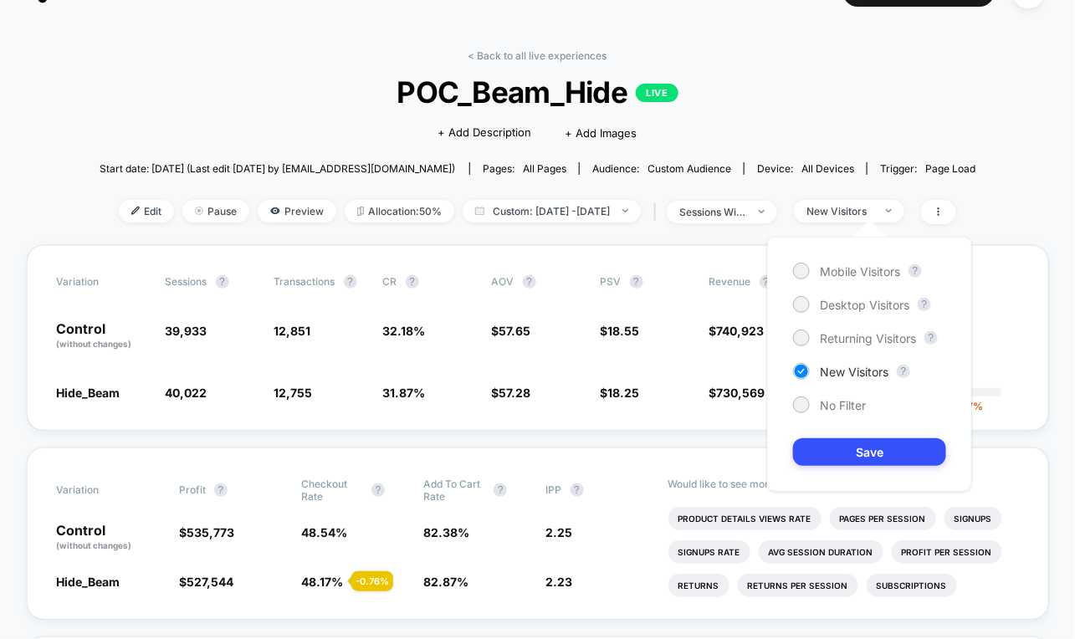
click at [857, 346] on div "Mobile Visitors ? Desktop Visitors ? Returning Visitors ? New Visitors ? No Fil…" at bounding box center [869, 364] width 205 height 255
click at [857, 340] on span "Returning Visitors" at bounding box center [868, 338] width 96 height 14
click at [857, 448] on button "Save" at bounding box center [869, 452] width 153 height 28
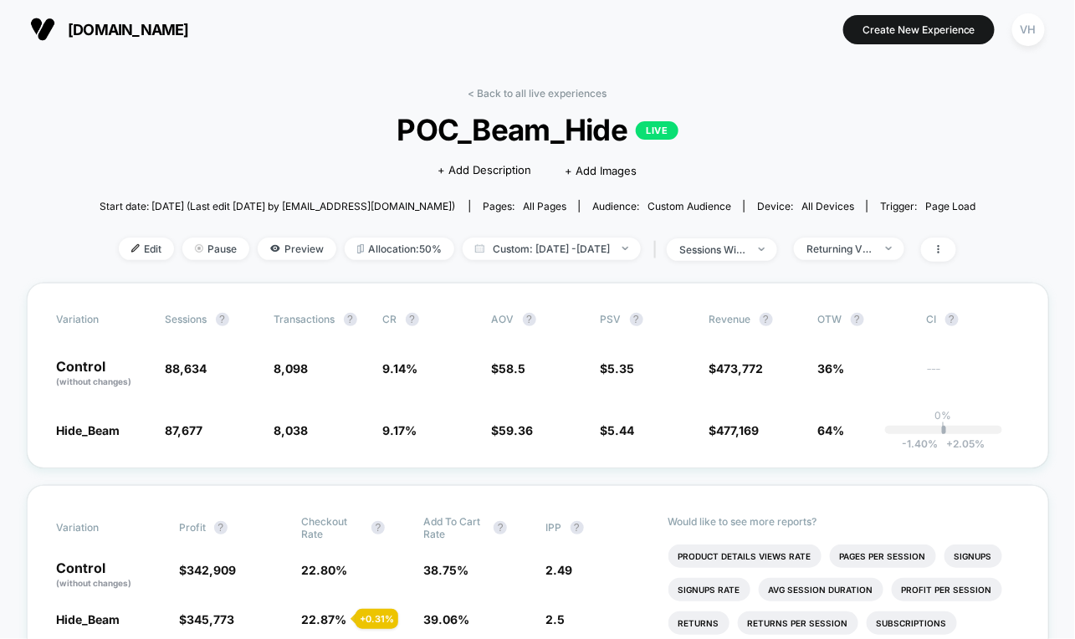
scroll to position [5, 0]
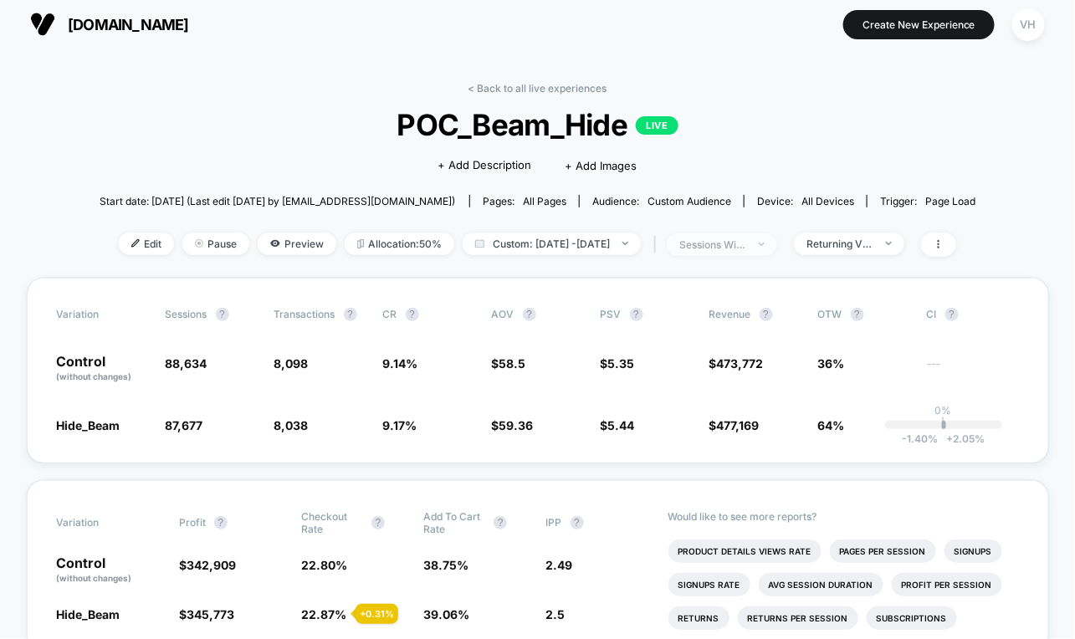
click at [772, 235] on span "sessions with impression" at bounding box center [722, 244] width 110 height 23
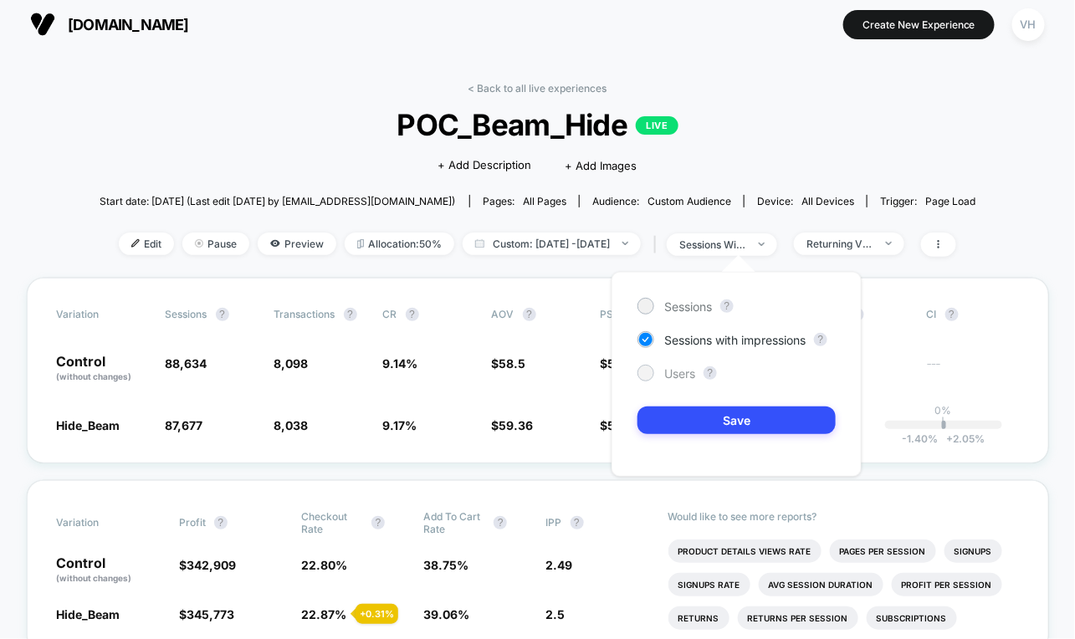
click at [652, 372] on div at bounding box center [645, 373] width 17 height 17
click at [738, 427] on button "Save" at bounding box center [736, 421] width 198 height 28
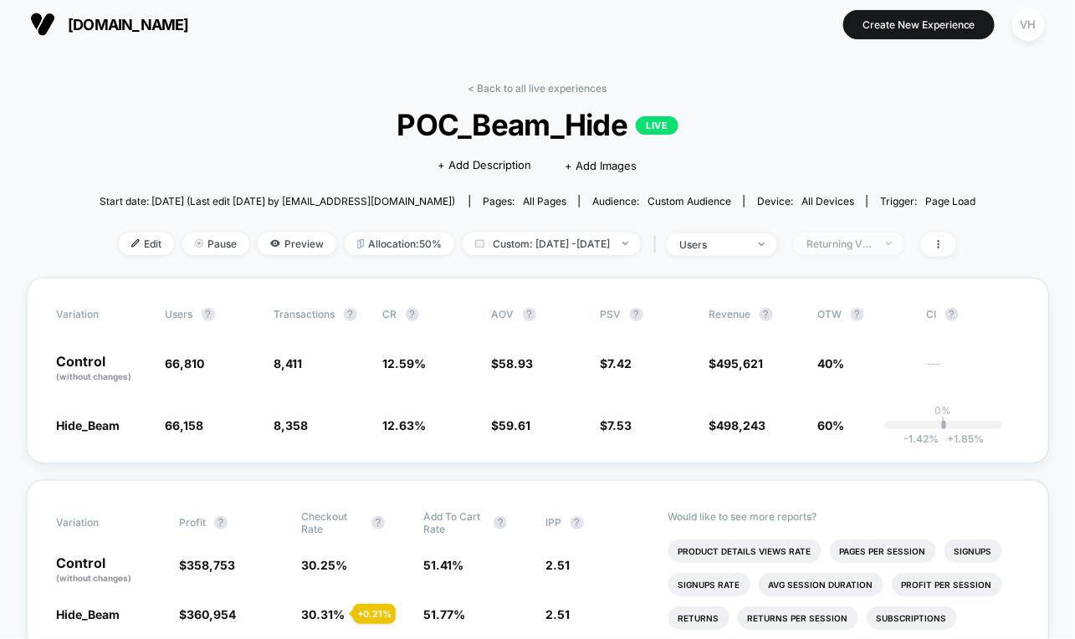
click at [860, 243] on div "Returning Visitors" at bounding box center [839, 244] width 67 height 13
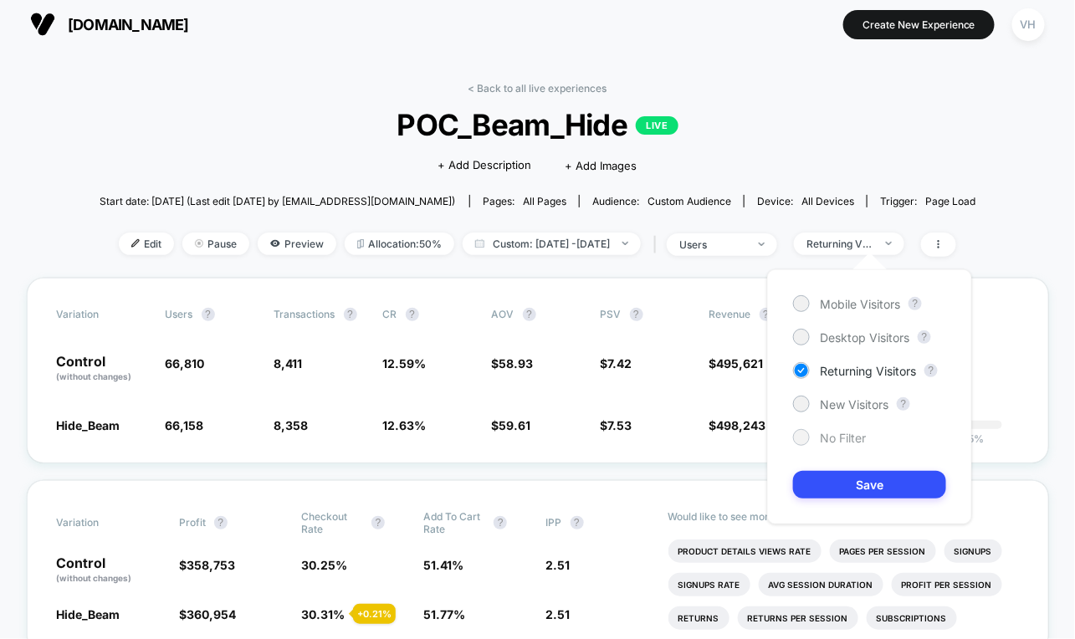
click at [831, 435] on span "No Filter" at bounding box center [843, 438] width 46 height 14
click at [837, 475] on button "Save" at bounding box center [869, 485] width 153 height 28
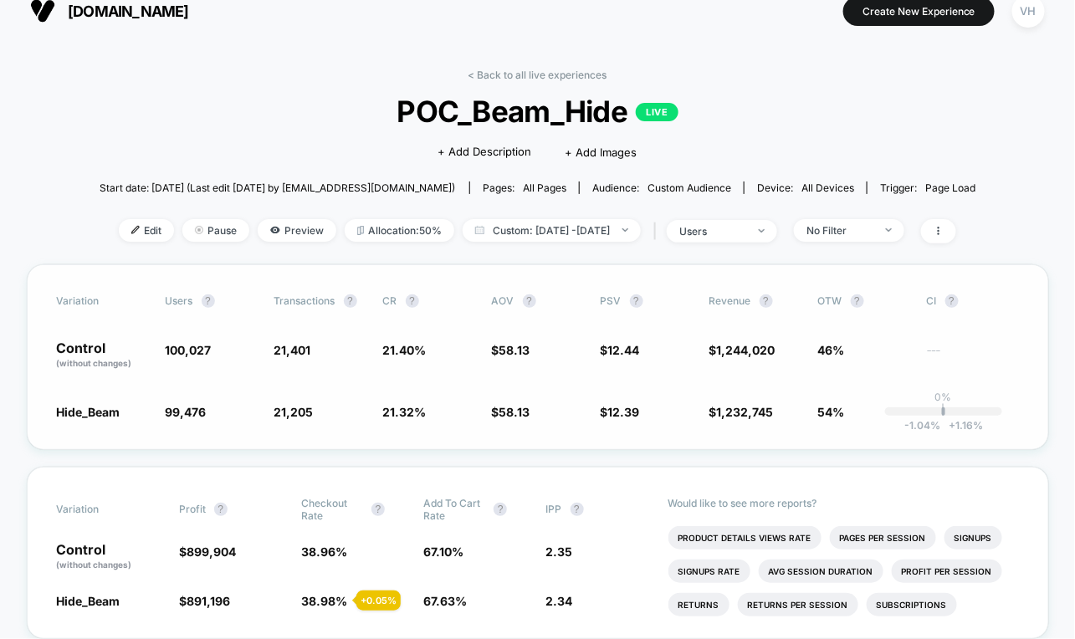
scroll to position [18, 0]
click at [745, 232] on div "users" at bounding box center [712, 232] width 67 height 13
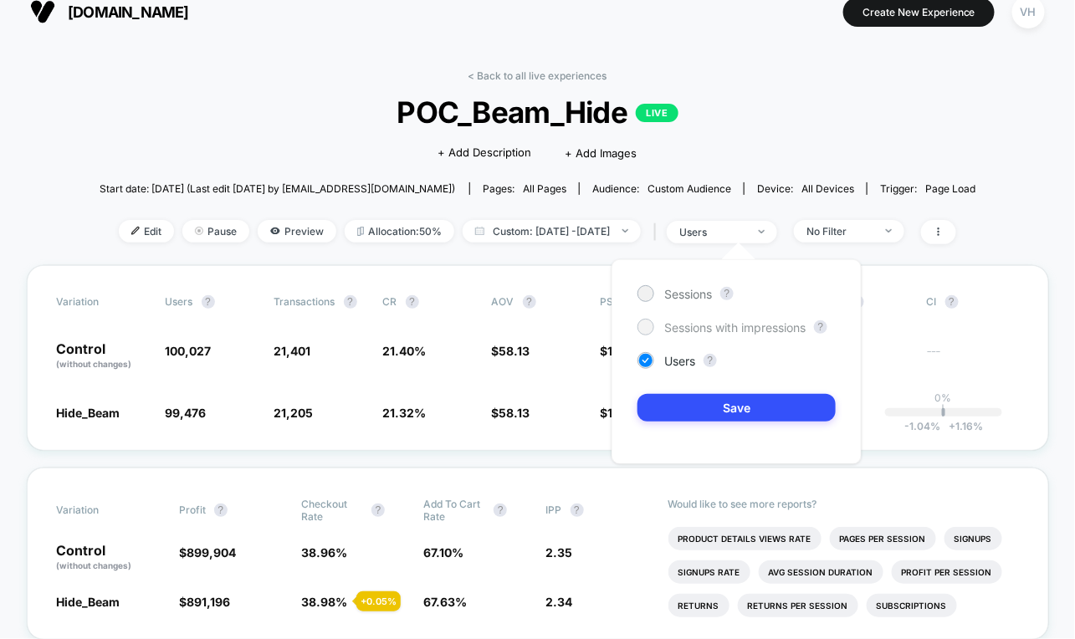
click at [714, 329] on span "Sessions with impressions" at bounding box center [734, 327] width 141 height 14
click at [712, 412] on button "Save" at bounding box center [736, 408] width 198 height 28
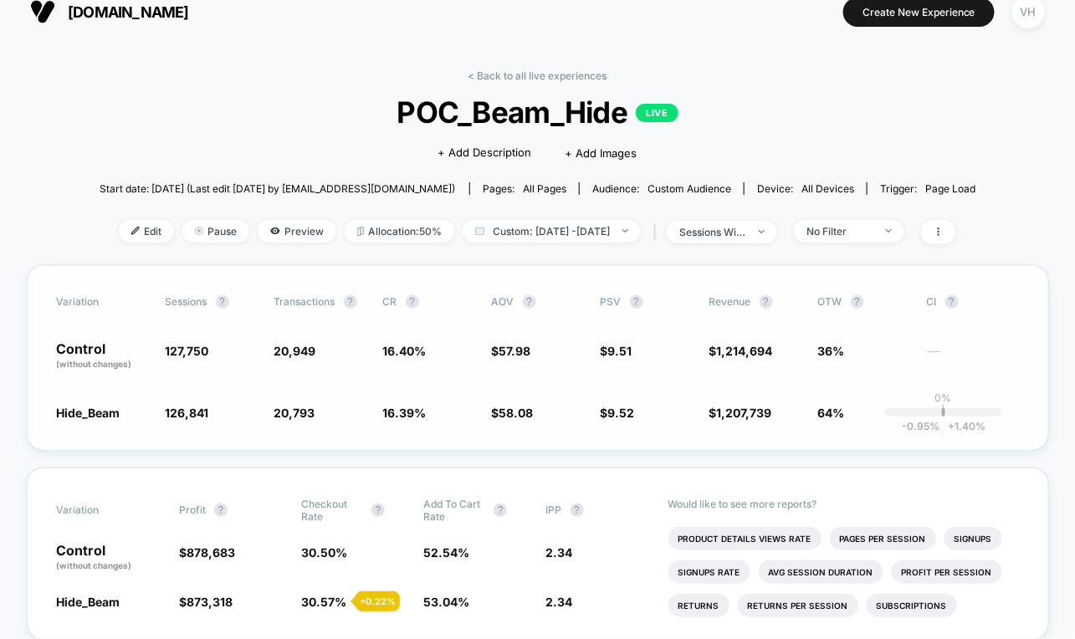
scroll to position [23, 0]
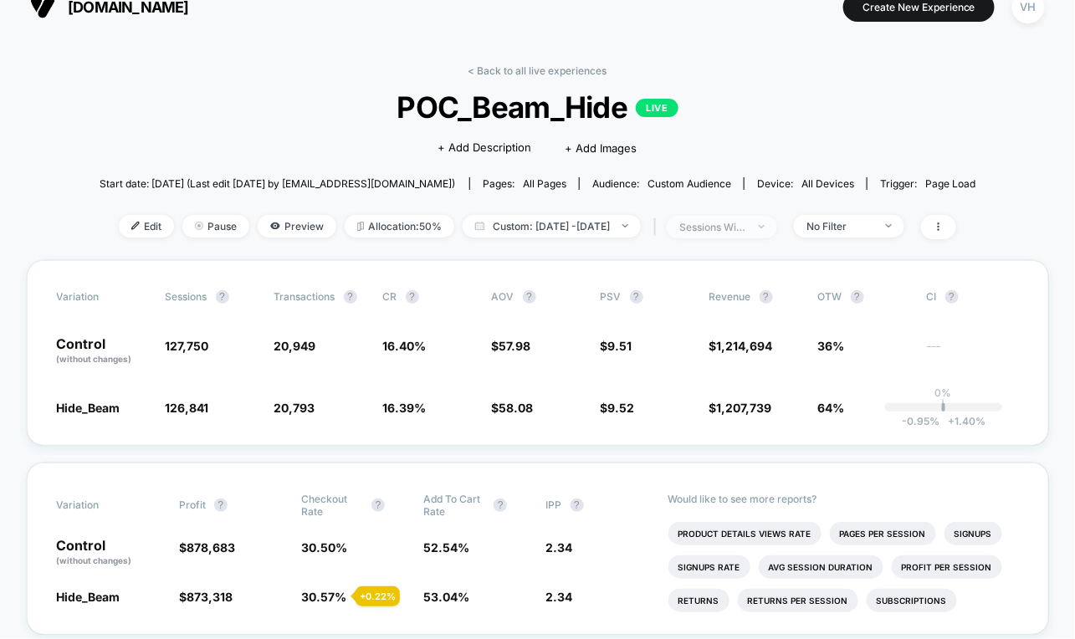
click at [746, 223] on div "sessions with impression" at bounding box center [712, 227] width 67 height 13
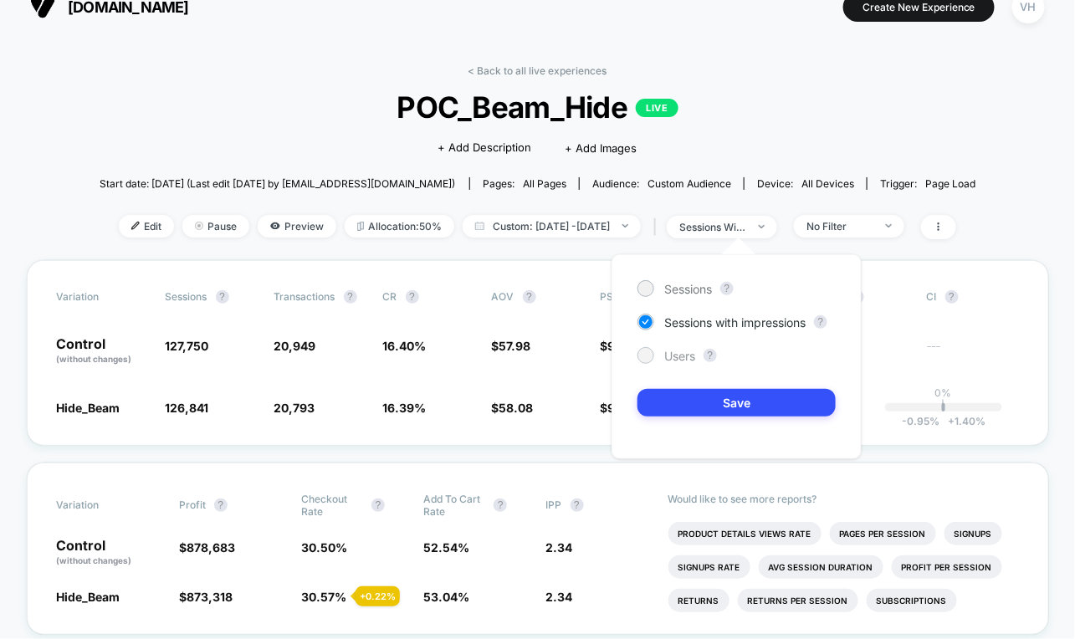
click at [667, 354] on span "Users" at bounding box center [679, 356] width 31 height 14
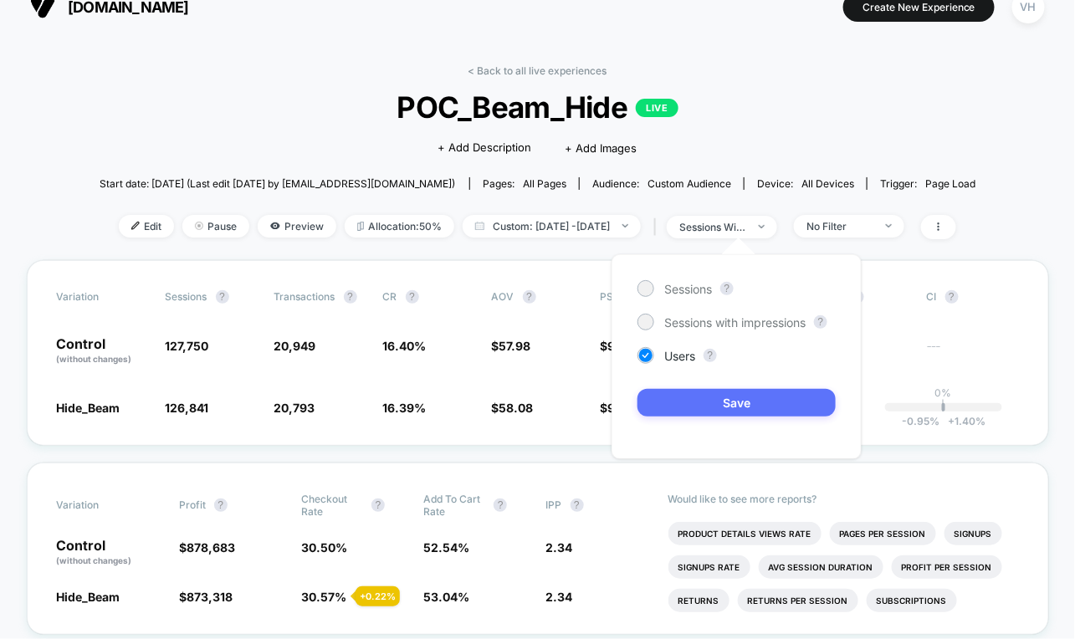
click at [704, 399] on button "Save" at bounding box center [736, 403] width 198 height 28
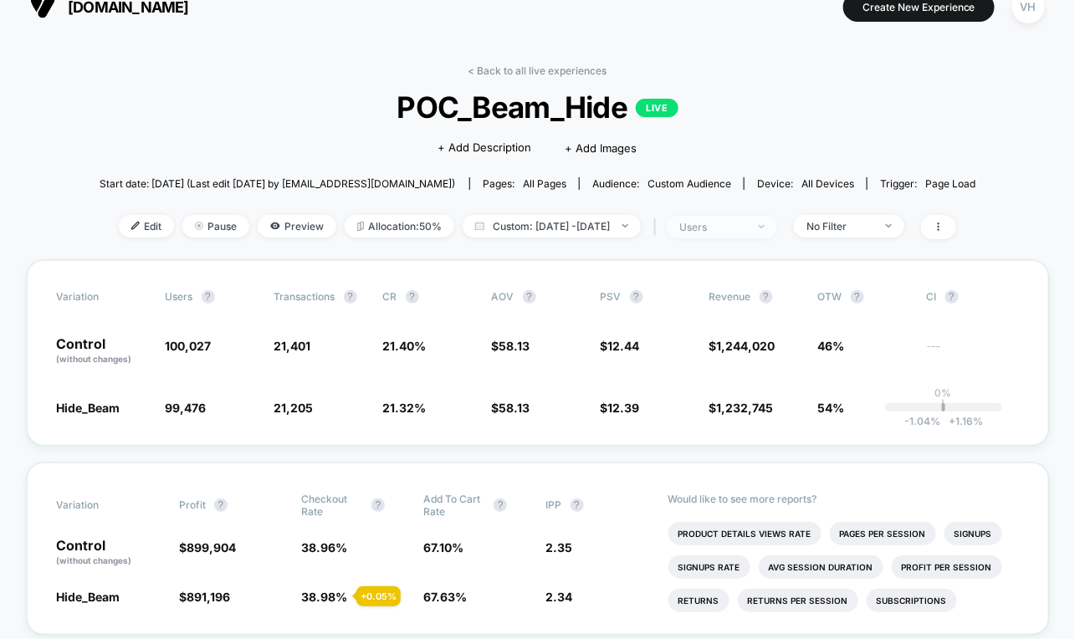
click at [743, 227] on div "users" at bounding box center [712, 227] width 67 height 13
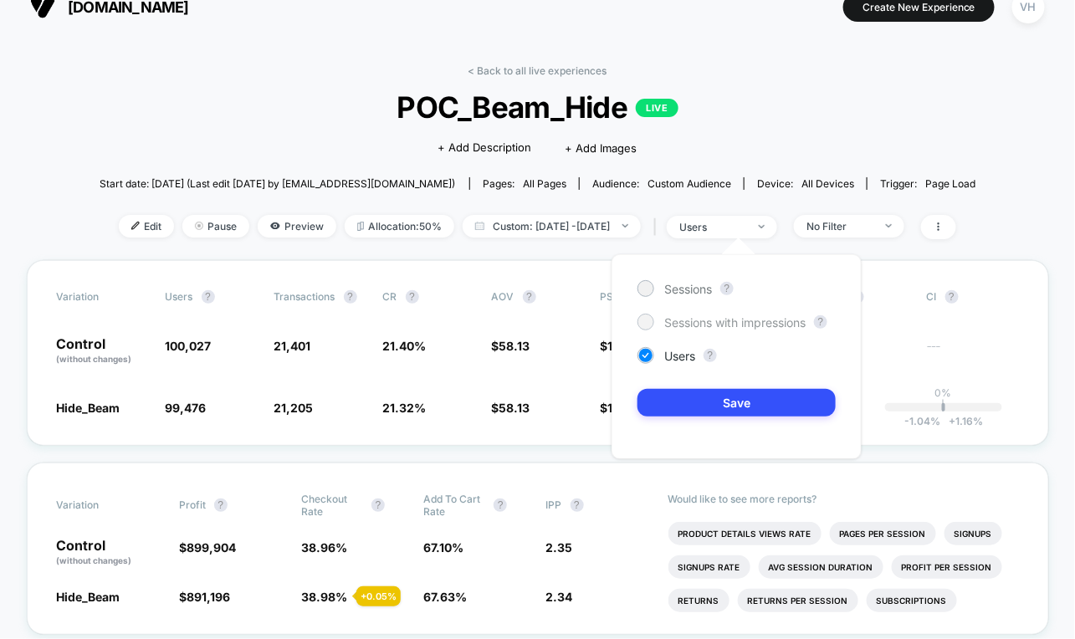
click at [719, 325] on span "Sessions with impressions" at bounding box center [734, 322] width 141 height 14
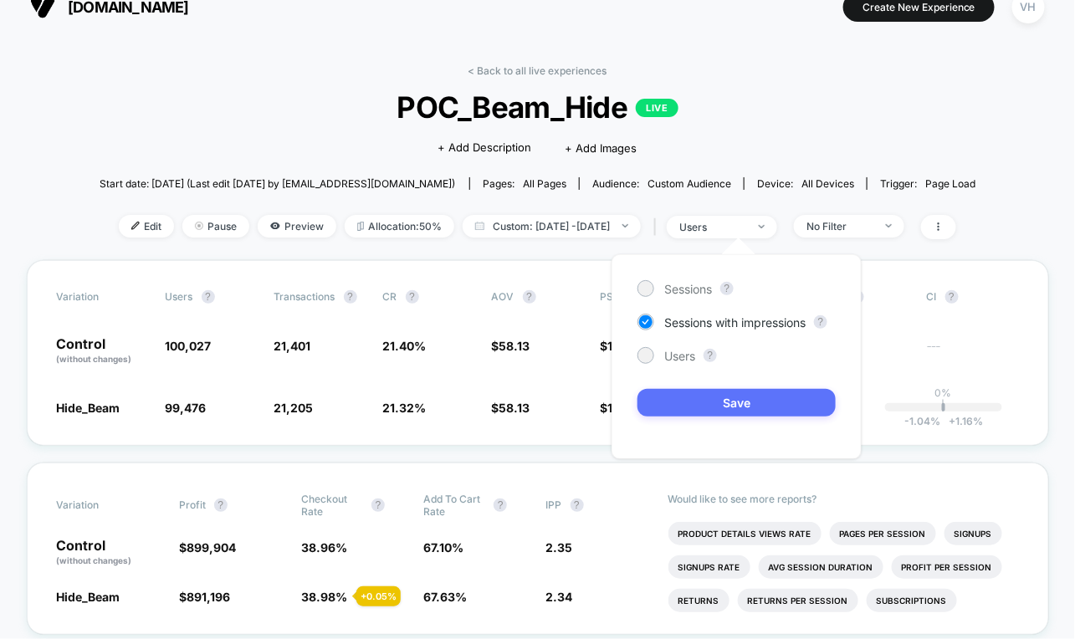
click at [716, 390] on button "Save" at bounding box center [736, 403] width 198 height 28
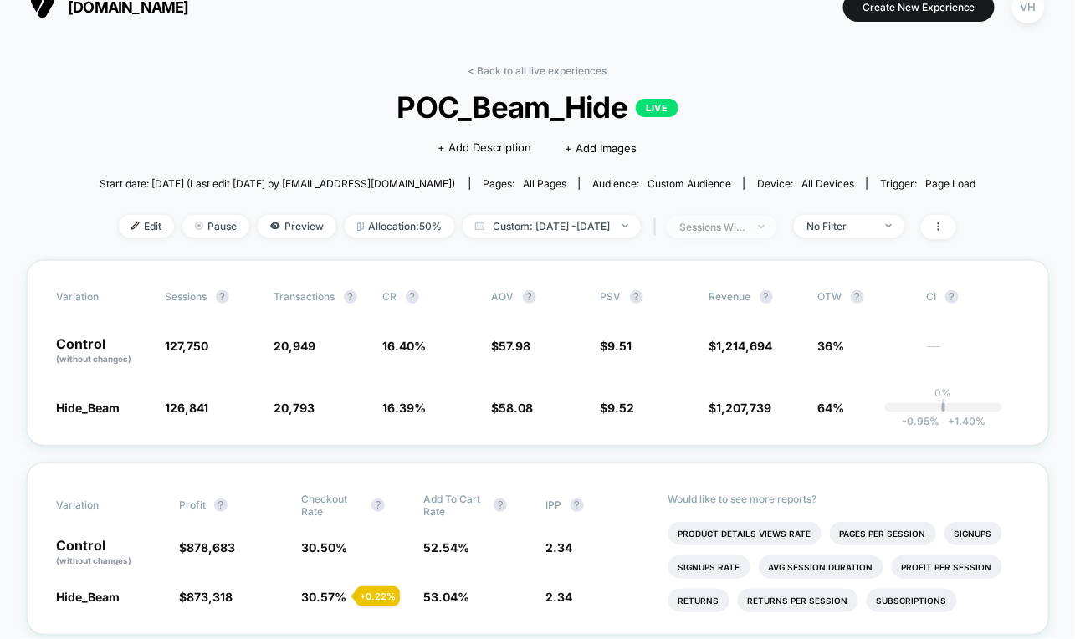
click at [733, 221] on div "sessions with impression" at bounding box center [712, 227] width 67 height 13
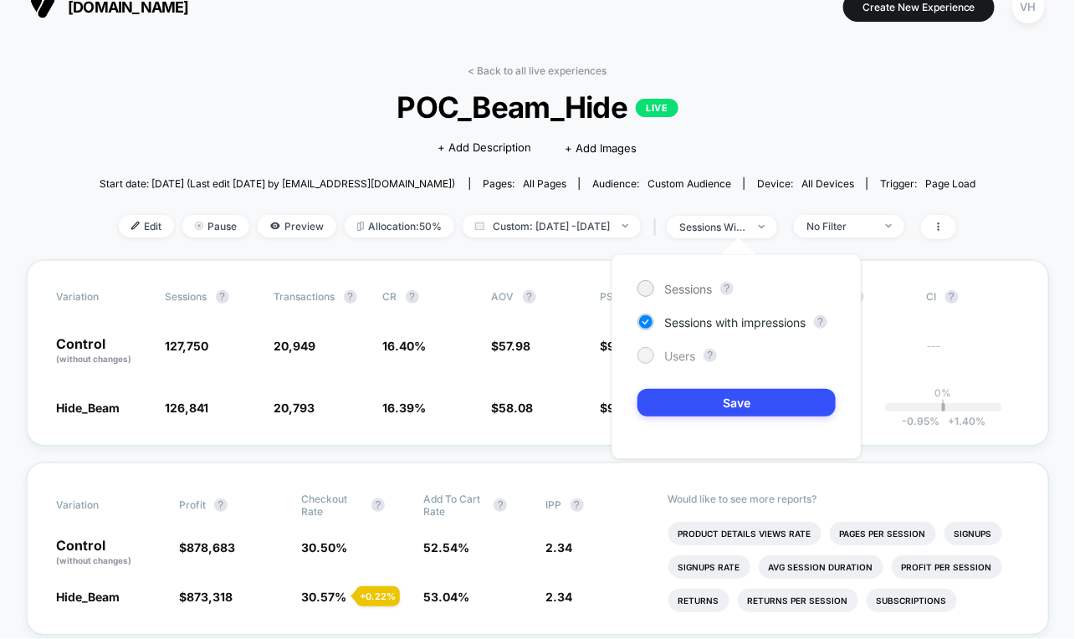
click at [677, 356] on span "Users" at bounding box center [679, 356] width 31 height 14
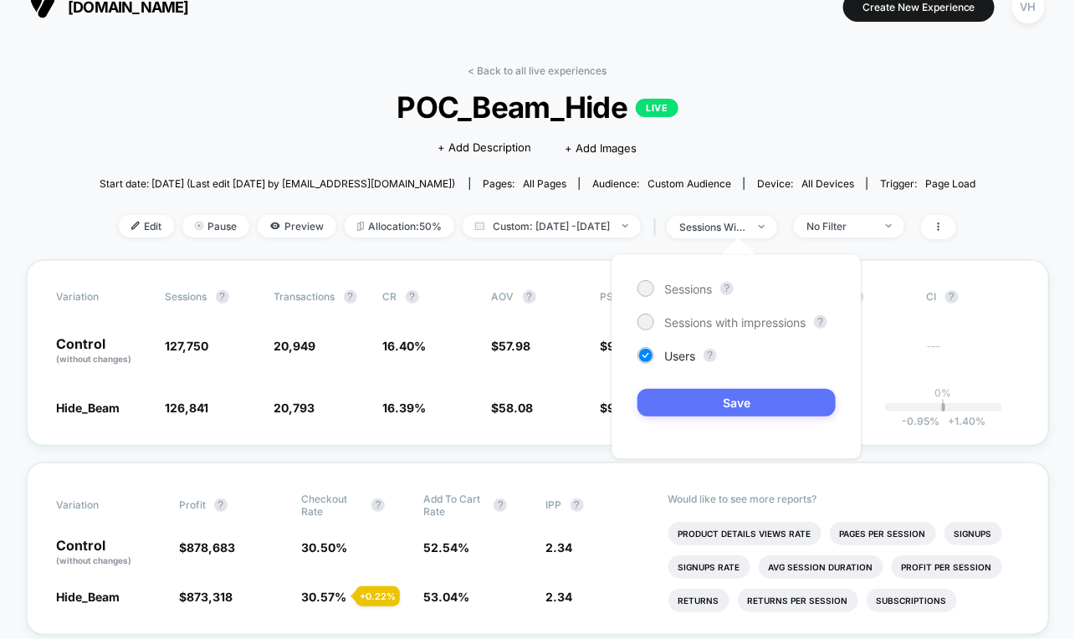
click at [706, 397] on button "Save" at bounding box center [736, 403] width 198 height 28
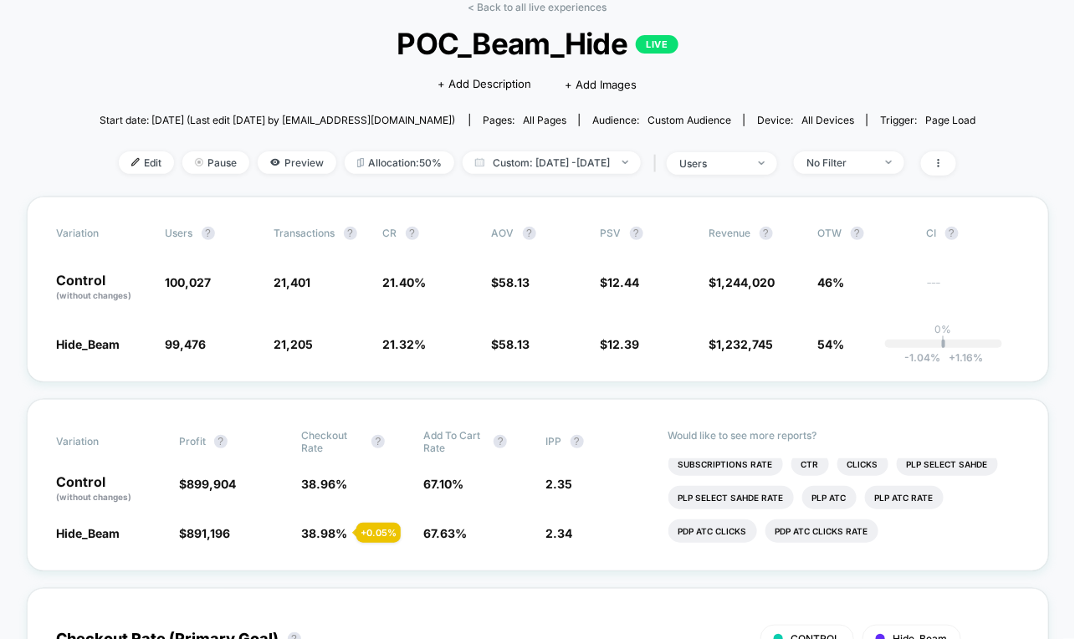
scroll to position [69, 0]
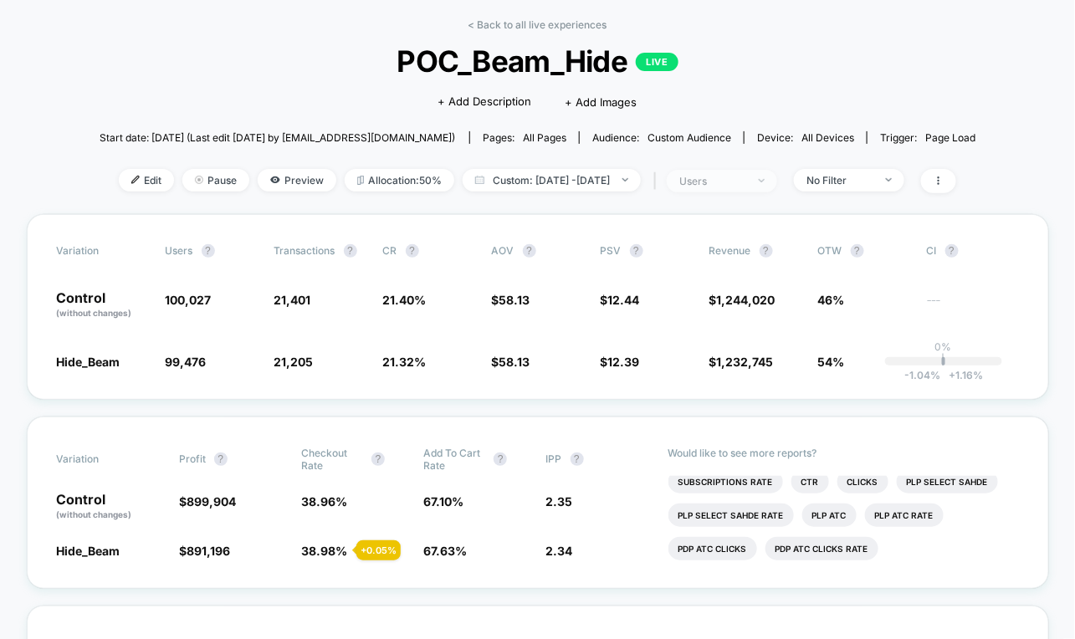
click at [746, 175] on div "users" at bounding box center [712, 181] width 67 height 13
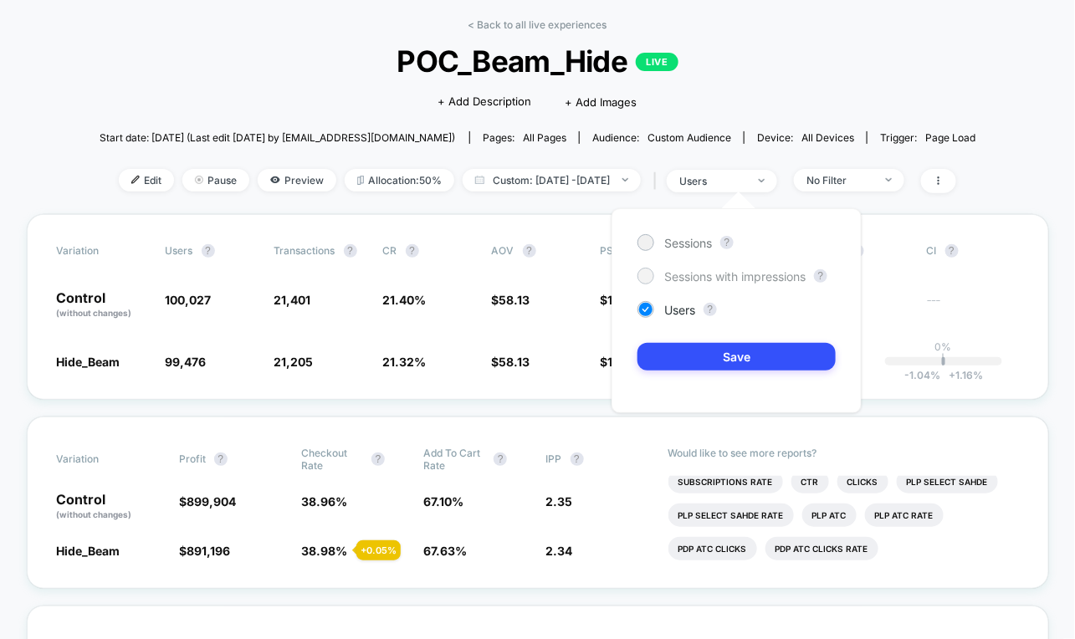
click at [758, 274] on span "Sessions with impressions" at bounding box center [734, 276] width 141 height 14
click at [738, 347] on button "Save" at bounding box center [736, 357] width 198 height 28
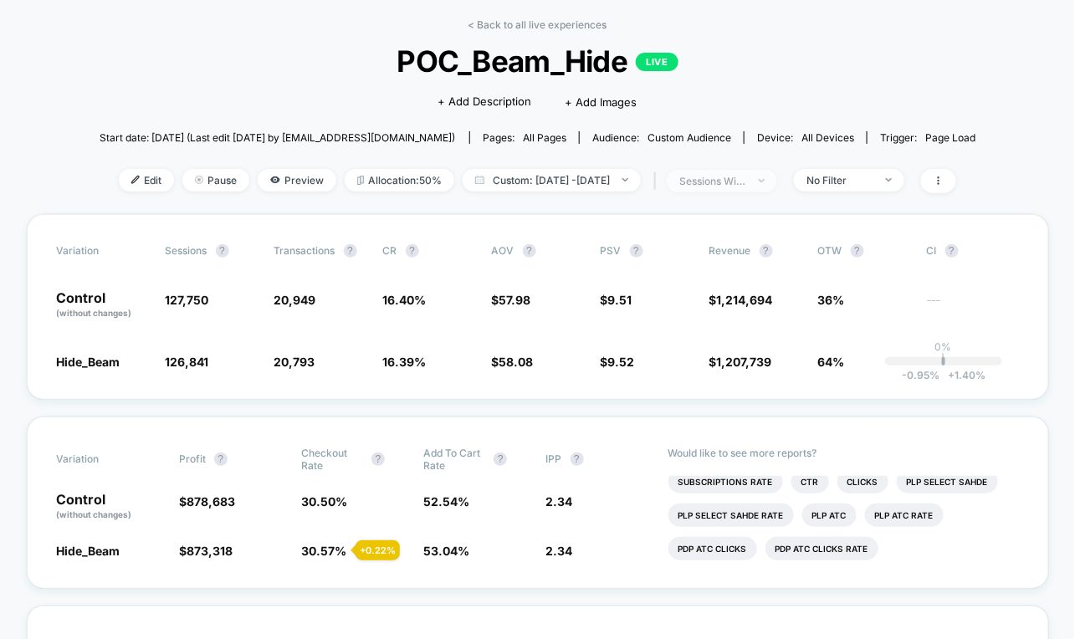
click at [746, 178] on div "sessions with impression" at bounding box center [712, 181] width 67 height 13
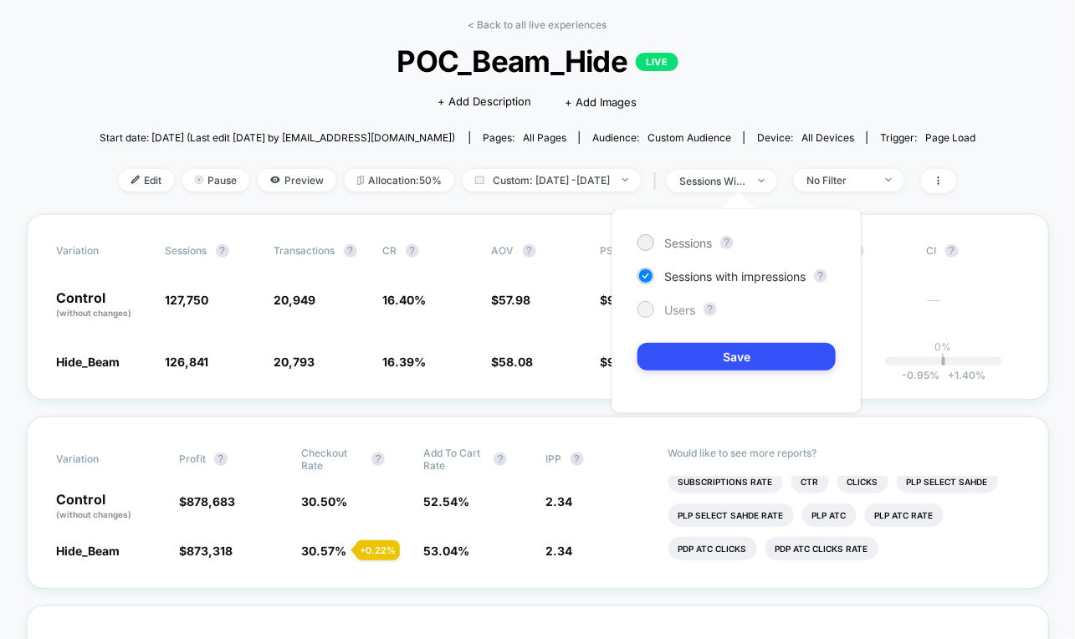
click at [693, 311] on span "Users" at bounding box center [679, 310] width 31 height 14
click at [698, 351] on button "Save" at bounding box center [736, 357] width 198 height 28
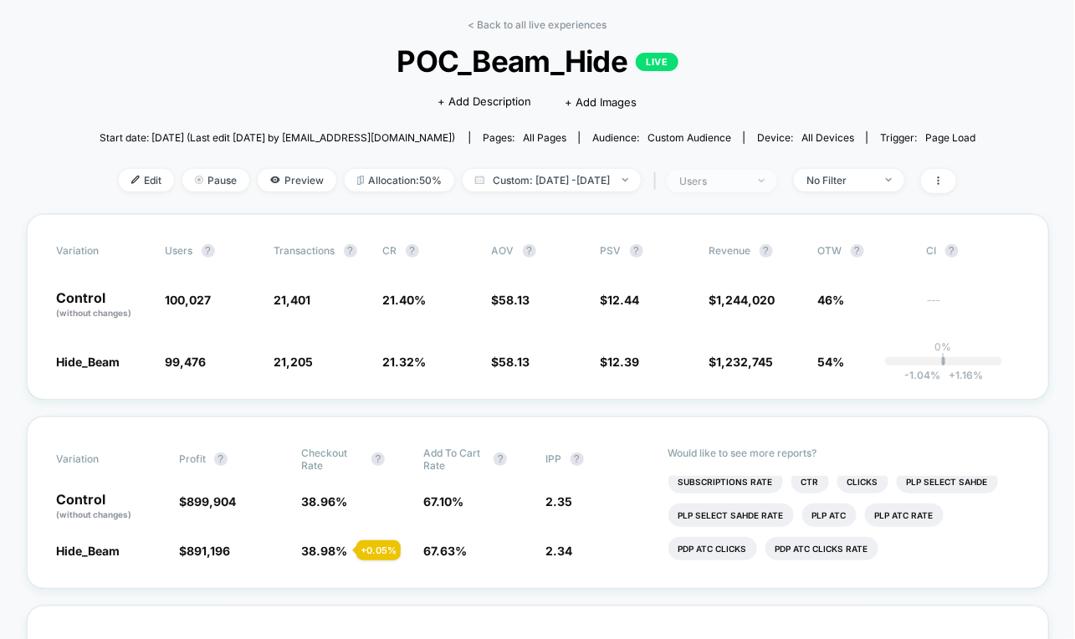
click at [746, 179] on div "users" at bounding box center [712, 181] width 67 height 13
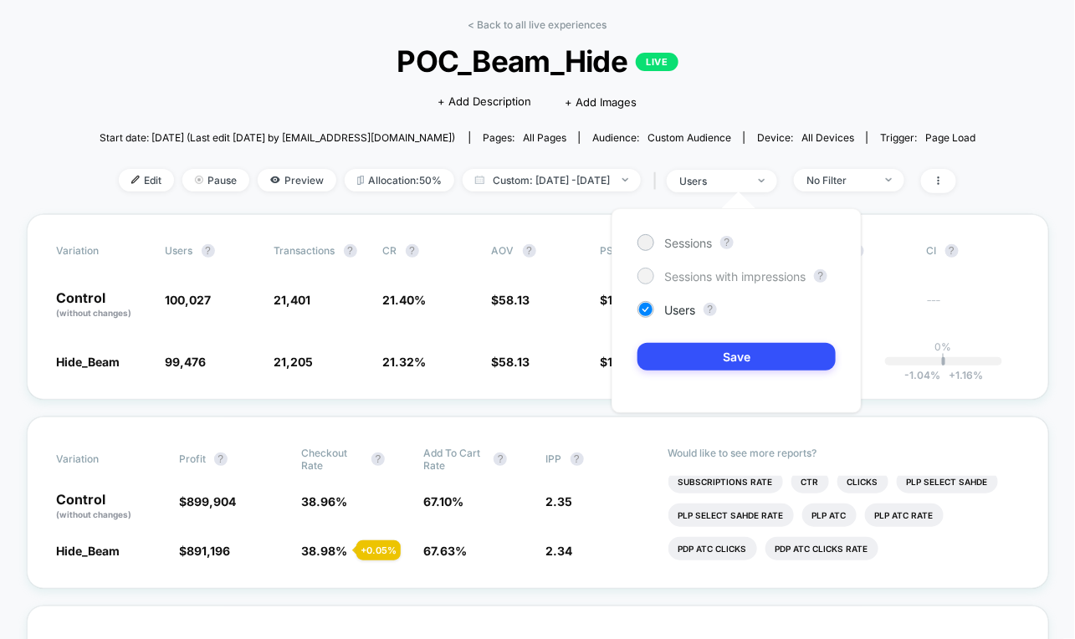
click at [718, 279] on span "Sessions with impressions" at bounding box center [734, 276] width 141 height 14
click at [718, 358] on button "Save" at bounding box center [736, 357] width 198 height 28
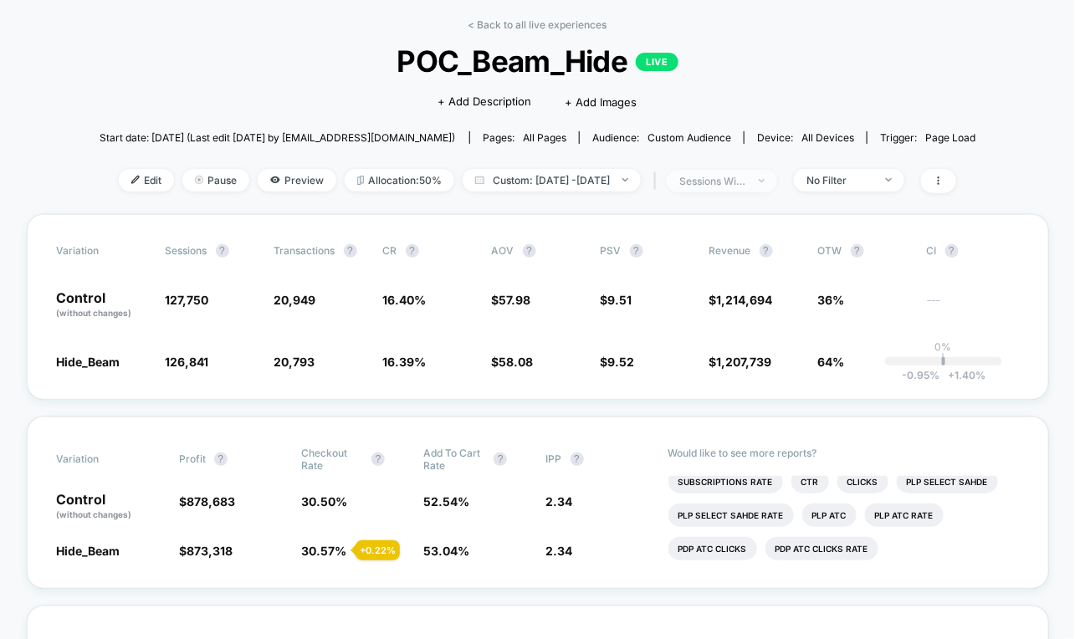
click at [724, 182] on div "sessions with impression" at bounding box center [712, 181] width 67 height 13
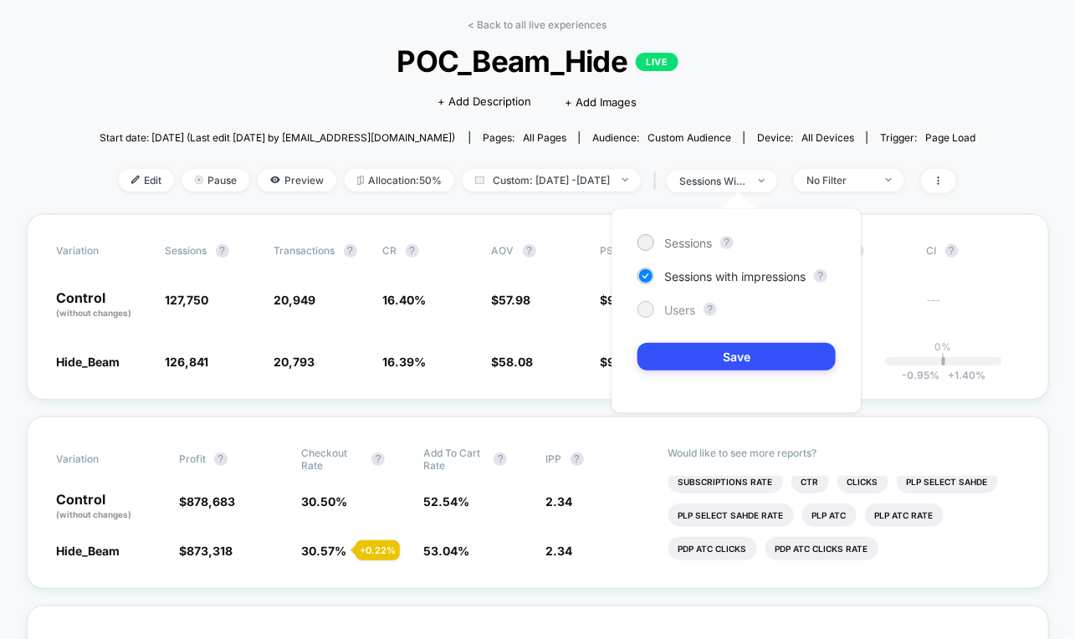
click at [686, 303] on span "Users" at bounding box center [679, 310] width 31 height 14
click at [685, 357] on button "Save" at bounding box center [736, 357] width 198 height 28
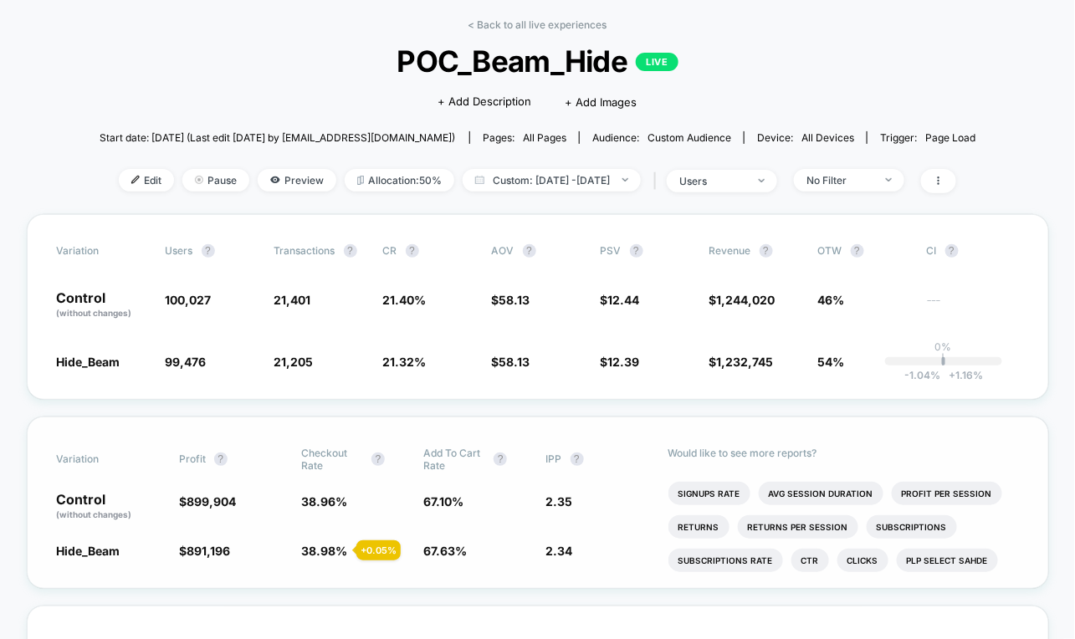
scroll to position [5, 0]
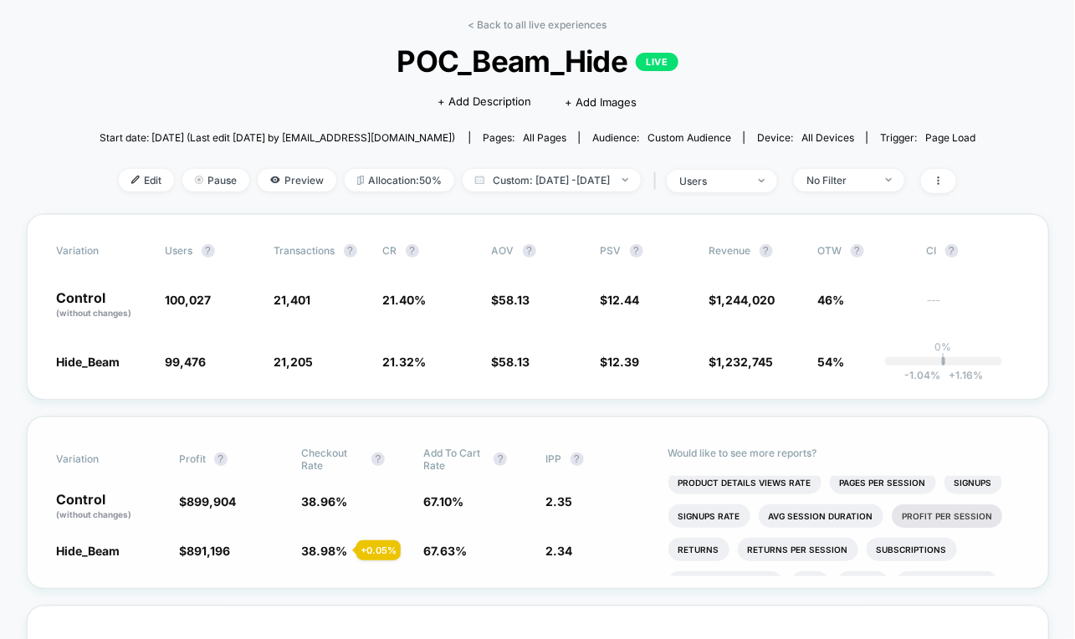
click at [860, 512] on li "Profit Per Session" at bounding box center [947, 515] width 110 height 23
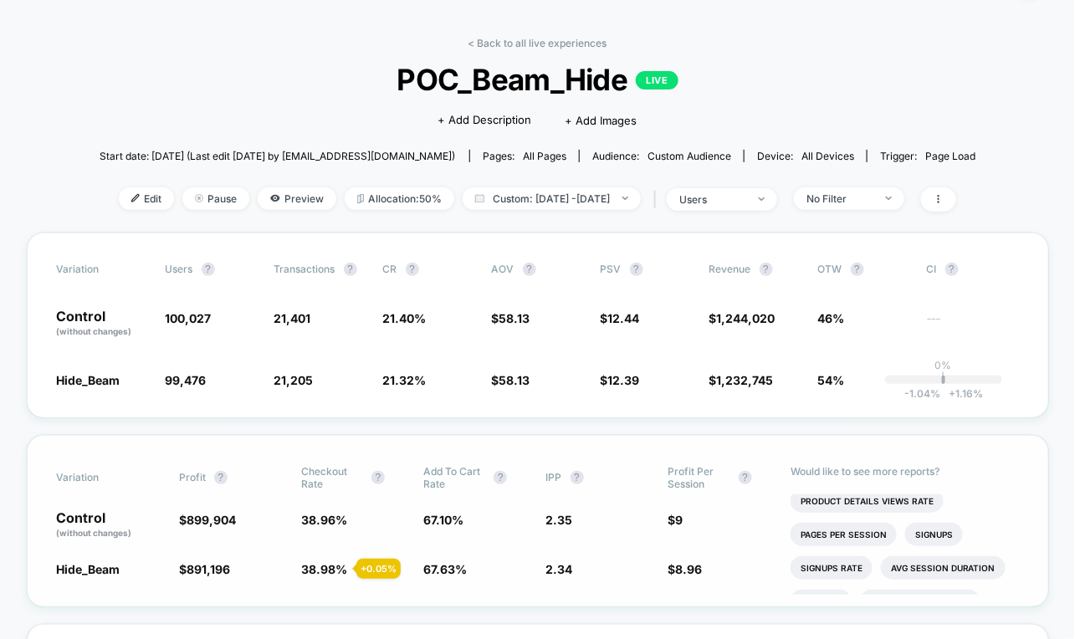
scroll to position [0, 0]
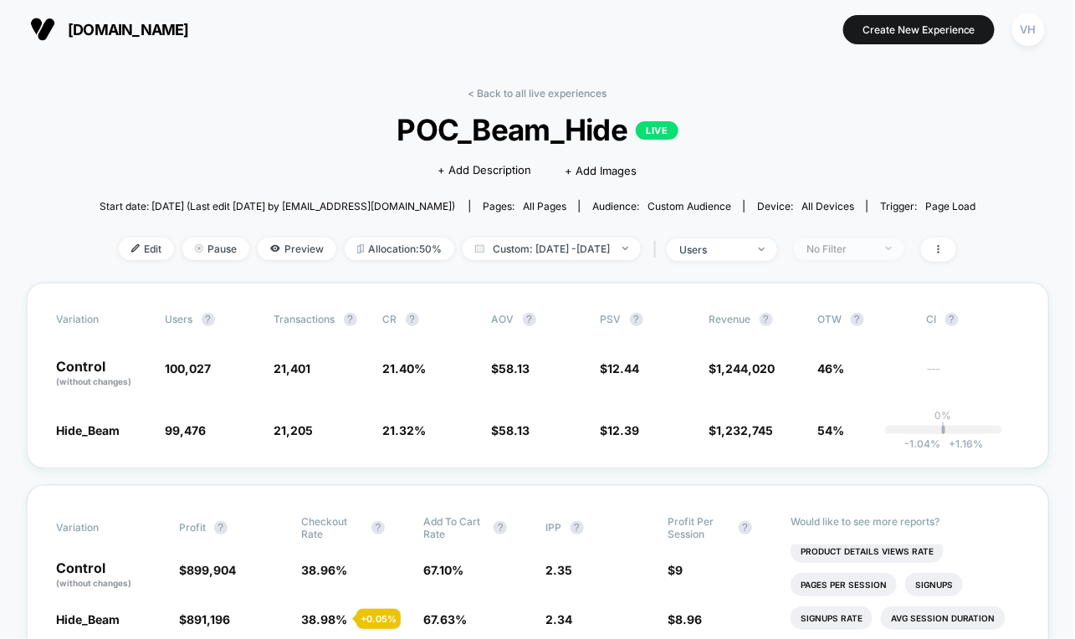
click at [860, 255] on span "No Filter" at bounding box center [849, 249] width 110 height 23
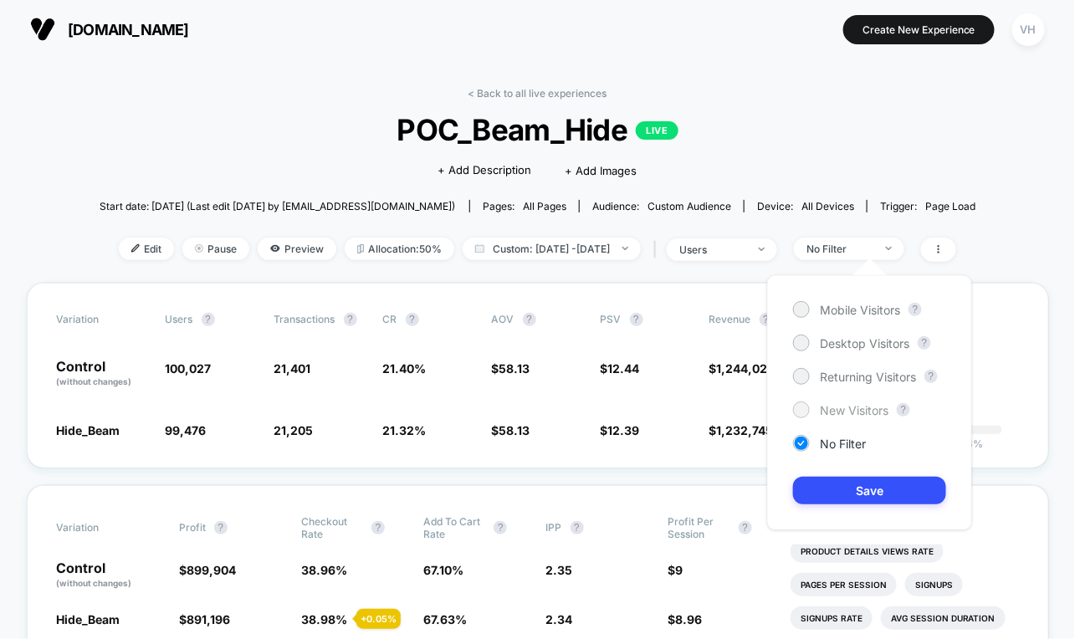
click at [826, 406] on span "New Visitors" at bounding box center [854, 410] width 69 height 14
click at [827, 486] on button "Save" at bounding box center [869, 491] width 153 height 28
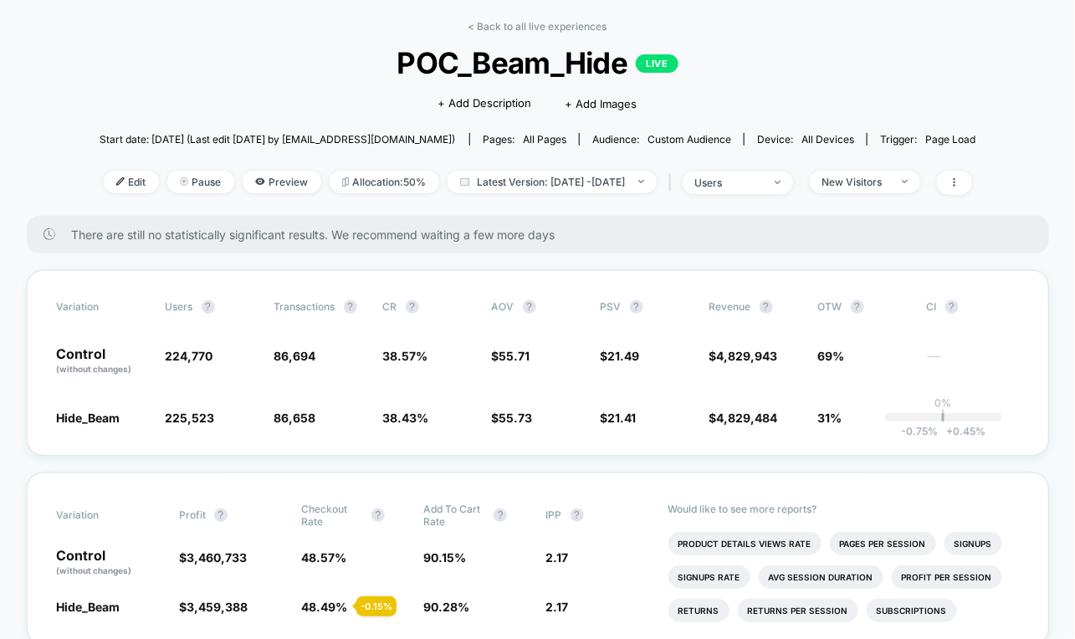
scroll to position [64, 0]
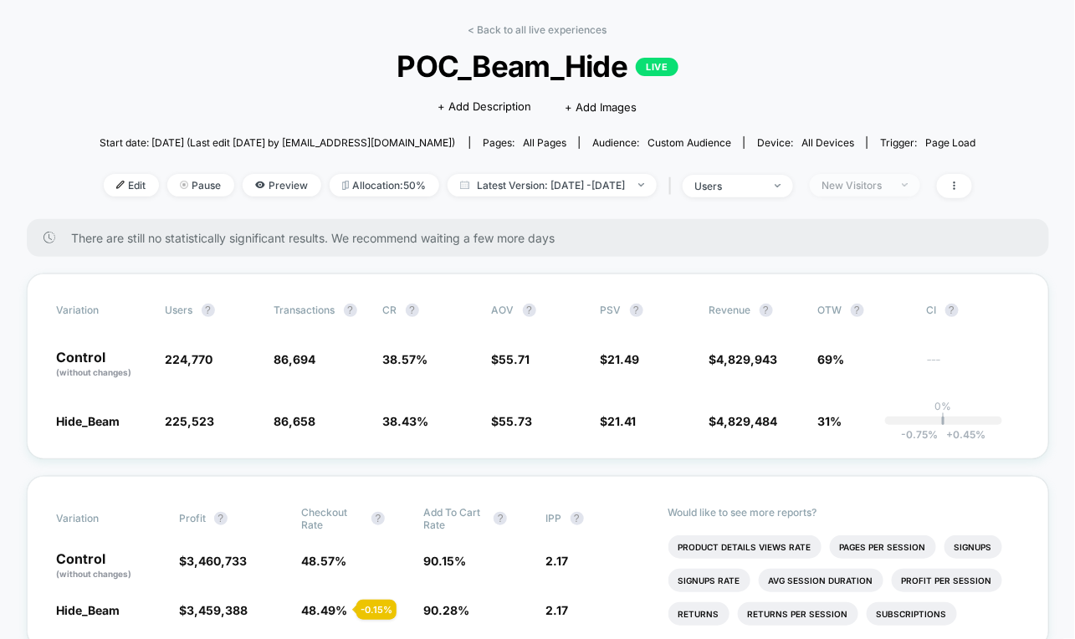
click at [871, 190] on span "New Visitors" at bounding box center [865, 185] width 110 height 23
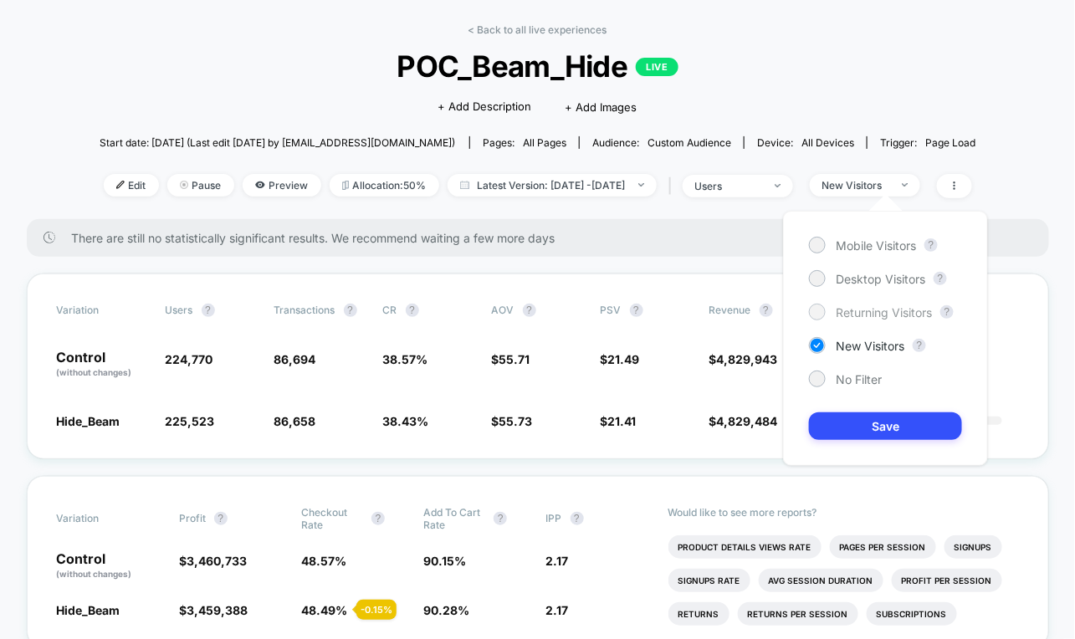
click at [846, 305] on span "Returning Visitors" at bounding box center [884, 312] width 96 height 14
click at [847, 432] on button "Save" at bounding box center [885, 426] width 153 height 28
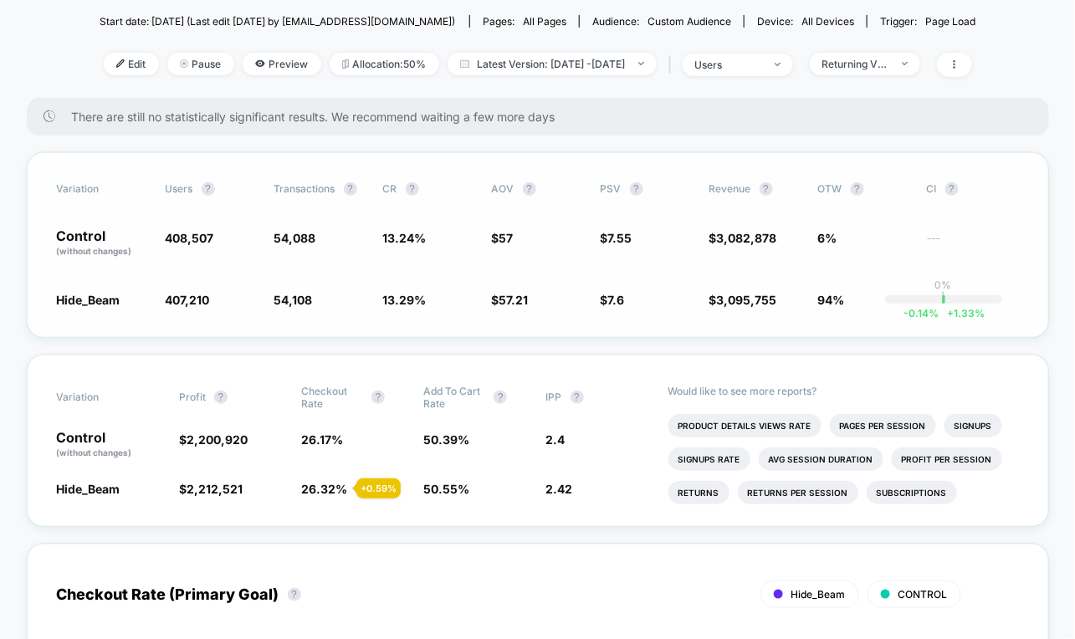
scroll to position [197, 0]
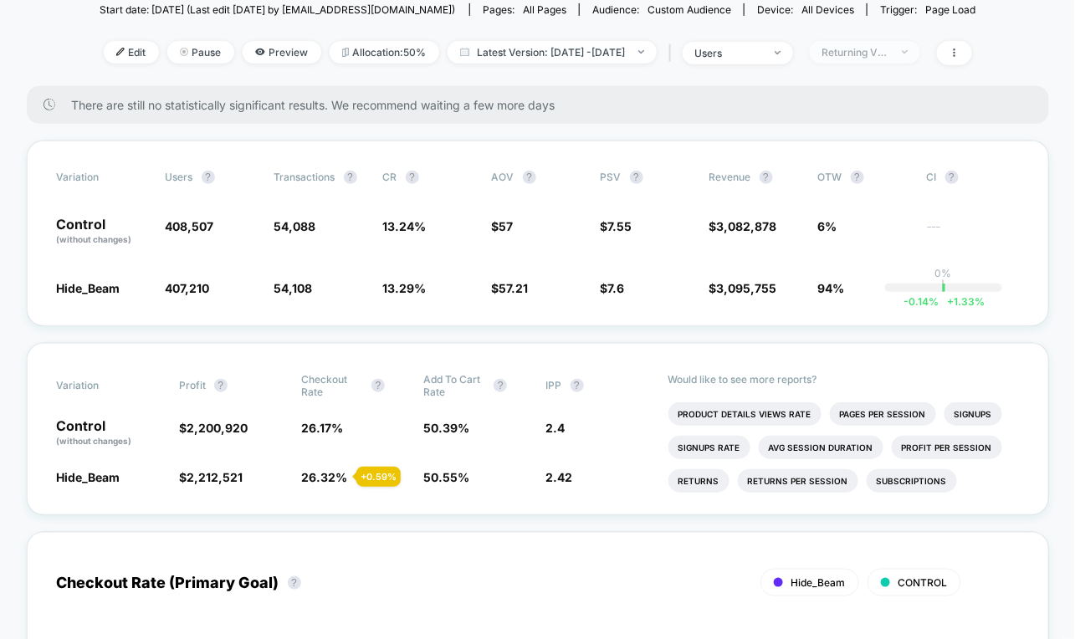
click at [920, 48] on span "Returning Visitors" at bounding box center [865, 52] width 110 height 23
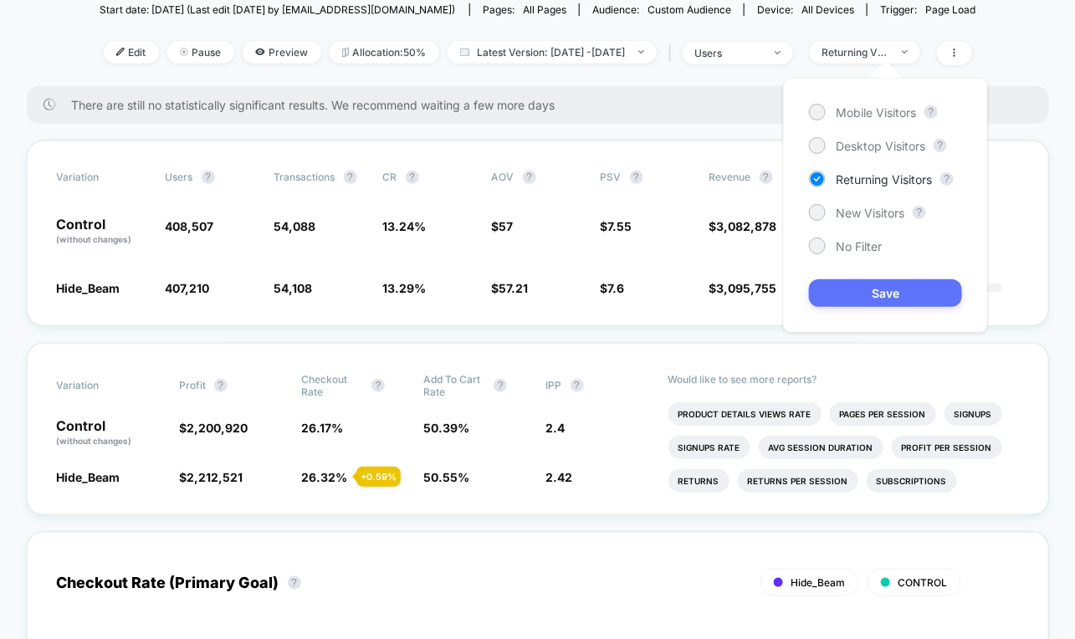
click at [855, 288] on button "Save" at bounding box center [885, 293] width 153 height 28
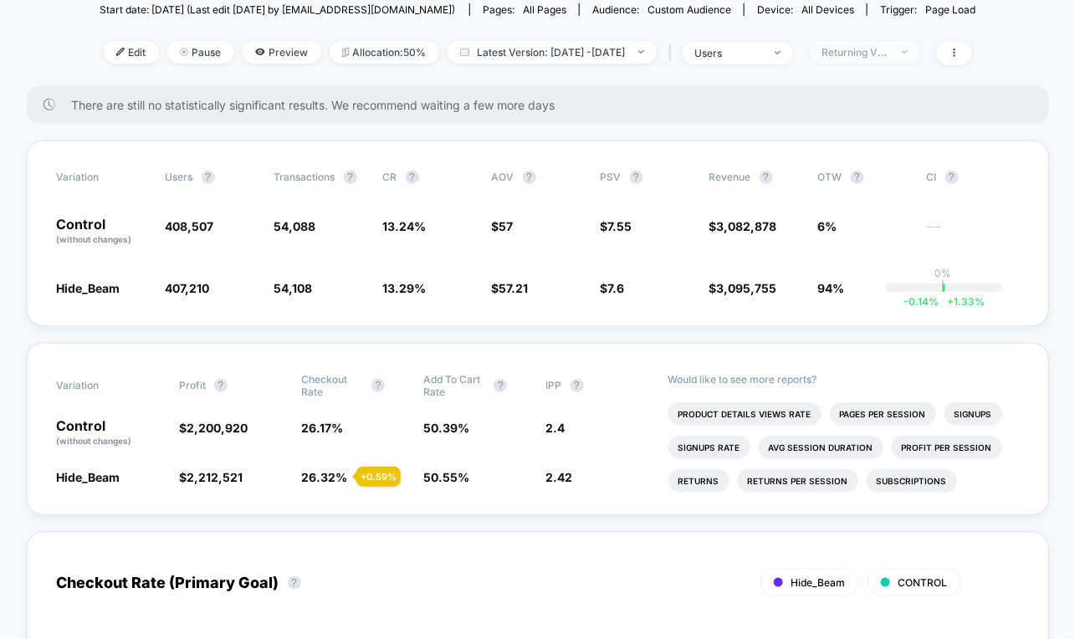
click at [889, 51] on div "Returning Visitors" at bounding box center [855, 52] width 67 height 13
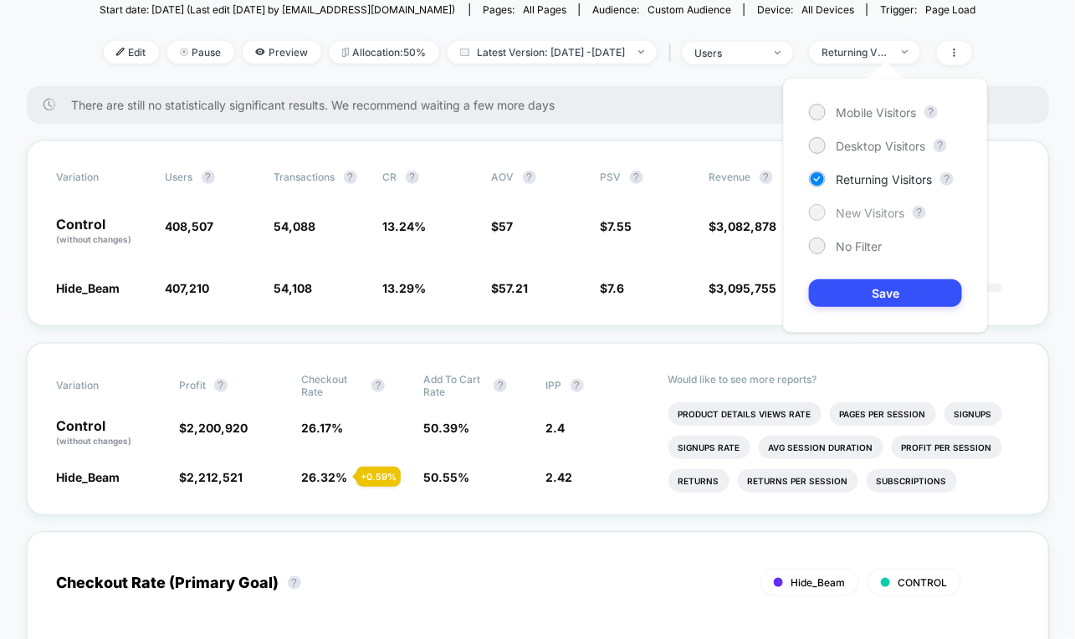
click at [874, 219] on div "New Visitors" at bounding box center [856, 212] width 95 height 17
click at [873, 285] on button "Save" at bounding box center [885, 293] width 153 height 28
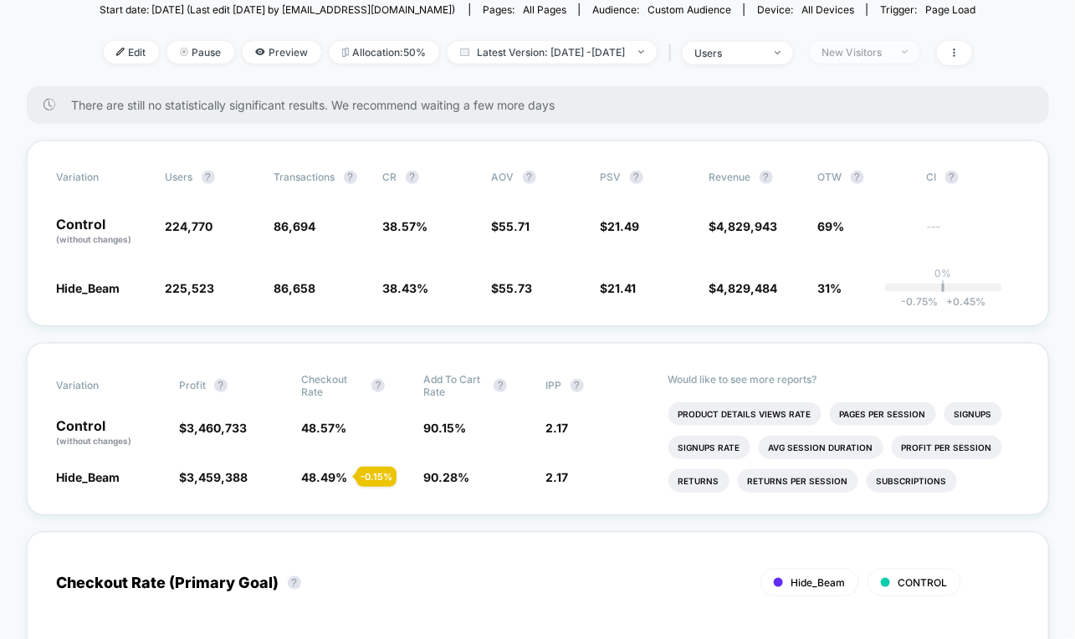
click at [889, 46] on div "New Visitors" at bounding box center [855, 52] width 67 height 13
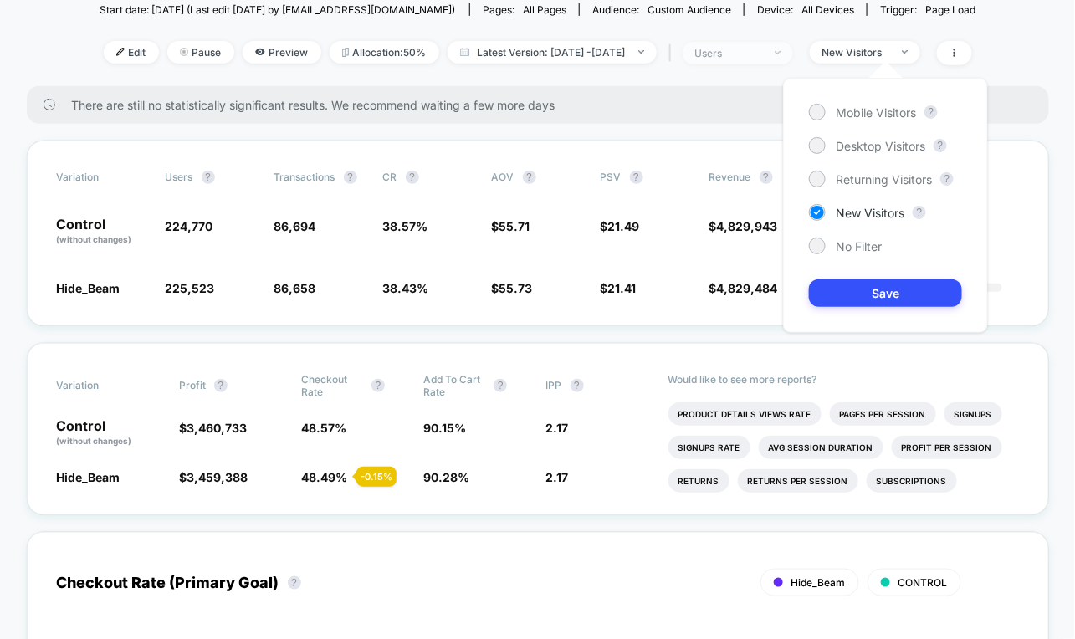
click at [754, 47] on div "users" at bounding box center [728, 53] width 67 height 13
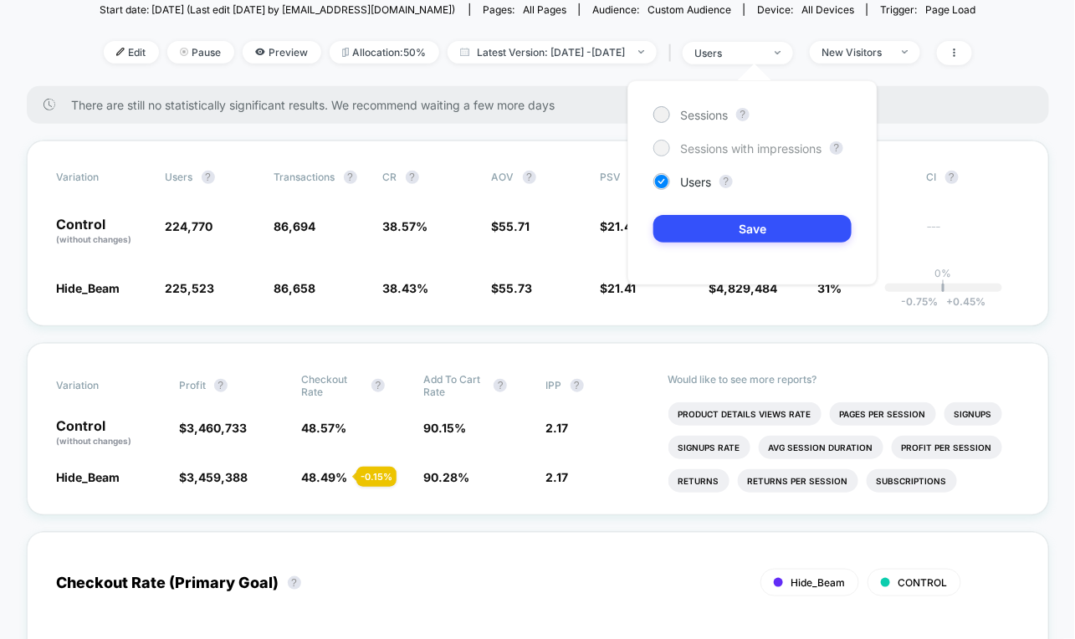
click at [732, 144] on span "Sessions with impressions" at bounding box center [750, 148] width 141 height 14
click at [730, 217] on button "Save" at bounding box center [752, 229] width 198 height 28
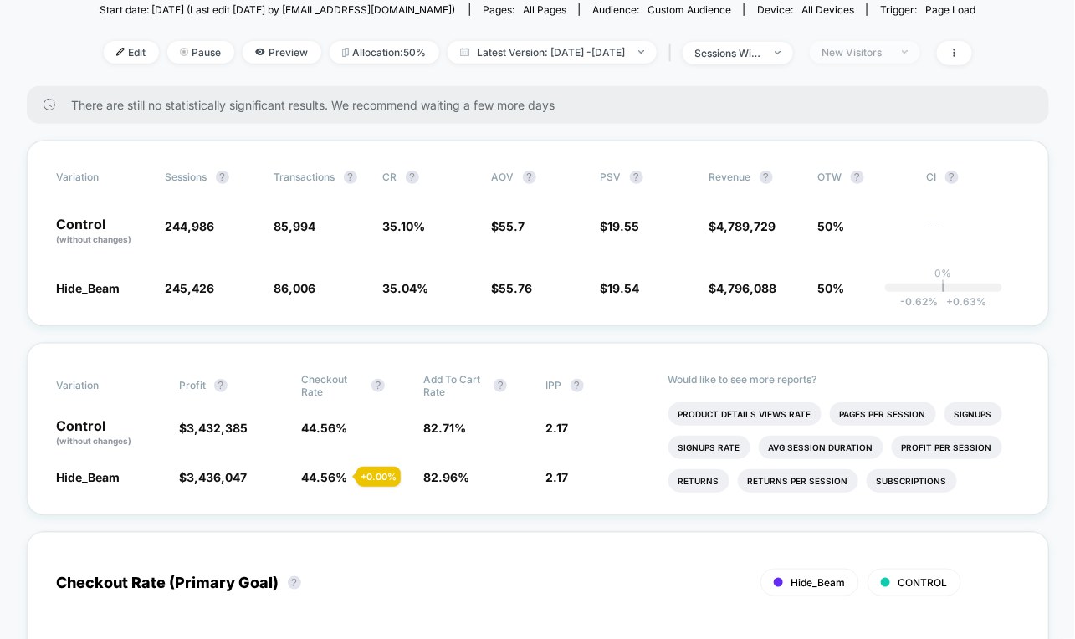
click at [919, 59] on span "New Visitors" at bounding box center [865, 52] width 110 height 23
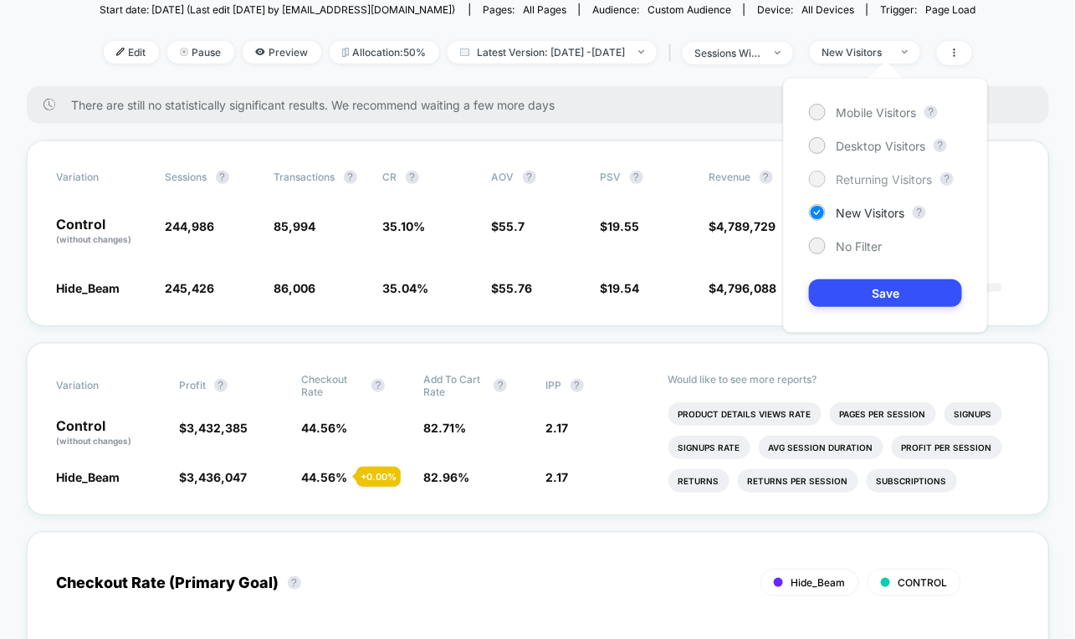
click at [868, 176] on span "Returning Visitors" at bounding box center [884, 179] width 96 height 14
click at [856, 280] on button "Save" at bounding box center [885, 293] width 153 height 28
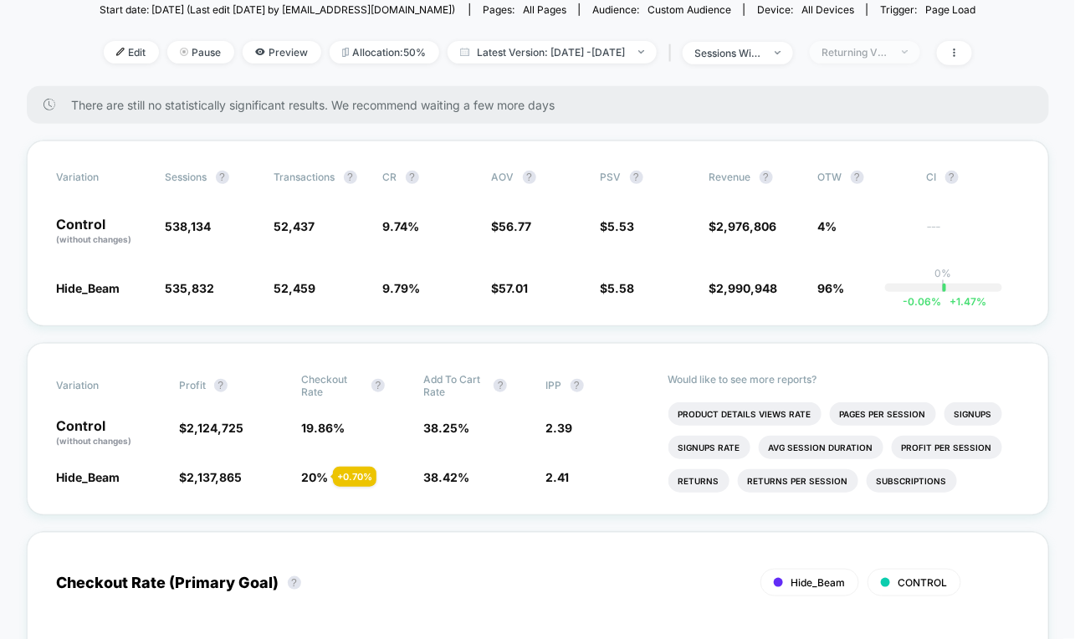
click at [889, 52] on div "Returning Visitors" at bounding box center [855, 52] width 67 height 13
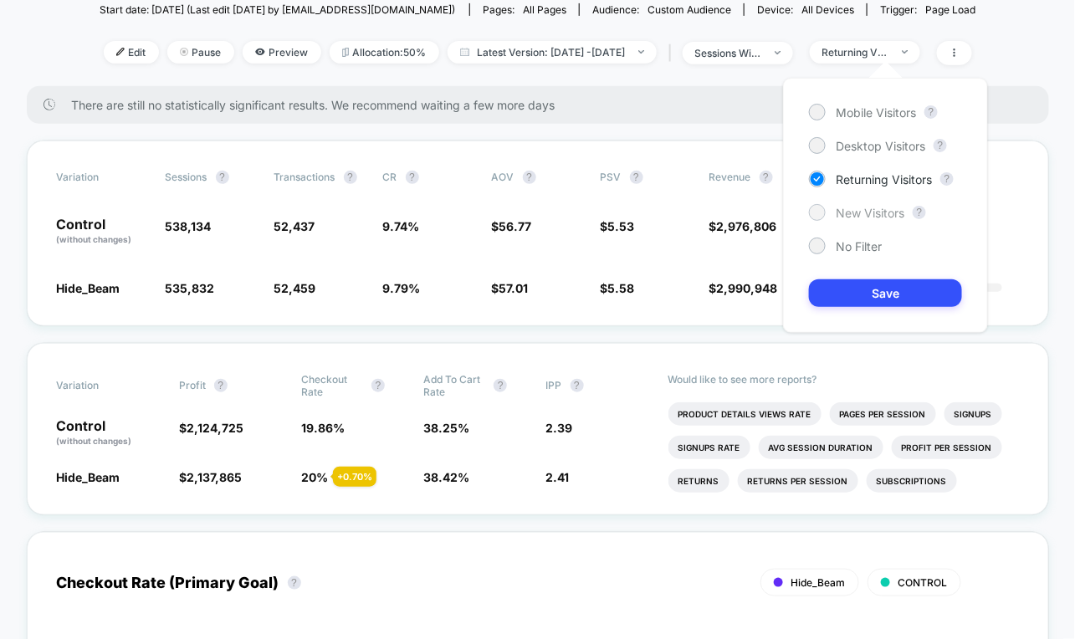
click at [827, 211] on div "New Visitors" at bounding box center [856, 212] width 95 height 17
click at [842, 284] on button "Save" at bounding box center [885, 293] width 153 height 28
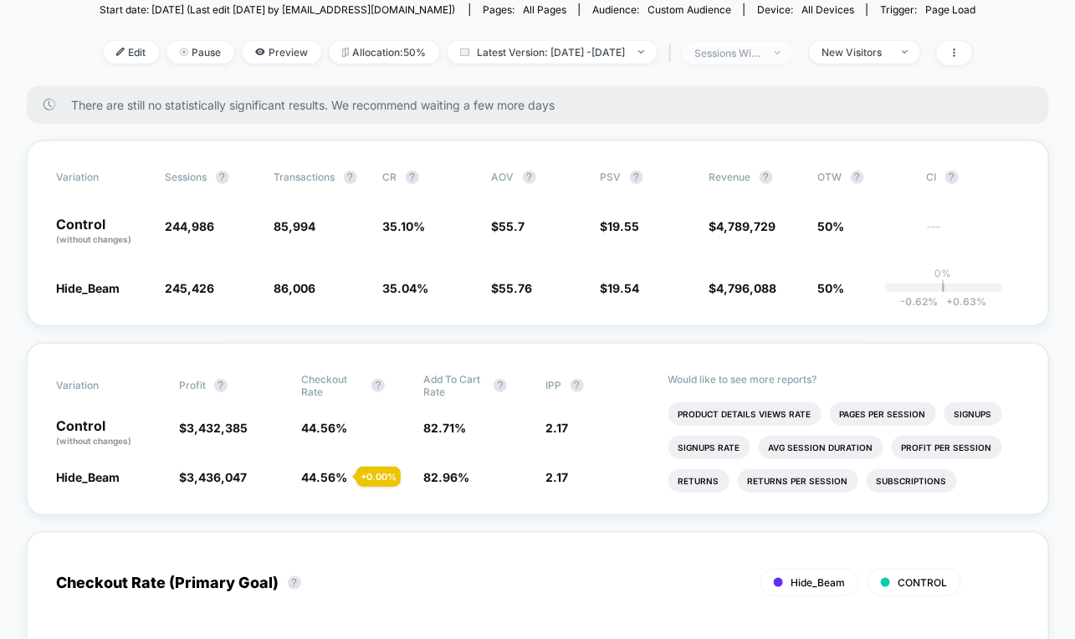
click at [762, 52] on div "sessions with impression" at bounding box center [728, 53] width 67 height 13
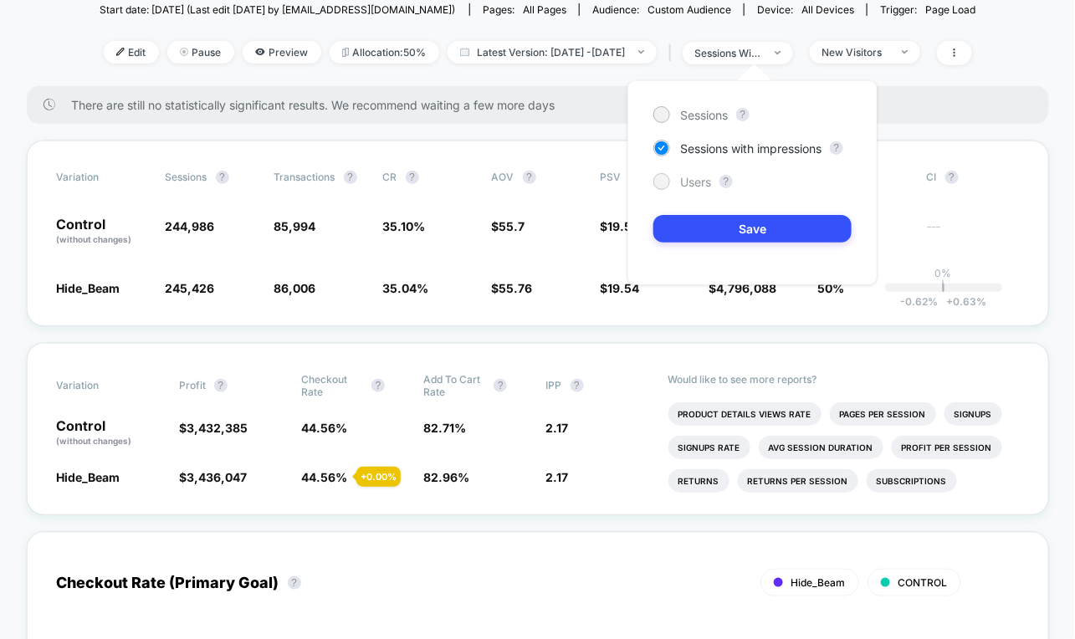
click at [678, 185] on div "Users" at bounding box center [682, 181] width 58 height 17
click at [735, 213] on div "Sessions ? Sessions with impressions ? Users ? Save" at bounding box center [752, 182] width 250 height 205
click at [702, 231] on button "Save" at bounding box center [752, 229] width 198 height 28
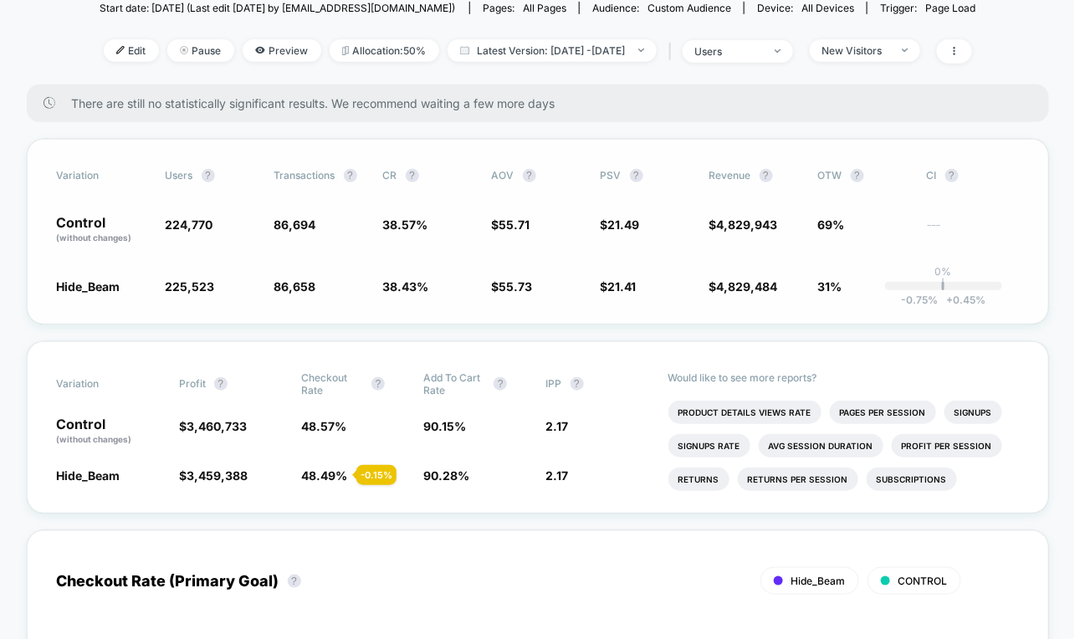
scroll to position [189, 0]
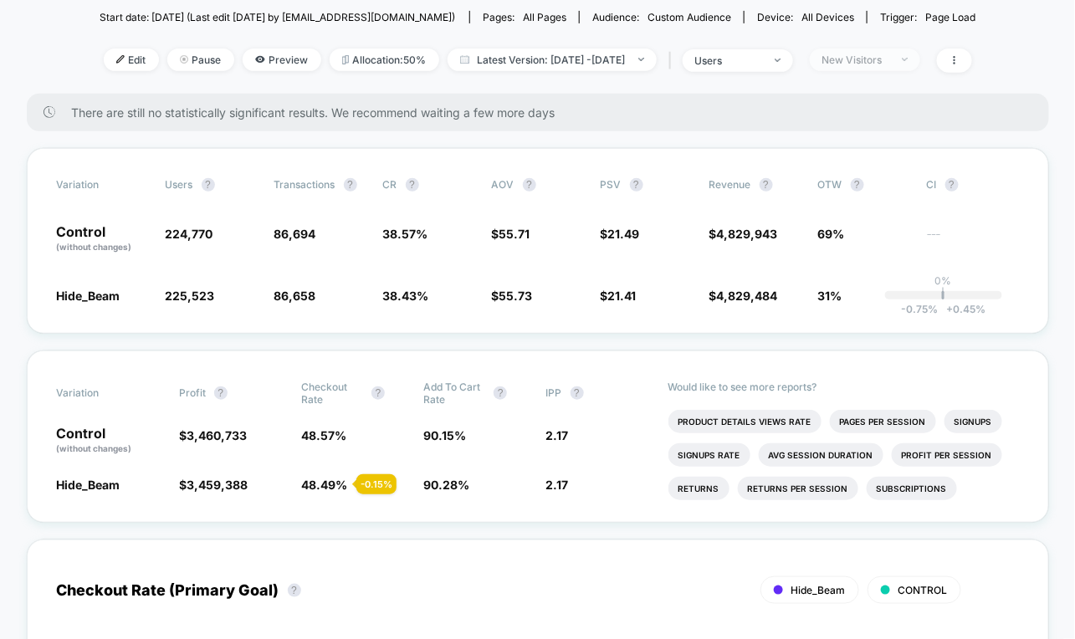
click at [889, 63] on div "New Visitors" at bounding box center [855, 60] width 67 height 13
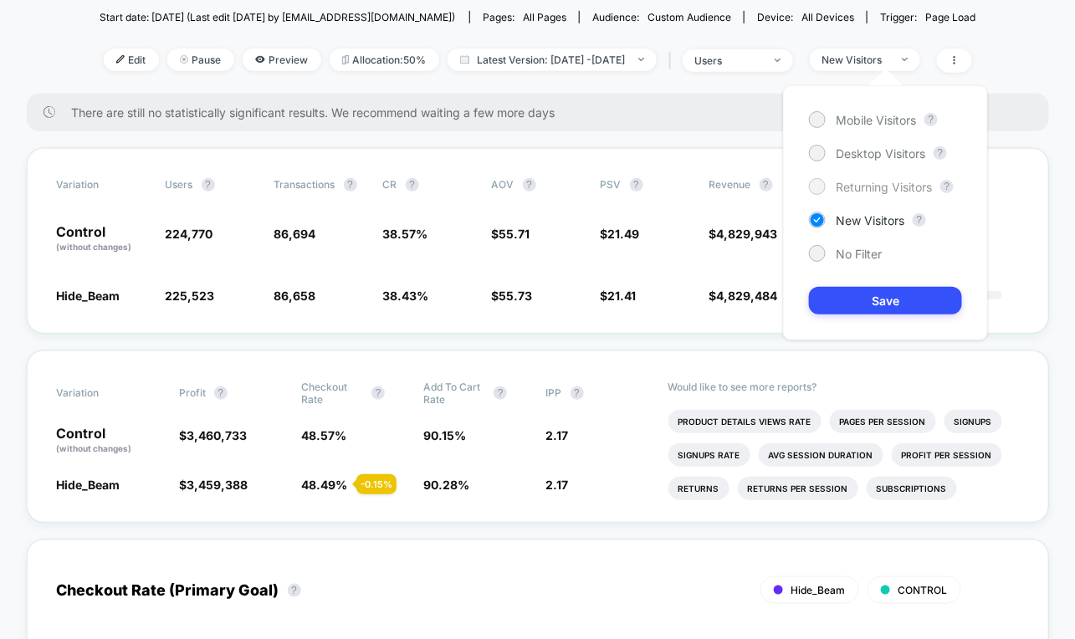
click at [845, 181] on span "Returning Visitors" at bounding box center [884, 187] width 96 height 14
click at [849, 290] on button "Save" at bounding box center [885, 301] width 153 height 28
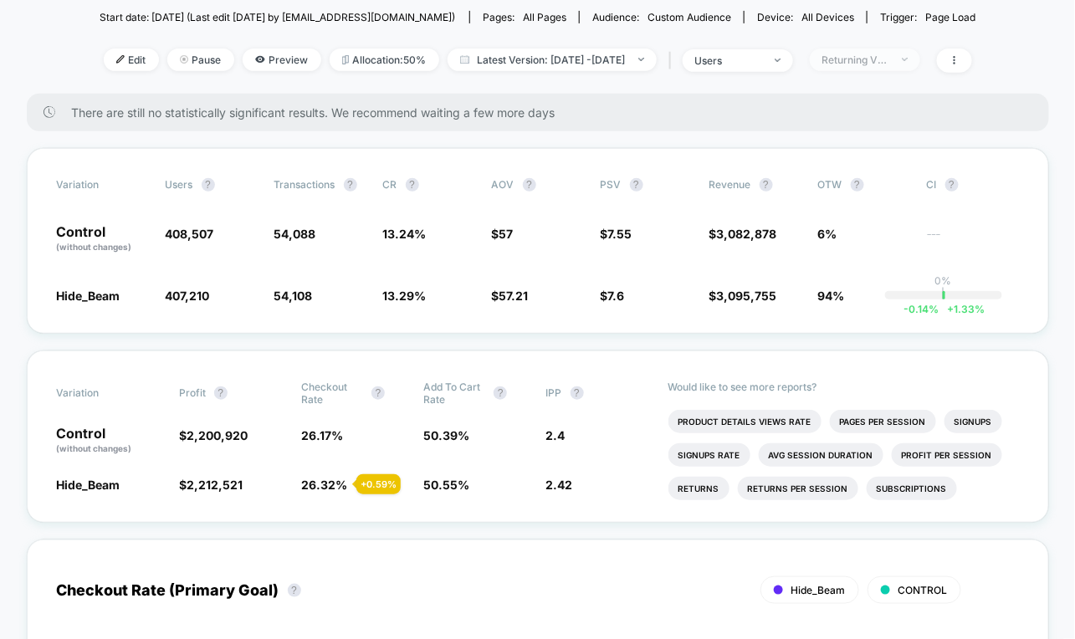
click at [889, 58] on div "Returning Visitors" at bounding box center [855, 60] width 67 height 13
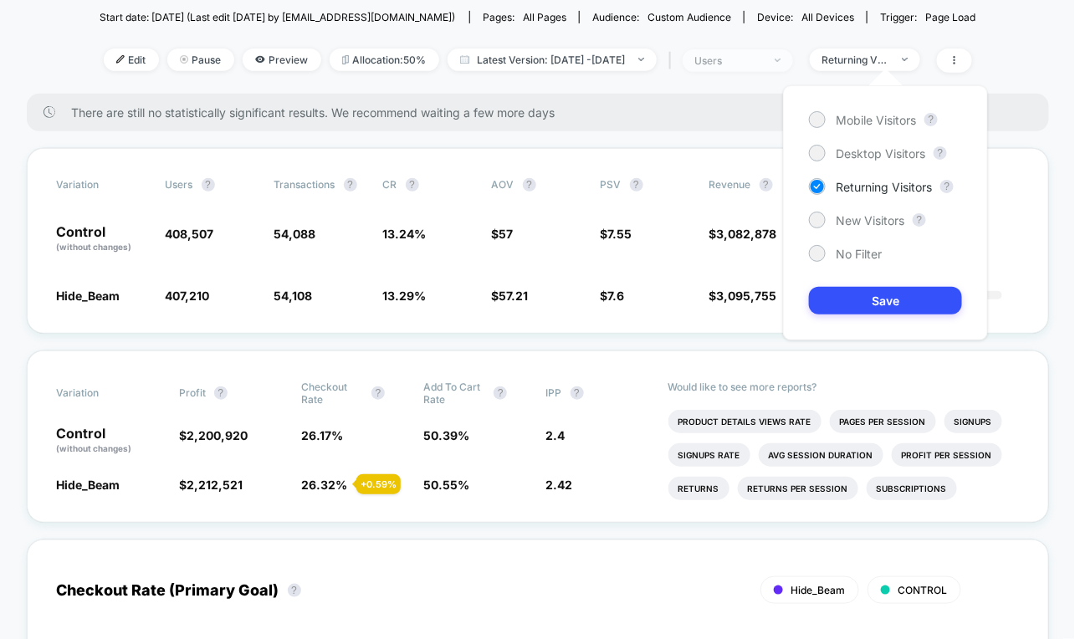
click at [762, 54] on div "users" at bounding box center [728, 60] width 67 height 13
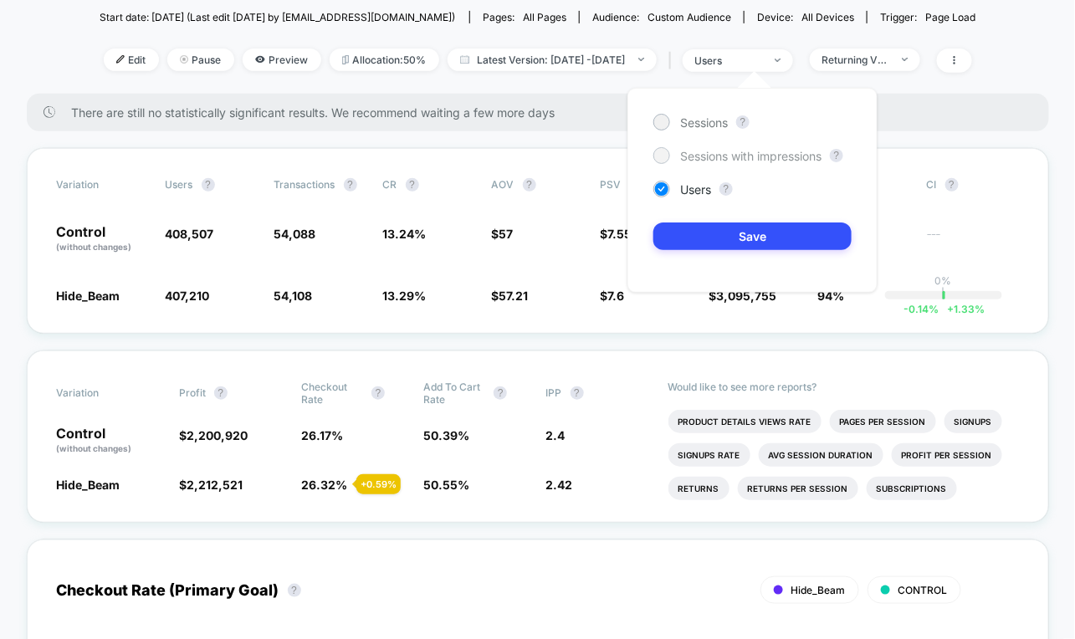
click at [736, 150] on span "Sessions with impressions" at bounding box center [750, 156] width 141 height 14
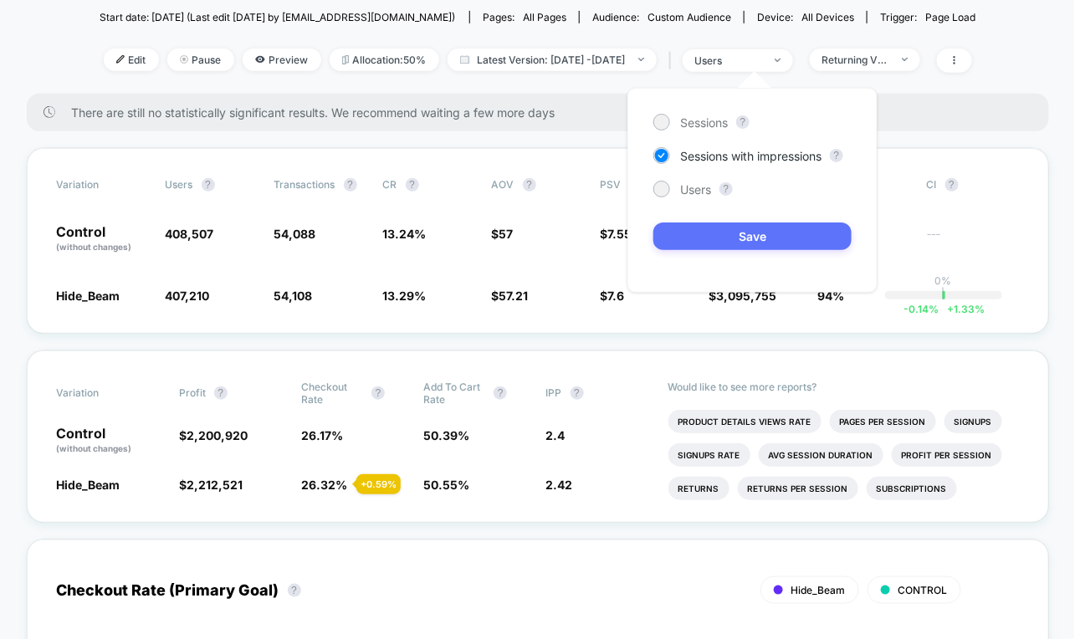
click at [760, 237] on button "Save" at bounding box center [752, 237] width 198 height 28
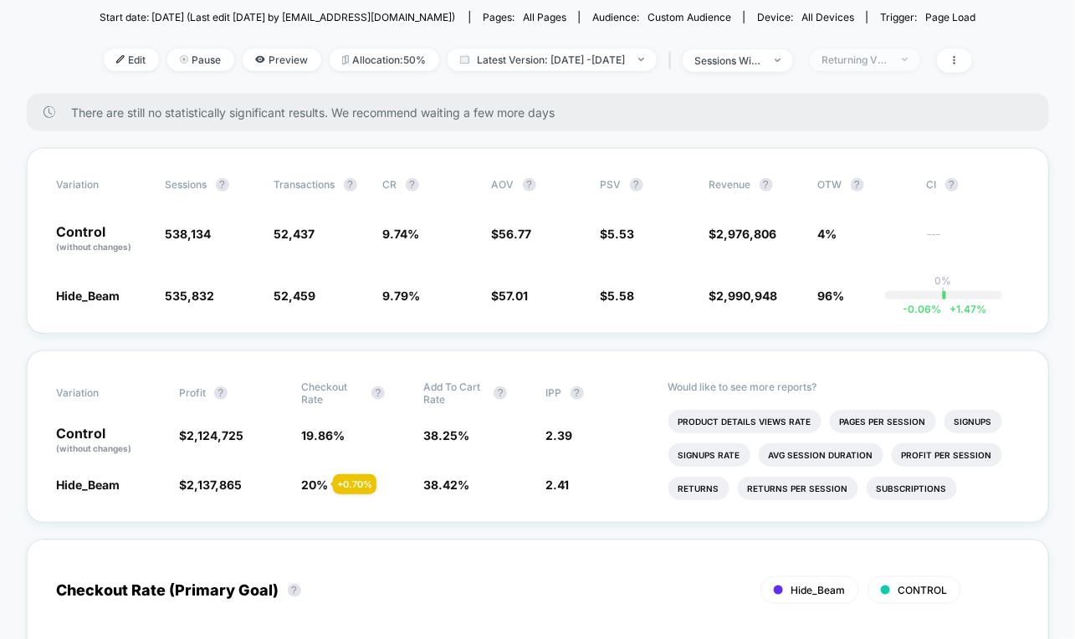
click at [874, 55] on div "Returning Visitors" at bounding box center [855, 60] width 67 height 13
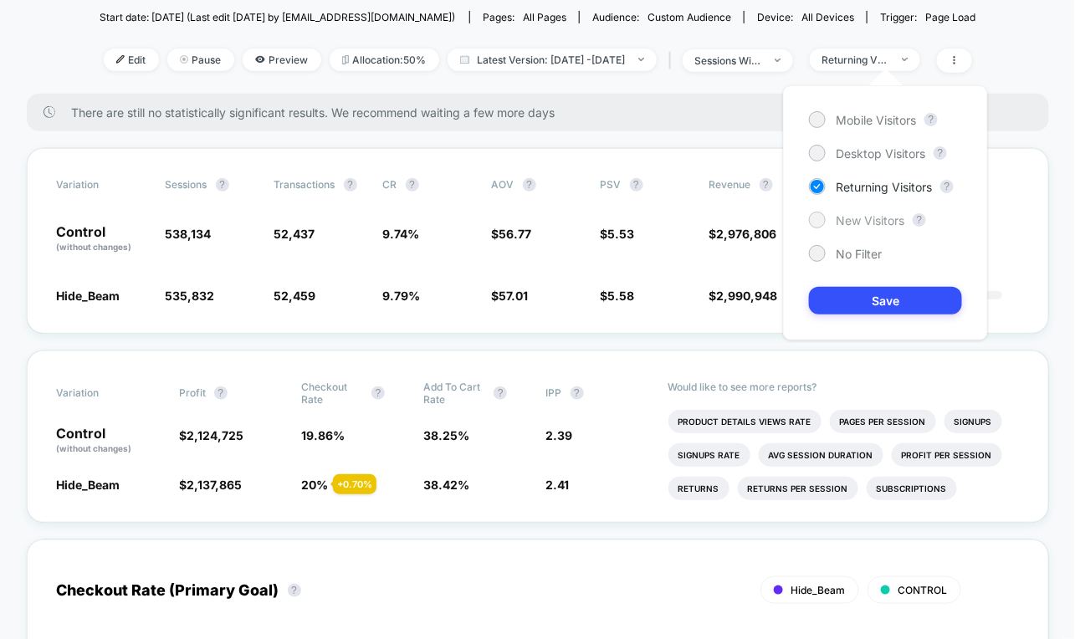
click at [833, 219] on div "New Visitors" at bounding box center [856, 220] width 95 height 17
click at [831, 283] on div "Mobile Visitors ? Desktop Visitors ? Returning Visitors ? New Visitors ? No Fil…" at bounding box center [885, 212] width 205 height 255
click at [832, 293] on button "Save" at bounding box center [885, 301] width 153 height 28
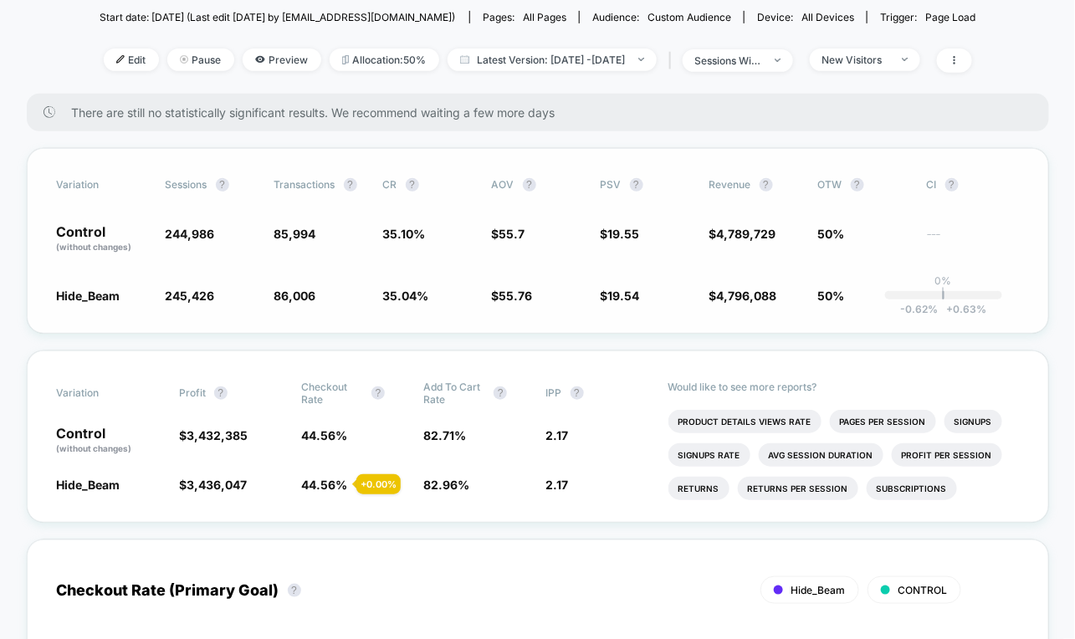
scroll to position [199, 0]
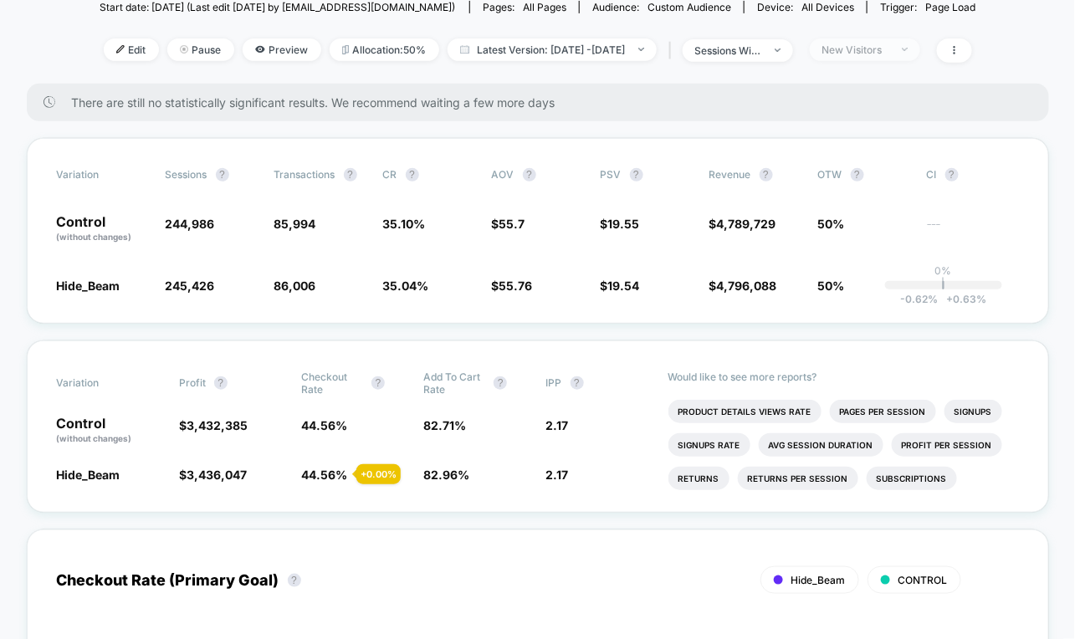
click at [871, 45] on div "New Visitors" at bounding box center [855, 49] width 67 height 13
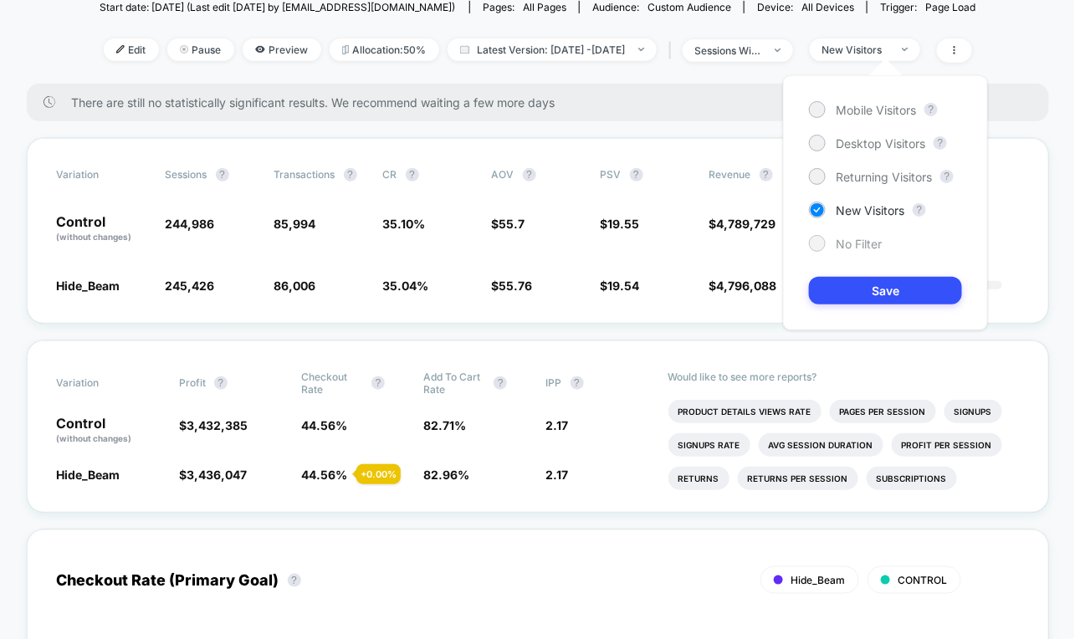
click at [861, 241] on span "No Filter" at bounding box center [859, 244] width 46 height 14
click at [861, 287] on button "Save" at bounding box center [885, 291] width 153 height 28
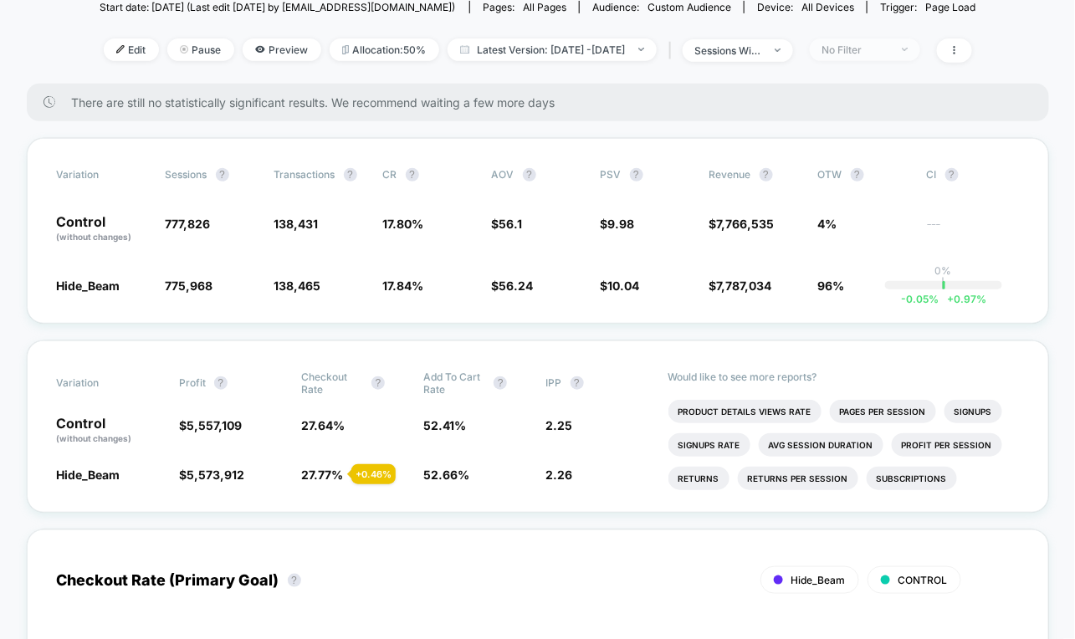
click at [889, 43] on div "No Filter" at bounding box center [855, 49] width 67 height 13
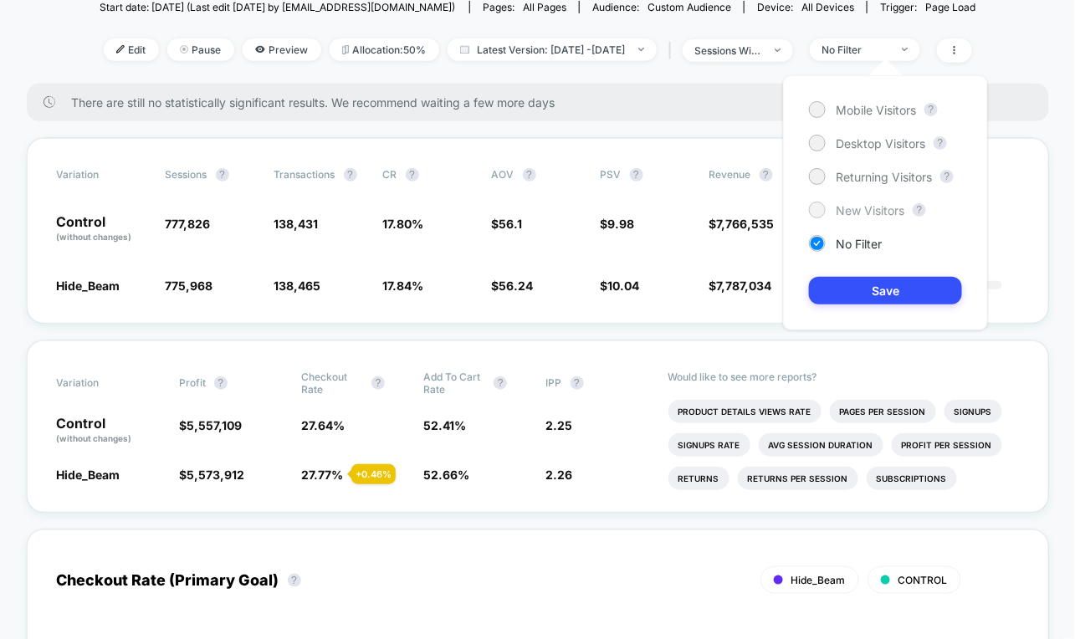
click at [861, 214] on span "New Visitors" at bounding box center [870, 210] width 69 height 14
click at [846, 185] on div "Mobile Visitors ? Desktop Visitors ? Returning Visitors ? New Visitors ? No Fil…" at bounding box center [885, 202] width 205 height 255
click at [844, 179] on span "Returning Visitors" at bounding box center [884, 177] width 96 height 14
click at [857, 277] on button "Save" at bounding box center [885, 291] width 153 height 28
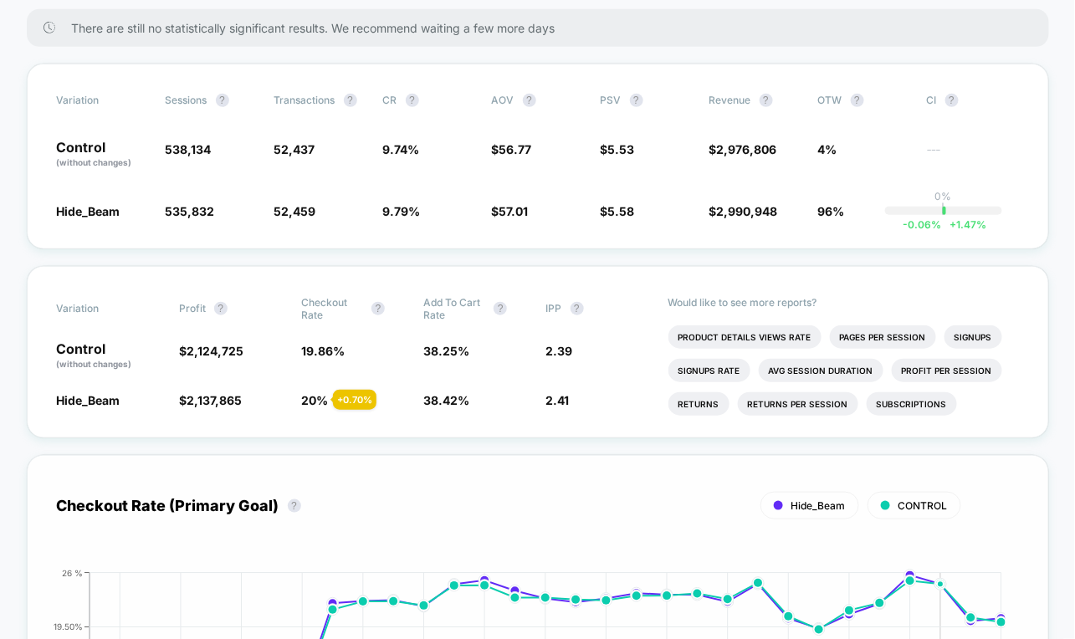
scroll to position [26, 0]
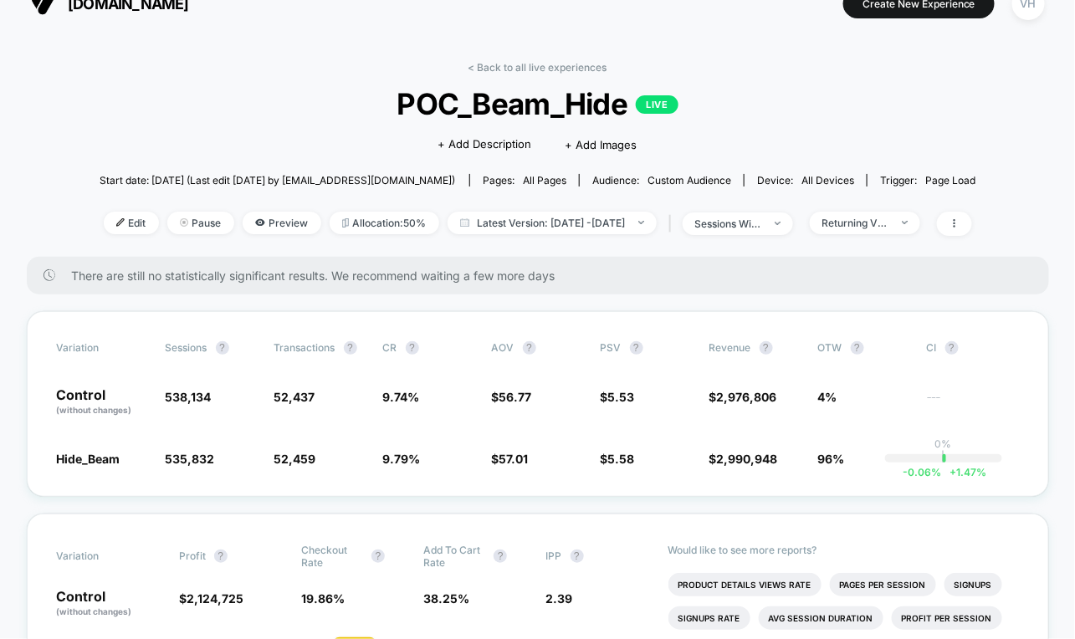
click at [576, 234] on div "< Back to all live experiences POC_Beam_Hide LIVE Click to edit experience deta…" at bounding box center [538, 159] width 877 height 196
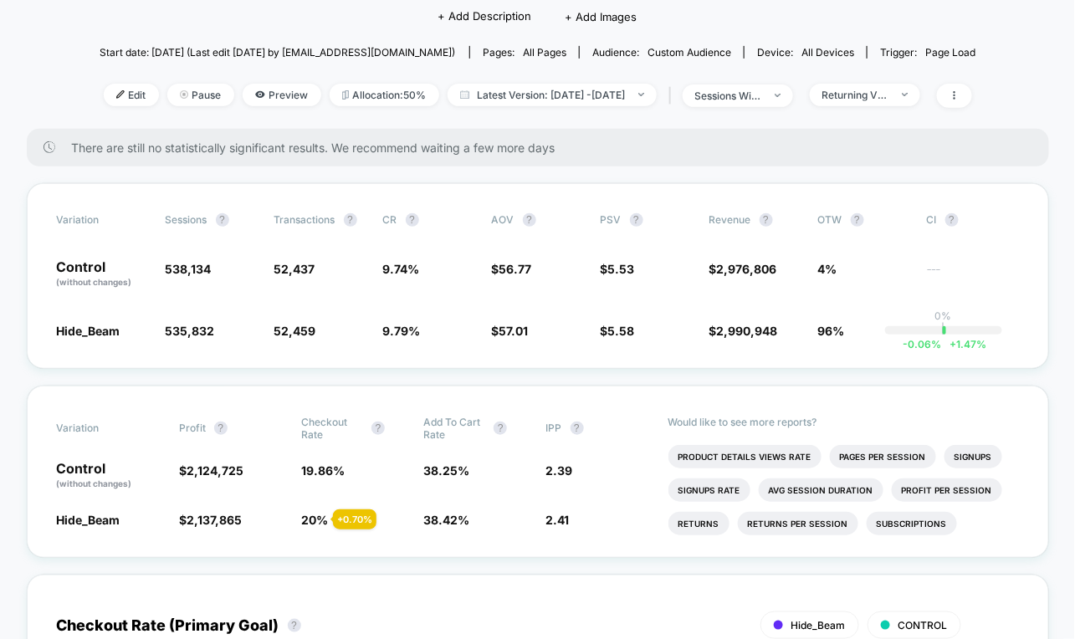
scroll to position [0, 0]
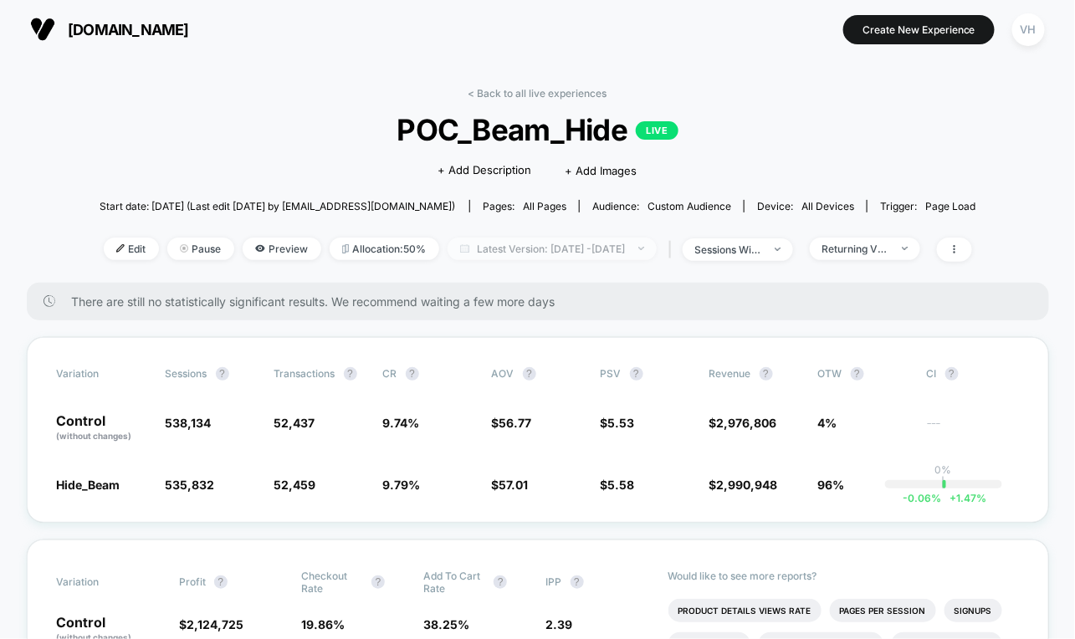
click at [601, 247] on span "Latest Version: Oct 4, 2025 - Oct 8, 2025" at bounding box center [552, 249] width 209 height 23
select select "*"
select select "****"
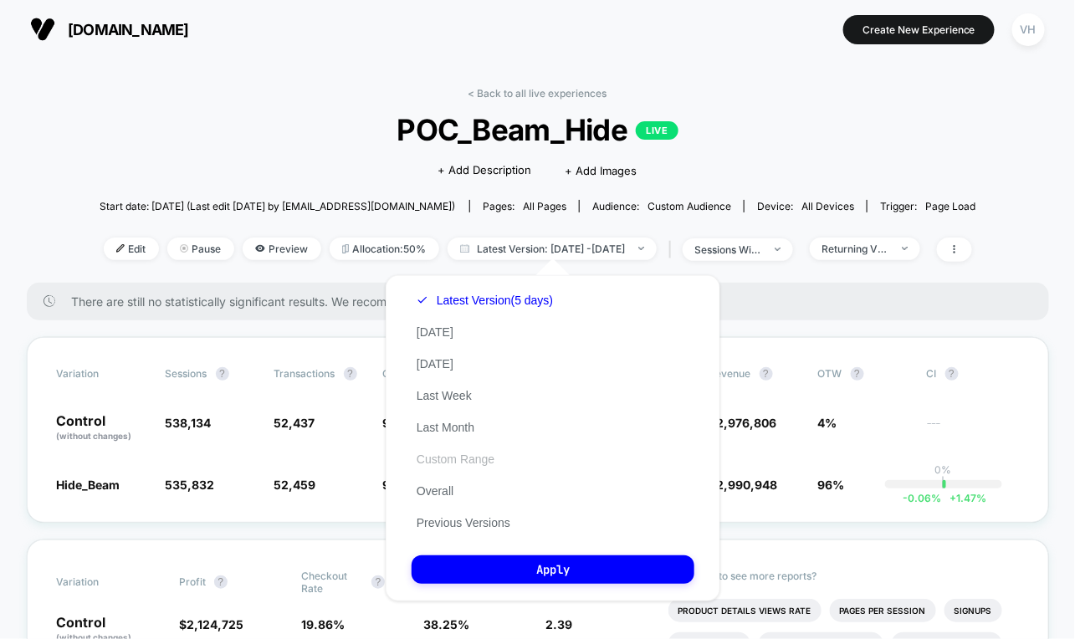
click at [459, 461] on button "Custom Range" at bounding box center [456, 459] width 88 height 15
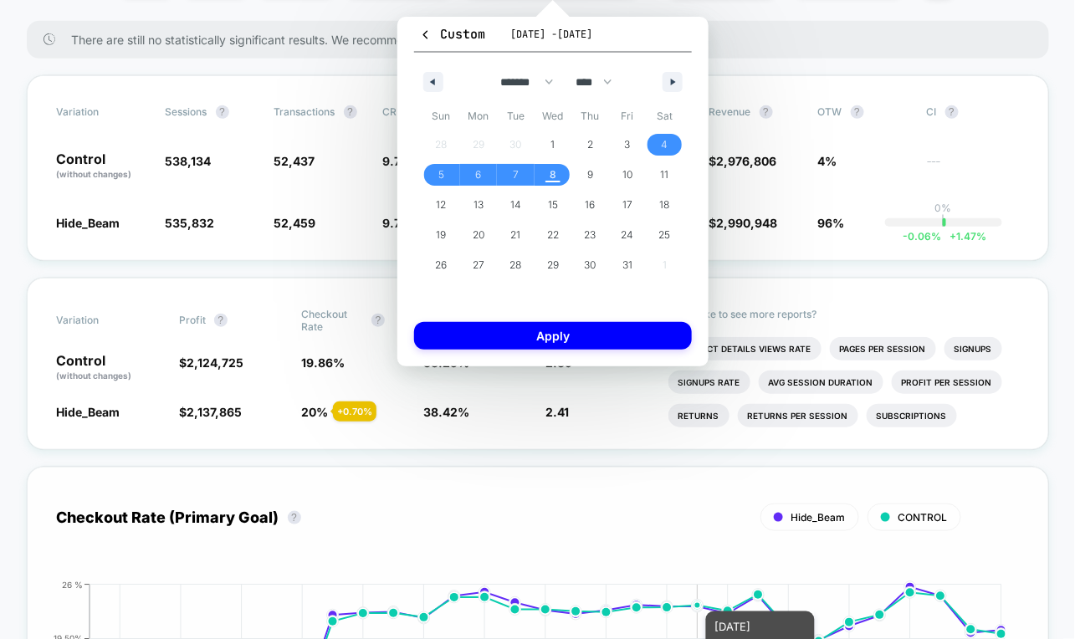
scroll to position [82, 0]
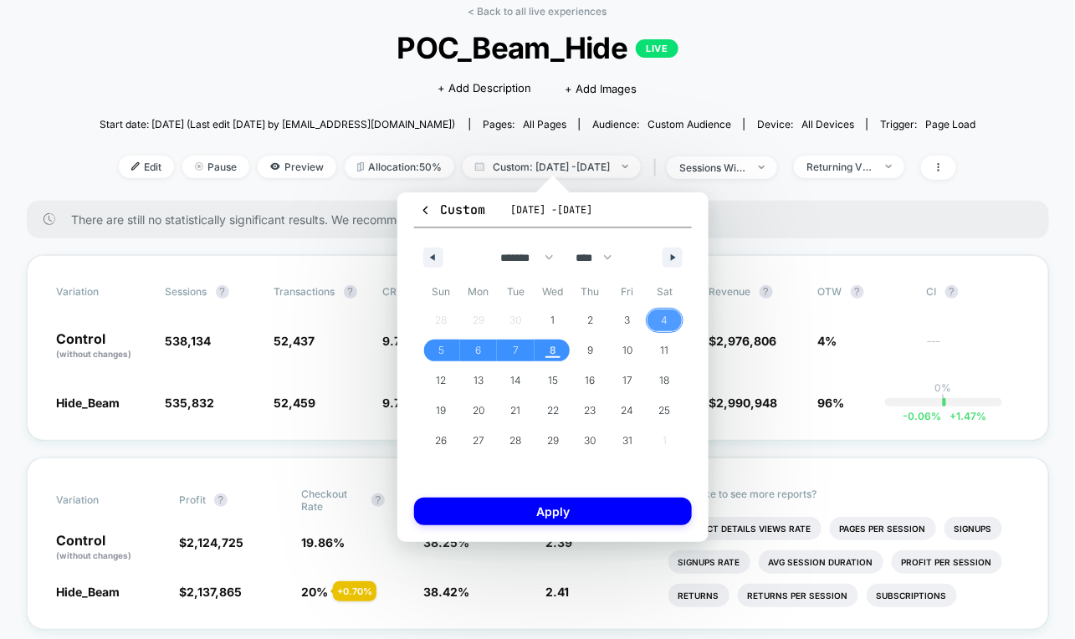
click at [670, 327] on span "4" at bounding box center [665, 321] width 38 height 22
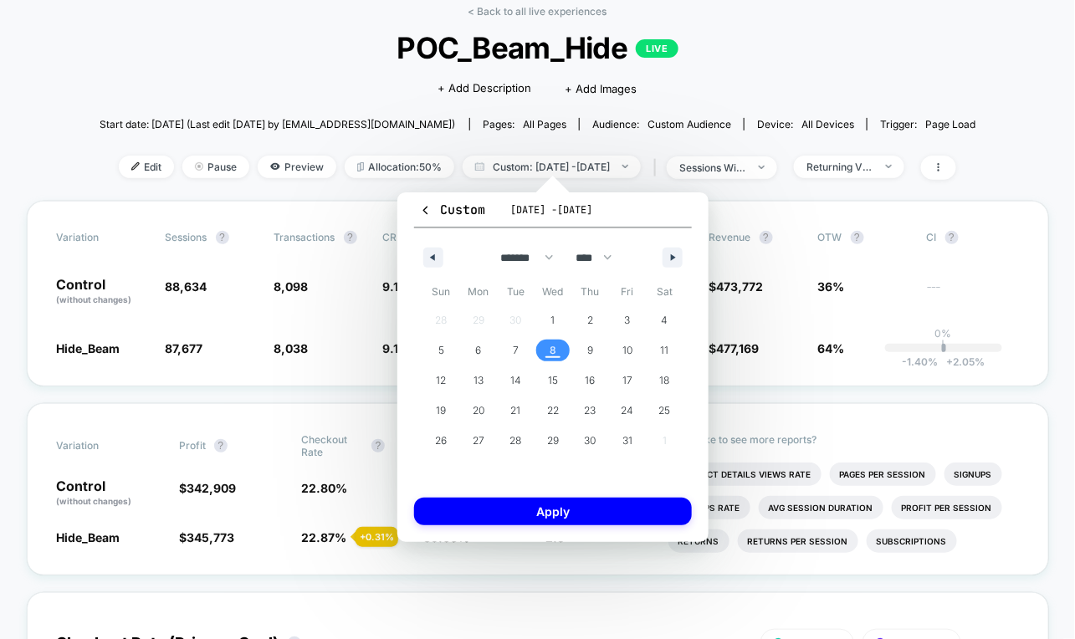
click at [556, 356] on span "8" at bounding box center [553, 350] width 7 height 30
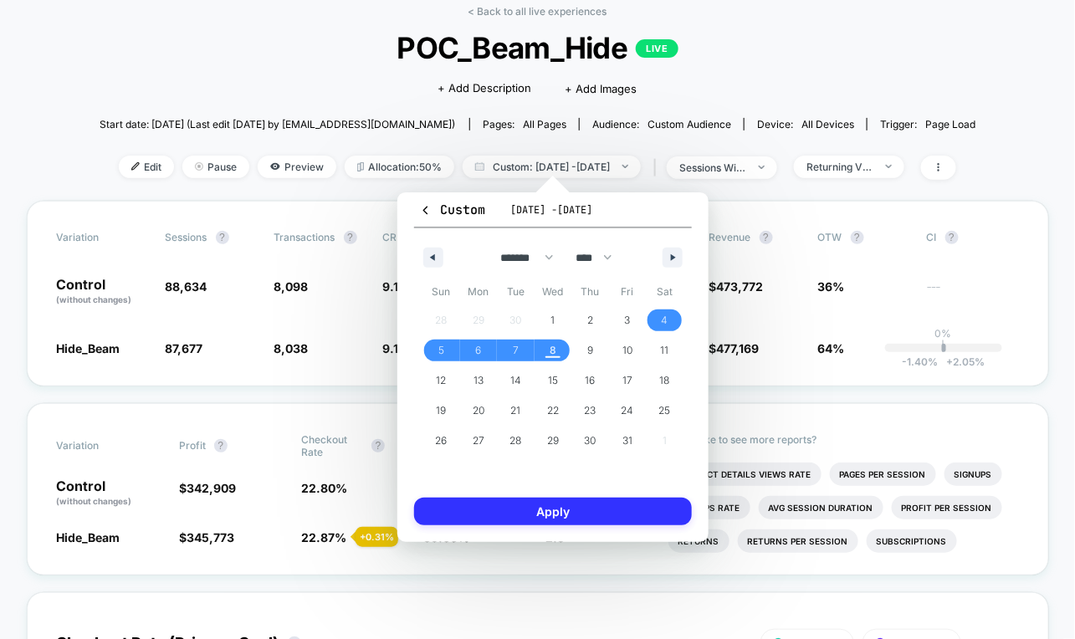
click at [576, 507] on button "Apply" at bounding box center [553, 512] width 278 height 28
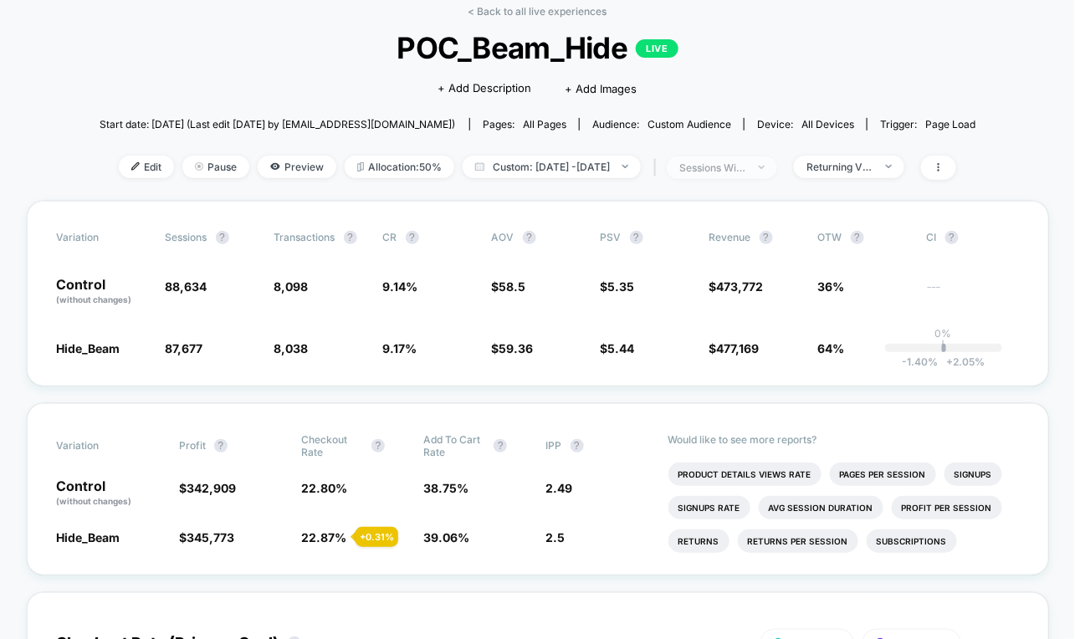
click at [724, 173] on span "sessions with impression" at bounding box center [722, 167] width 110 height 23
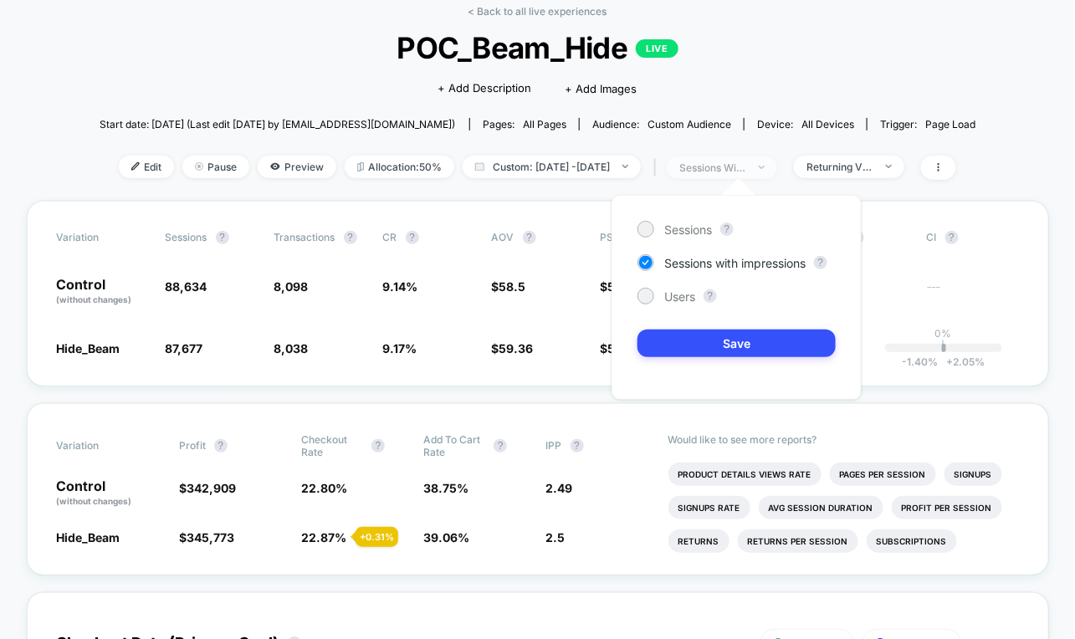
click at [749, 156] on span "sessions with impression" at bounding box center [722, 167] width 110 height 23
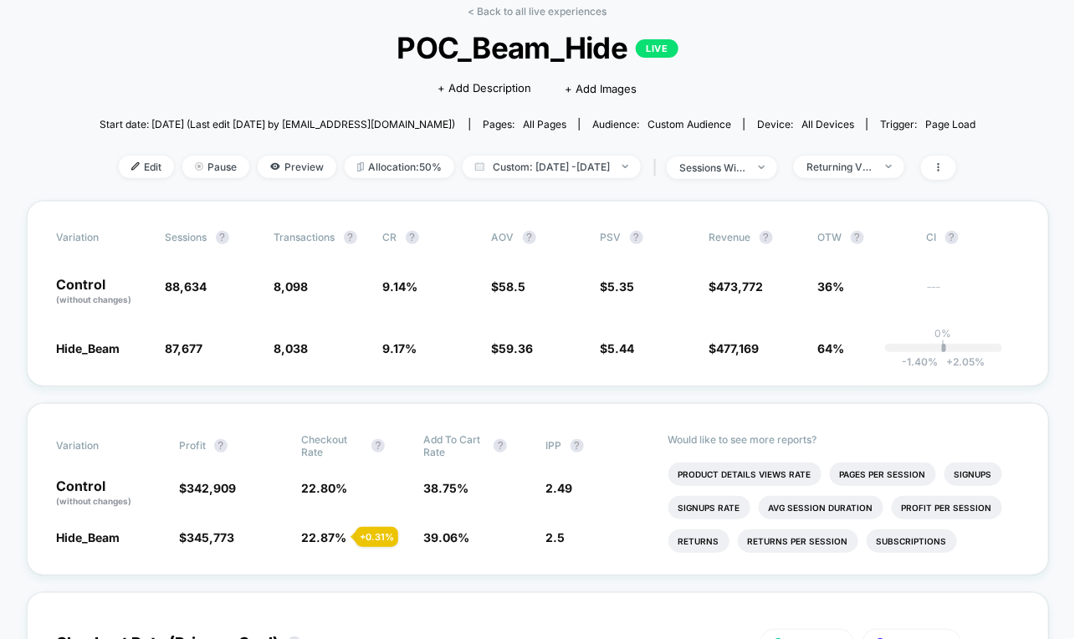
click at [889, 151] on div "< Back to all live experiences POC_Beam_Hide LIVE Click to edit experience deta…" at bounding box center [538, 103] width 877 height 196
click at [873, 163] on div "Returning Visitors" at bounding box center [839, 167] width 67 height 13
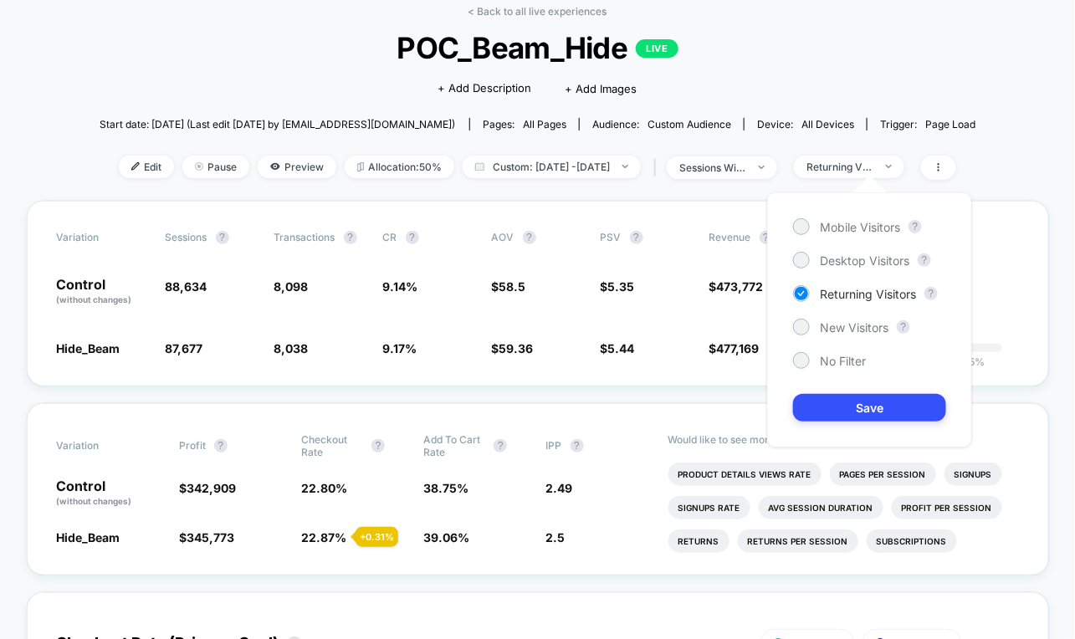
click at [830, 336] on div "Mobile Visitors ? Desktop Visitors ? Returning Visitors ? New Visitors ? No Fil…" at bounding box center [869, 319] width 205 height 255
click at [827, 322] on span "New Visitors" at bounding box center [854, 327] width 69 height 14
click at [826, 401] on button "Save" at bounding box center [869, 408] width 153 height 28
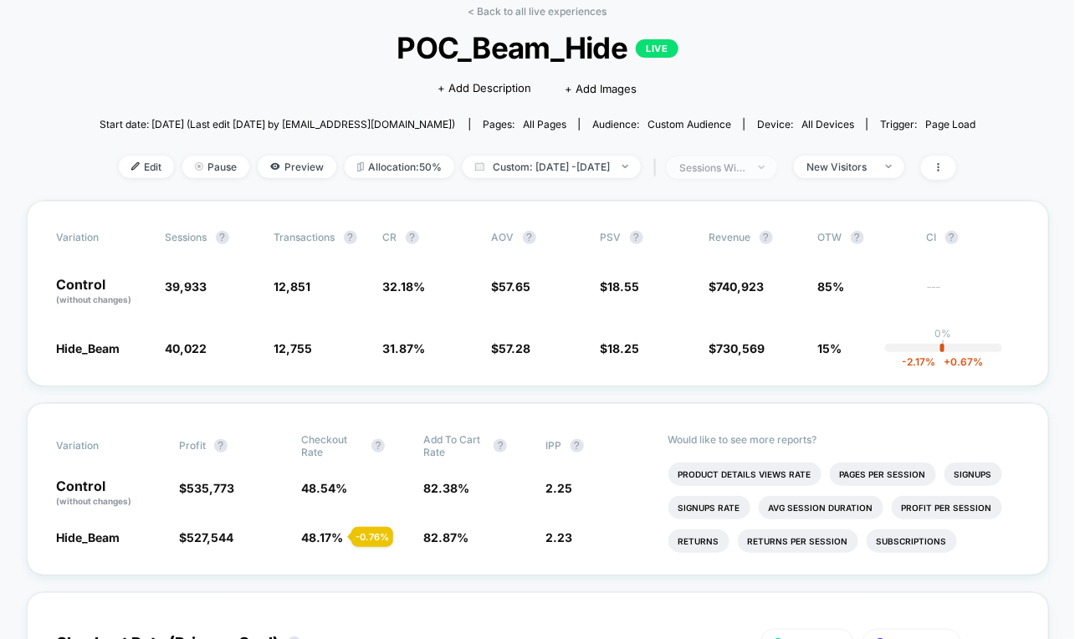
click at [734, 161] on div "sessions with impression" at bounding box center [712, 167] width 67 height 13
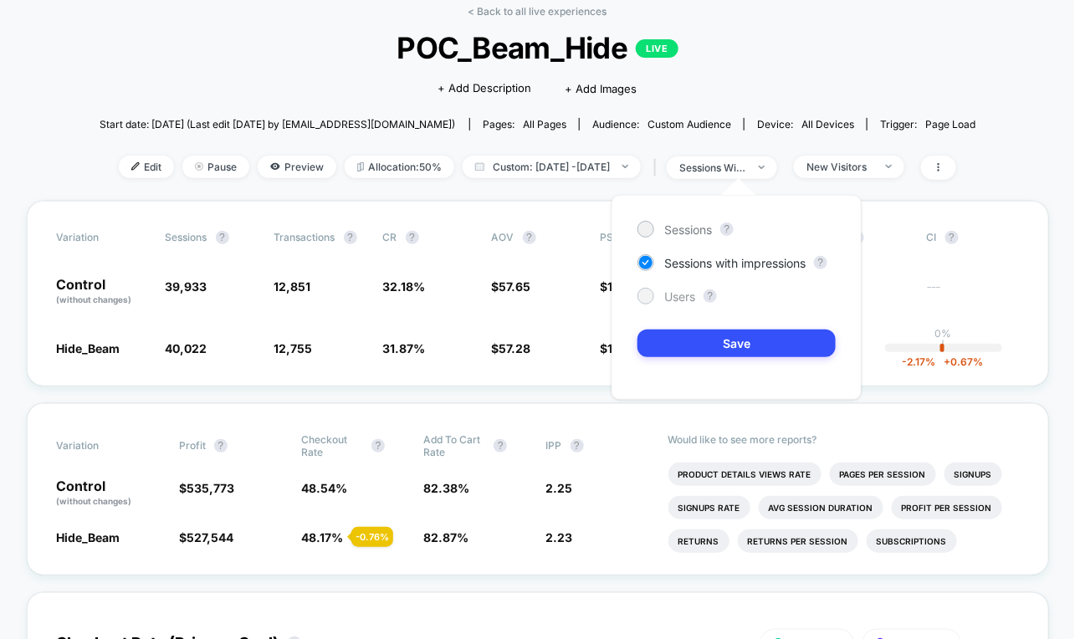
click at [664, 291] on span "Users" at bounding box center [679, 296] width 31 height 14
click at [734, 342] on button "Save" at bounding box center [736, 344] width 198 height 28
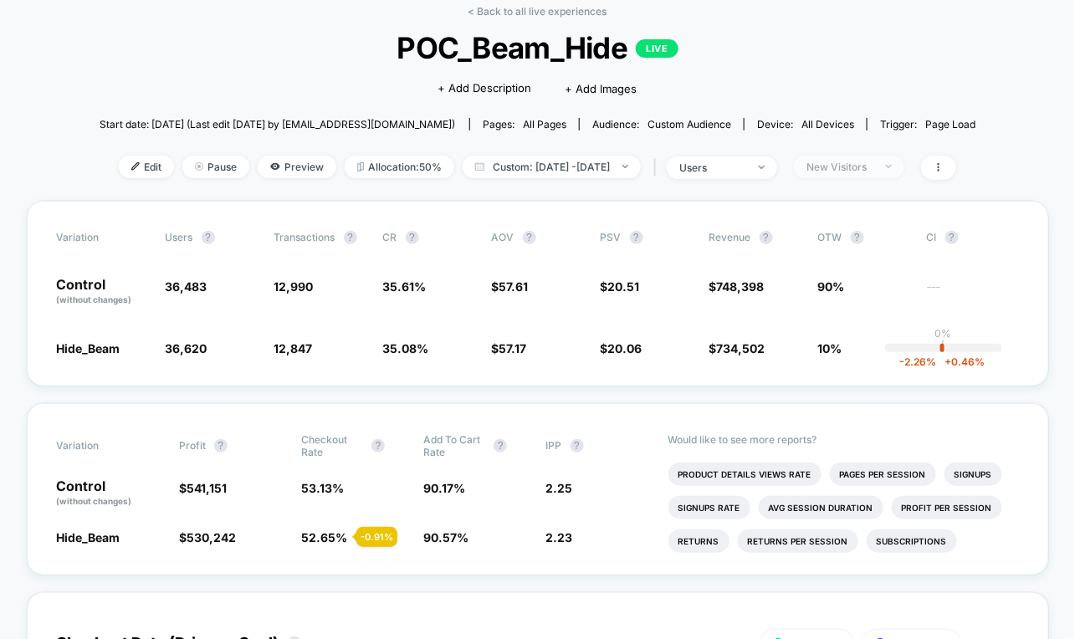
click at [857, 167] on div "New Visitors" at bounding box center [839, 167] width 67 height 13
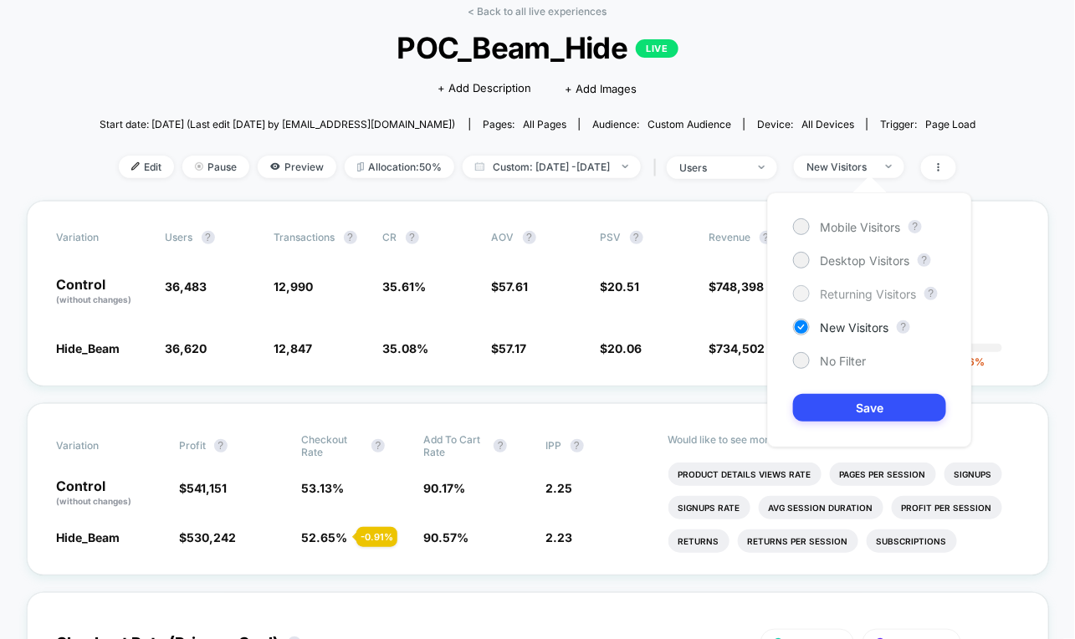
click at [799, 299] on div at bounding box center [801, 293] width 17 height 17
click at [821, 401] on button "Save" at bounding box center [869, 408] width 153 height 28
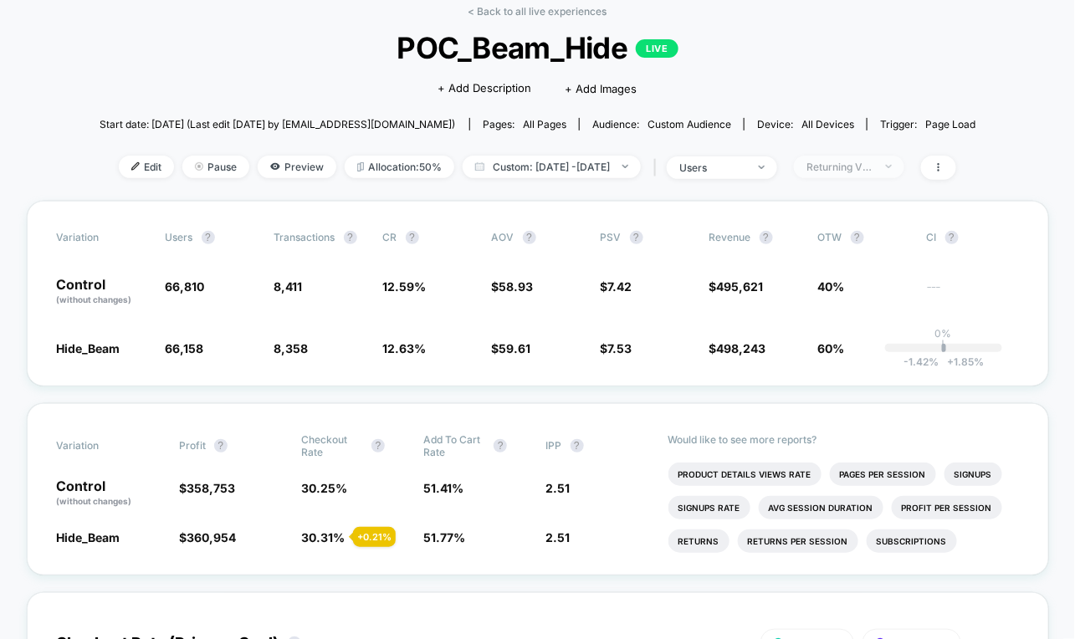
click at [873, 170] on div "Returning Visitors" at bounding box center [839, 167] width 67 height 13
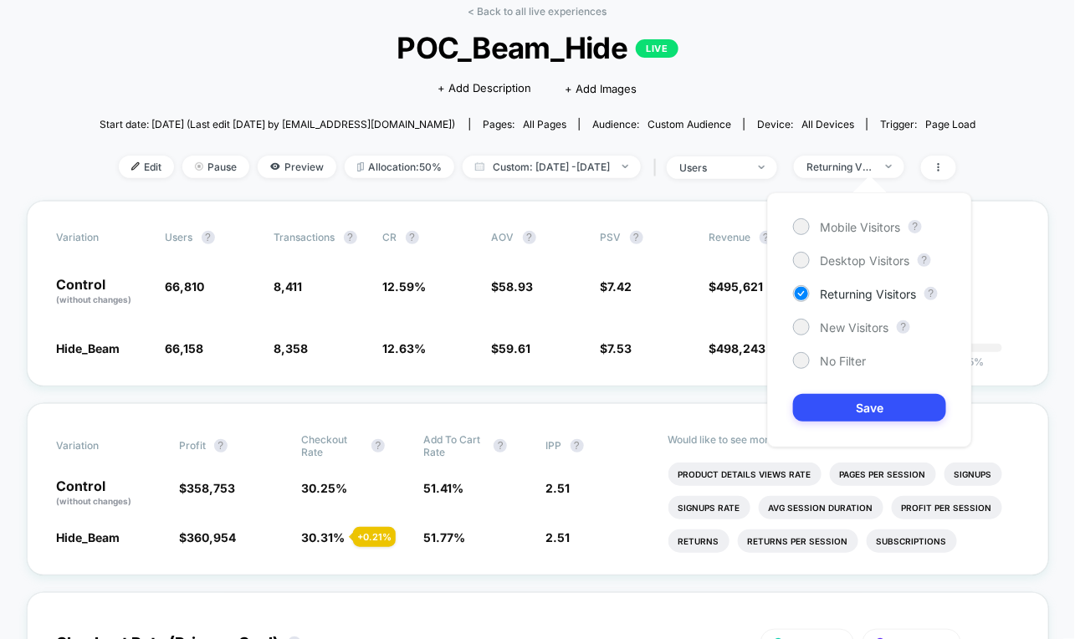
click at [881, 176] on div at bounding box center [869, 184] width 33 height 17
click at [852, 330] on span "New Visitors" at bounding box center [854, 327] width 69 height 14
click at [852, 417] on button "Save" at bounding box center [869, 408] width 153 height 28
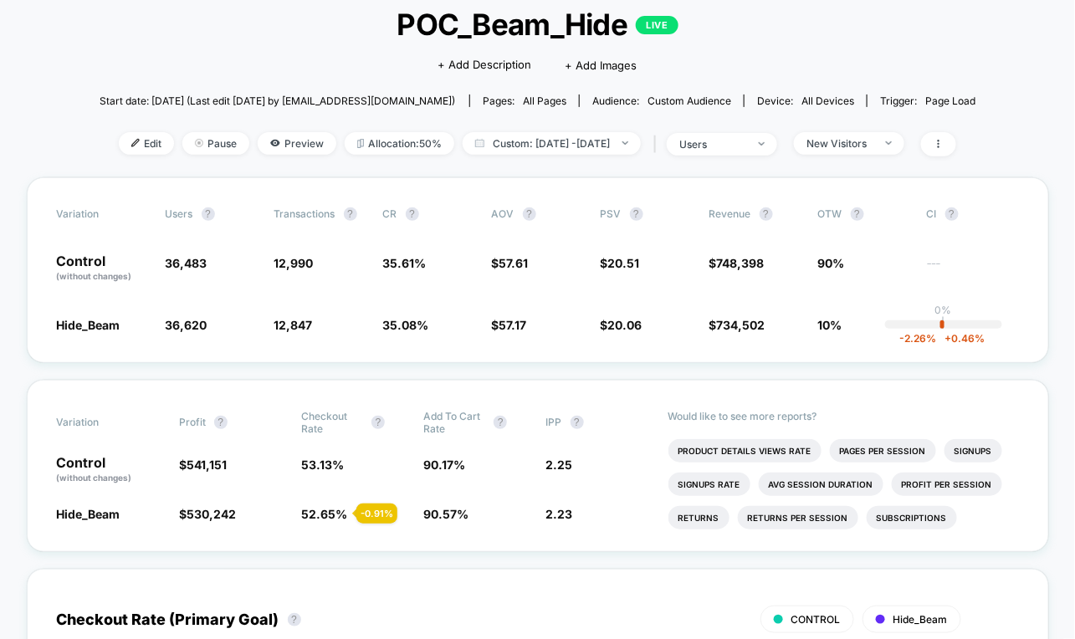
scroll to position [106, 0]
